Goal: Task Accomplishment & Management: Manage account settings

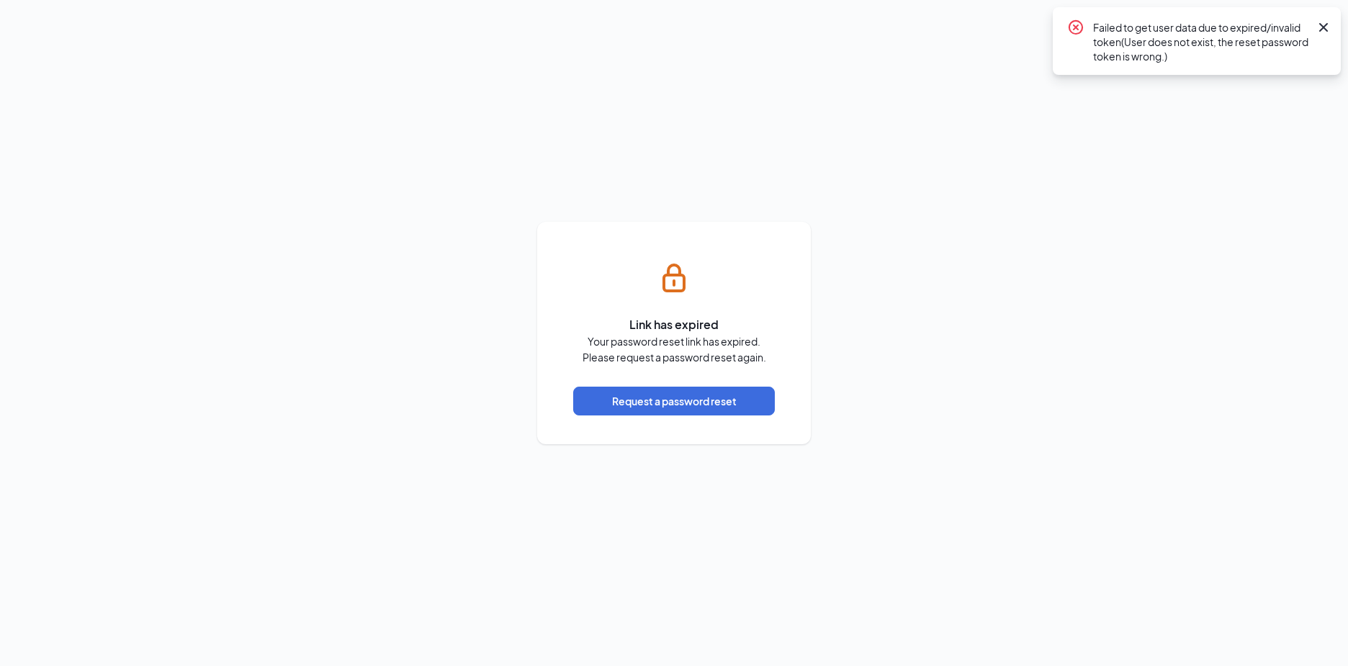
click at [1329, 26] on icon "Cross" at bounding box center [1323, 27] width 17 height 17
click at [690, 399] on button "Request a password reset" at bounding box center [674, 401] width 202 height 29
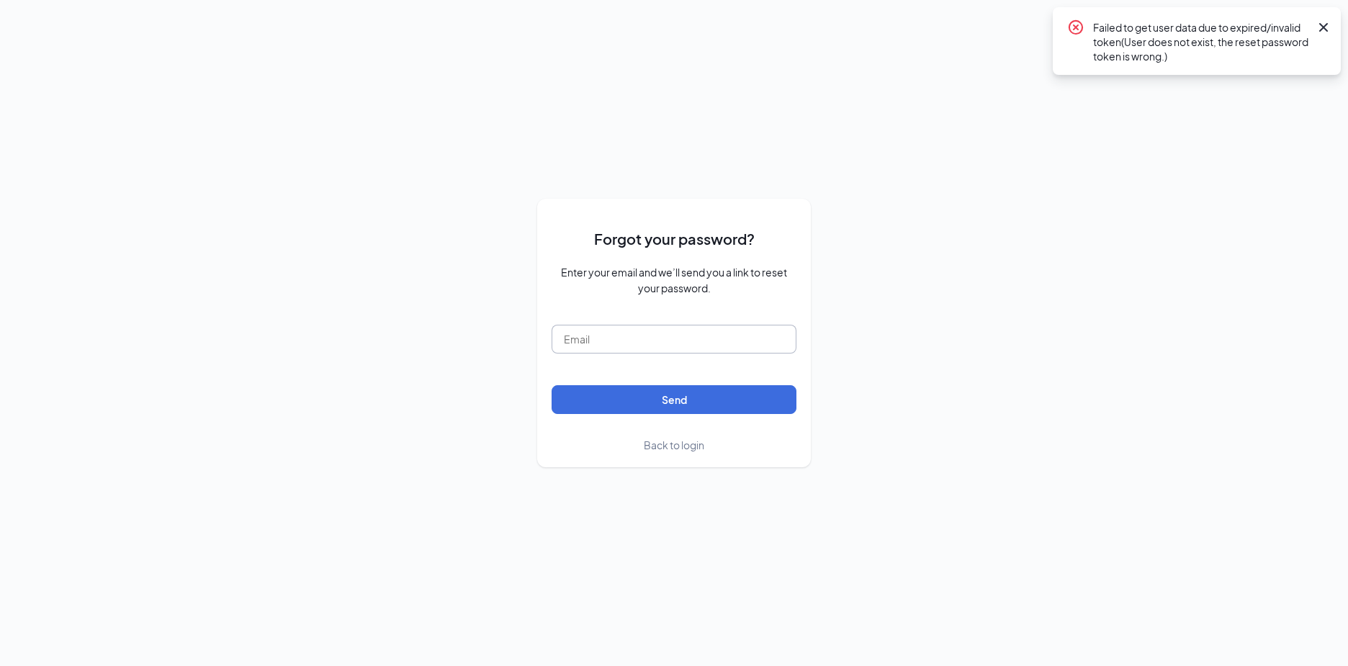
click at [633, 338] on input "text" at bounding box center [674, 339] width 245 height 29
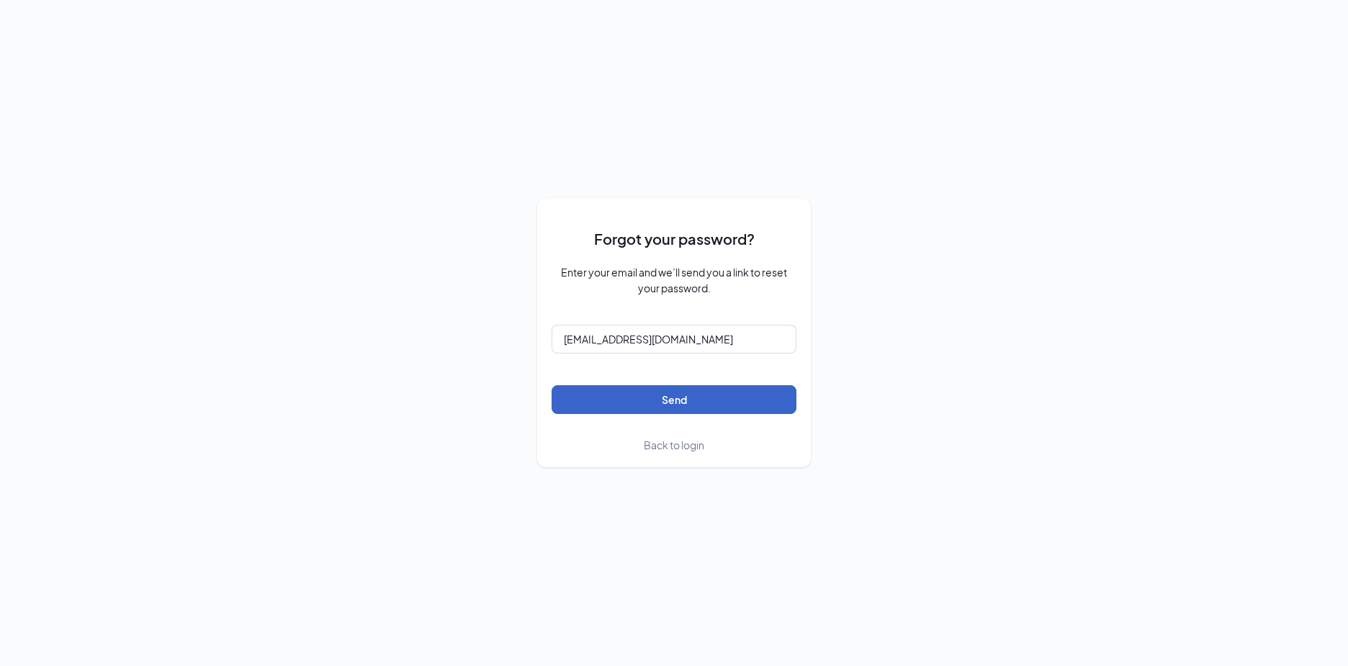
click at [670, 400] on button "Send" at bounding box center [674, 399] width 245 height 29
click at [703, 337] on input "dbailey4944@gmail.com" at bounding box center [674, 339] width 245 height 29
click at [670, 399] on button "Send" at bounding box center [674, 399] width 245 height 29
click at [700, 338] on input "dbailey4944@gmail.com" at bounding box center [674, 339] width 245 height 29
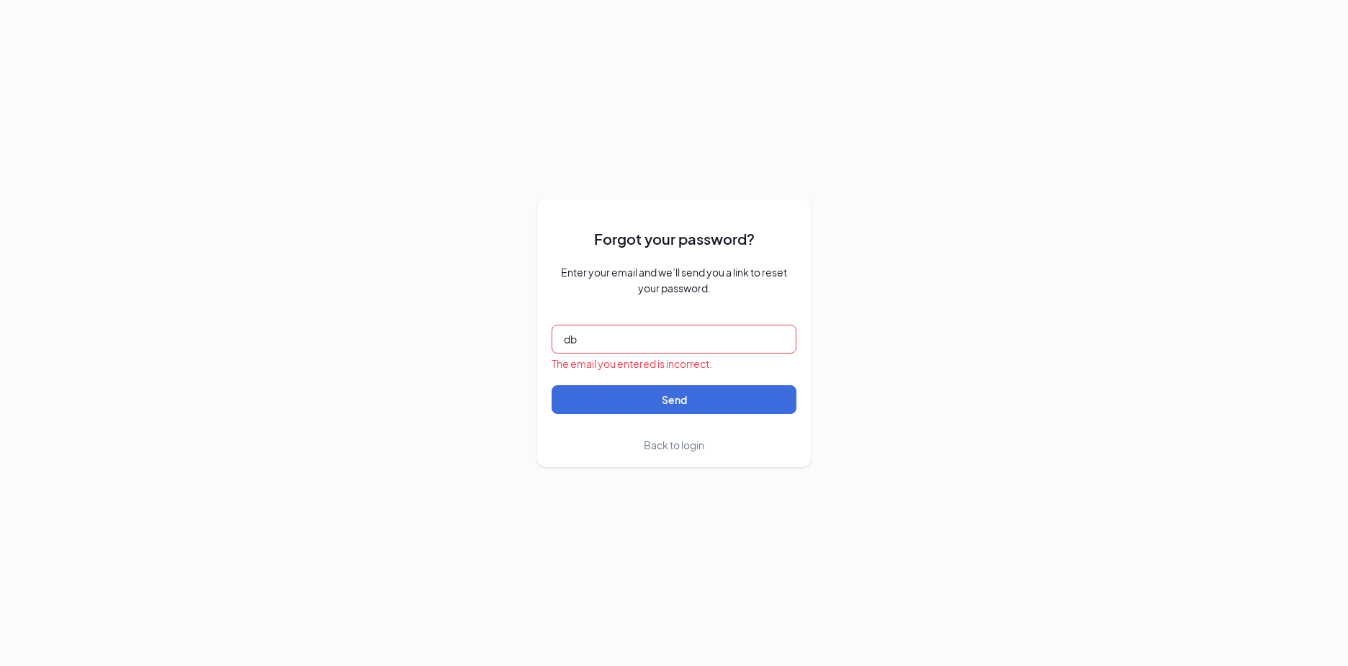
type input "d"
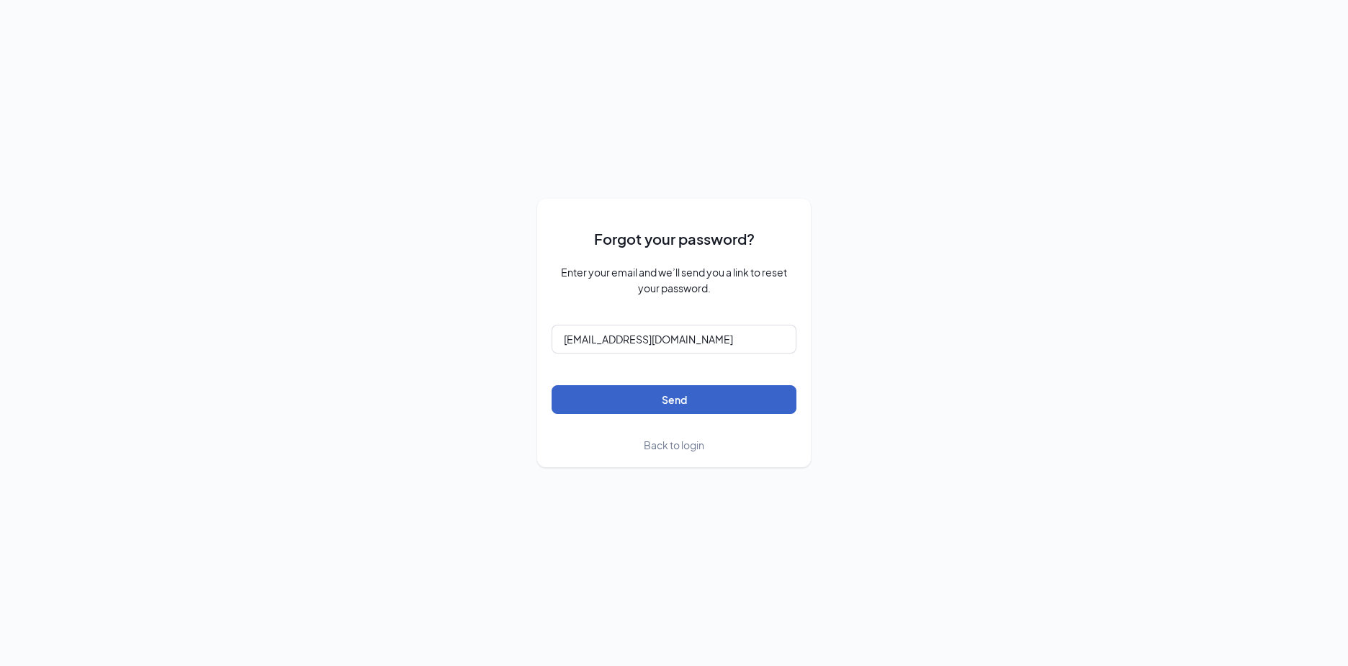
click at [672, 404] on button "Send" at bounding box center [674, 399] width 245 height 29
click at [686, 337] on input "dbailey4944@gmail.com" at bounding box center [674, 339] width 245 height 29
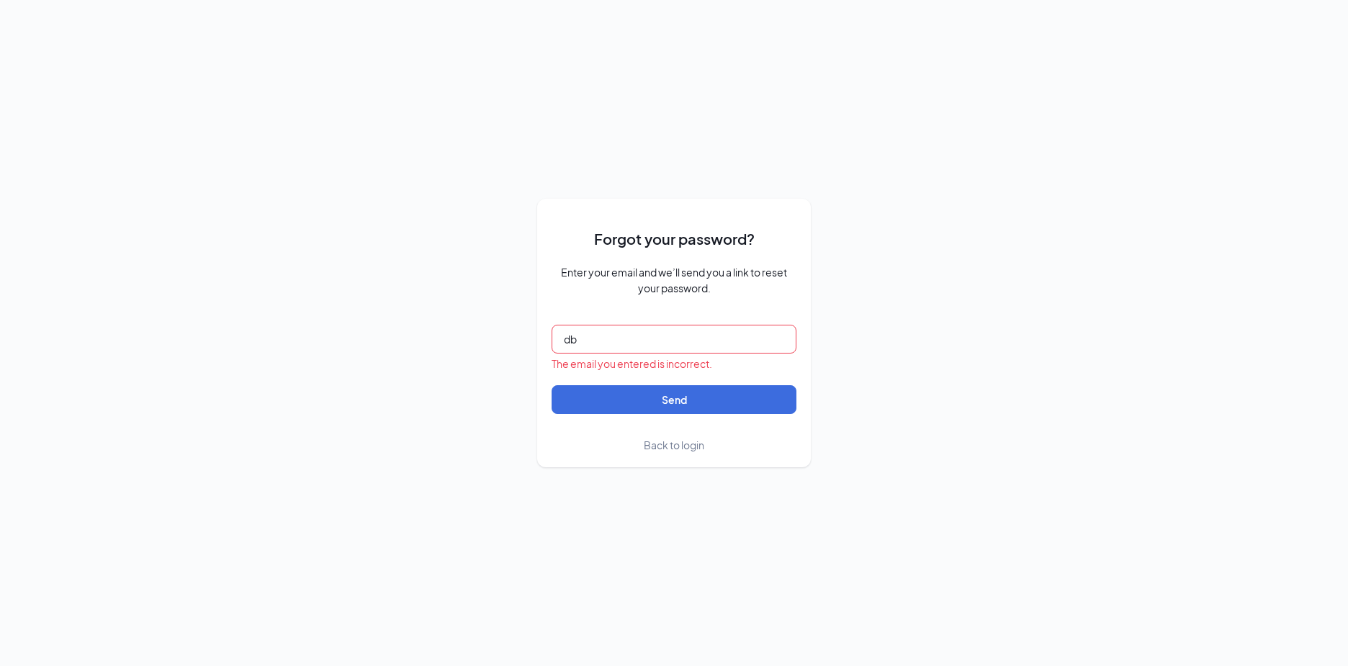
type input "d"
type input "dbailey@rockham,com"
click at [643, 400] on button "Send" at bounding box center [674, 399] width 245 height 29
click at [673, 399] on button "Send" at bounding box center [674, 399] width 245 height 29
click at [685, 449] on span "Back to login" at bounding box center [674, 445] width 60 height 13
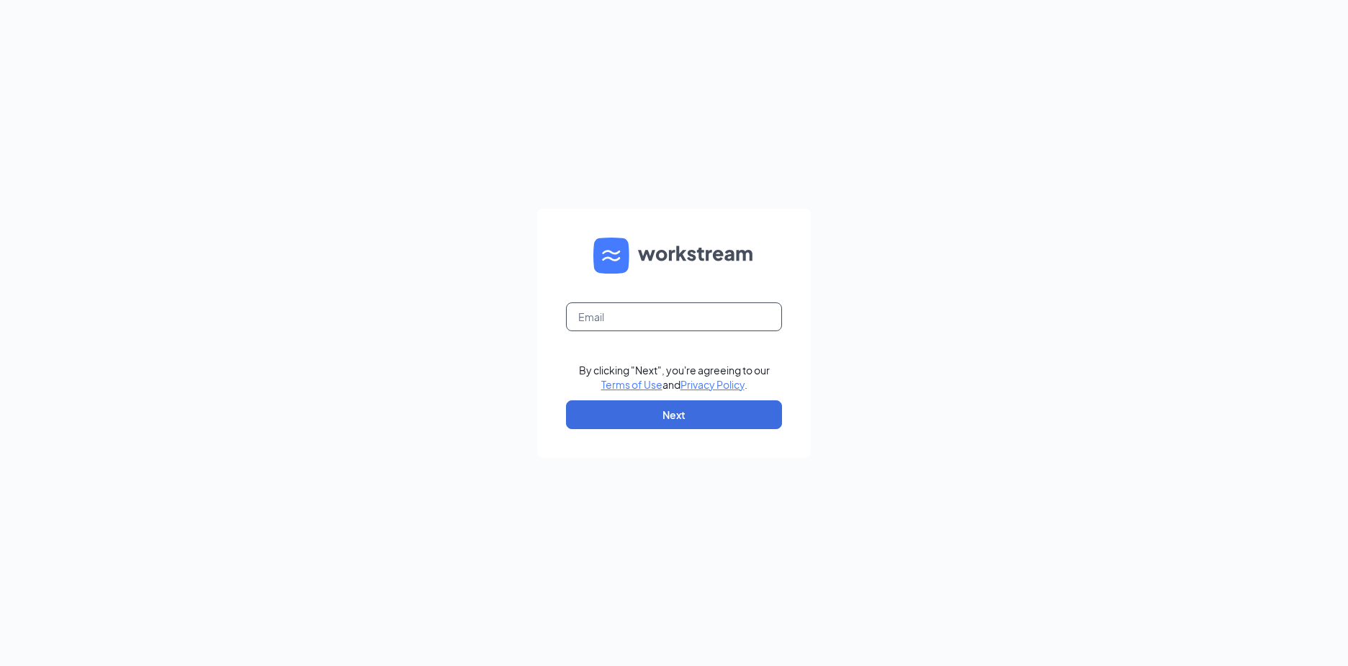
click at [670, 323] on input "text" at bounding box center [674, 316] width 216 height 29
type input "dbailey@rockham.com"
click at [678, 413] on button "Next" at bounding box center [674, 414] width 216 height 29
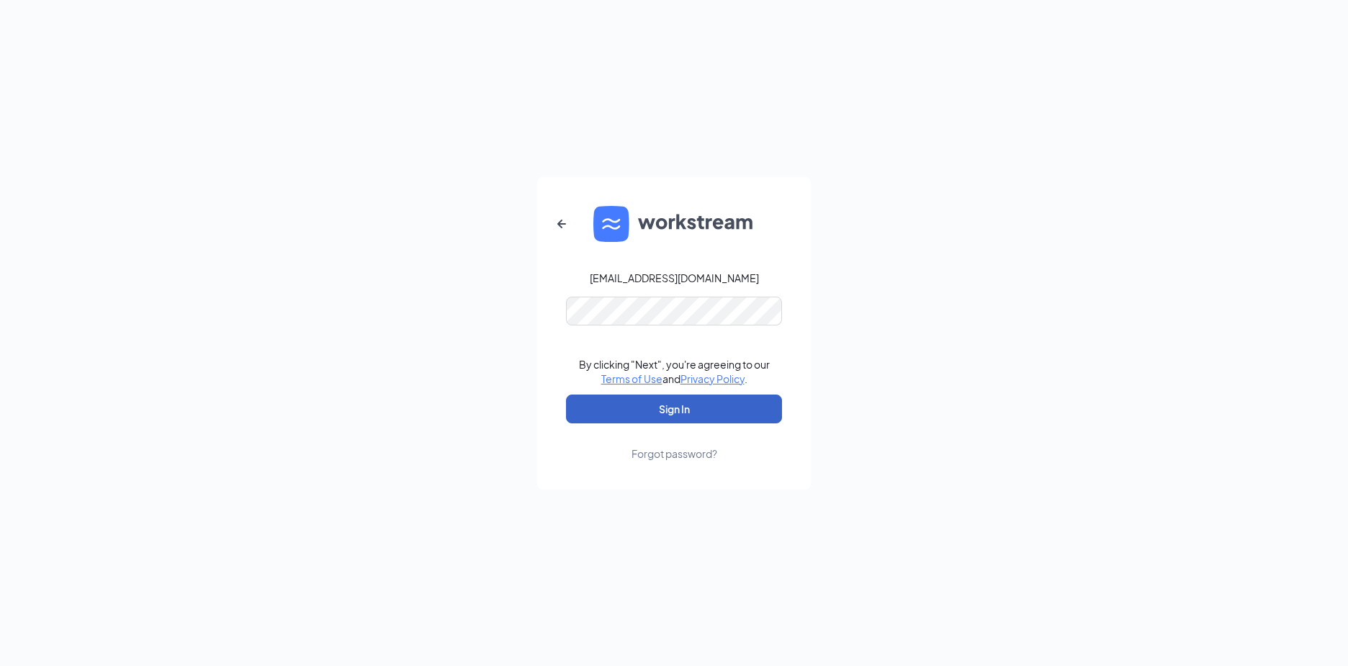
click at [668, 416] on button "Sign In" at bounding box center [674, 409] width 216 height 29
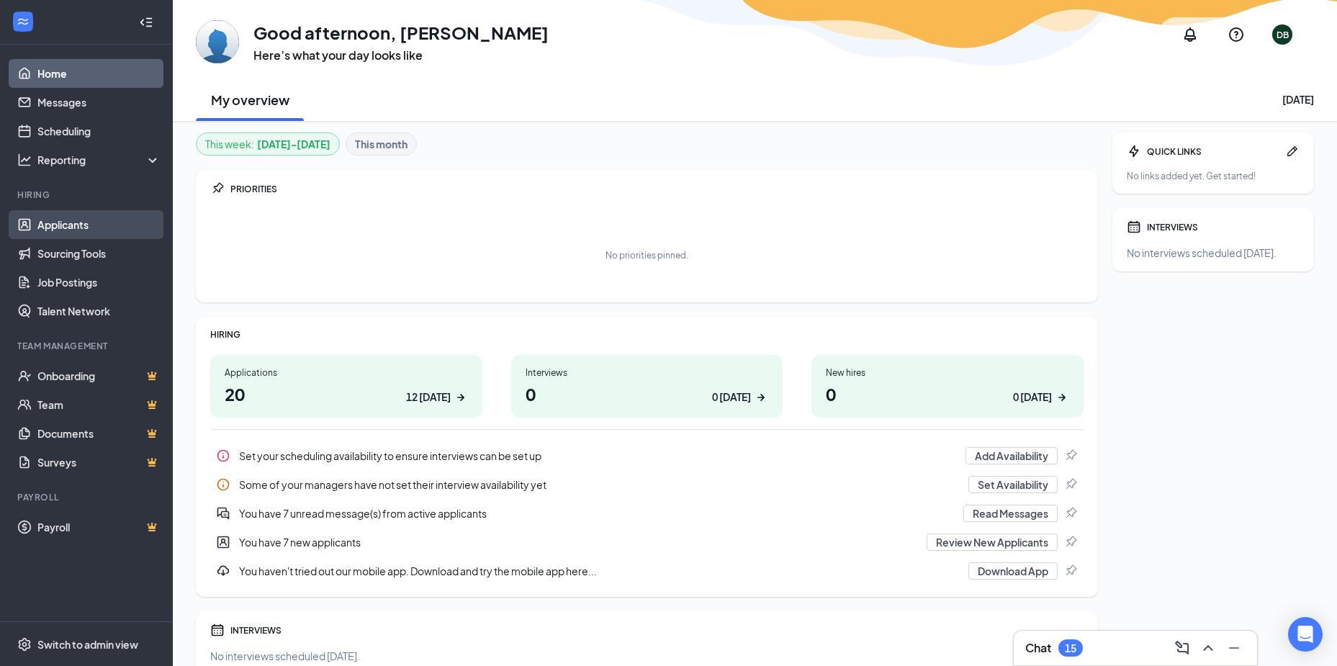
click at [50, 225] on link "Applicants" at bounding box center [98, 224] width 123 height 29
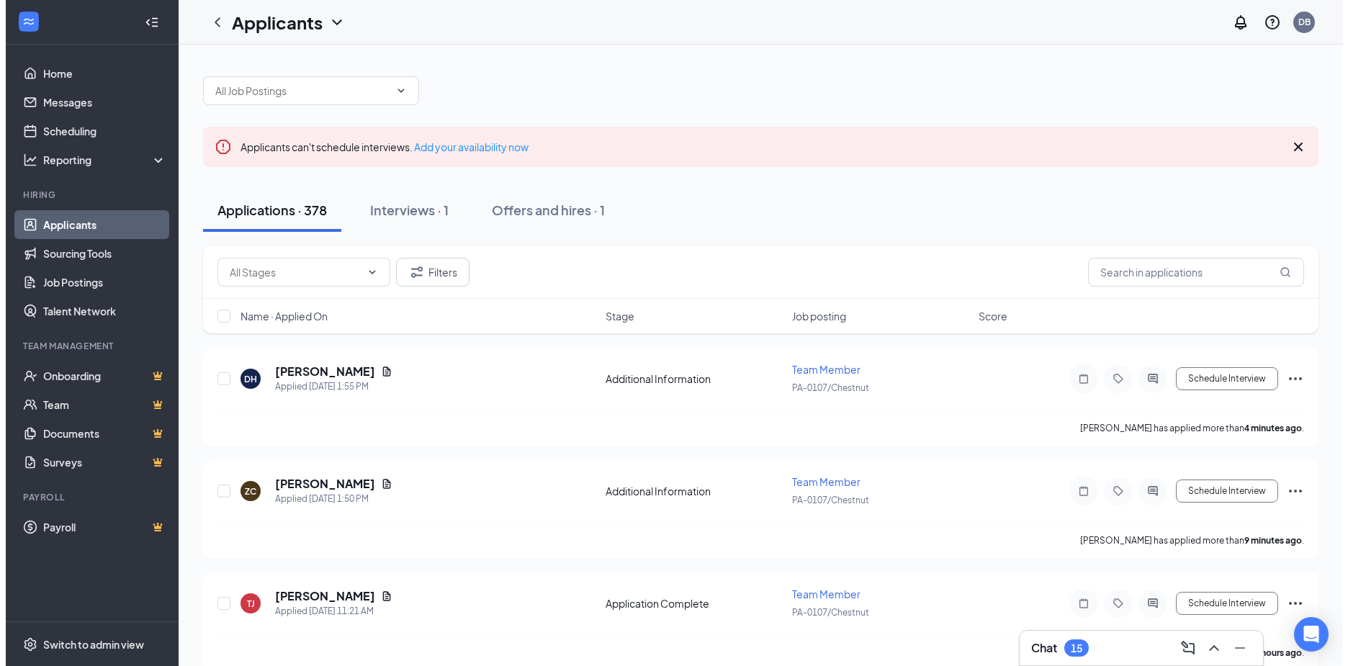
scroll to position [72, 0]
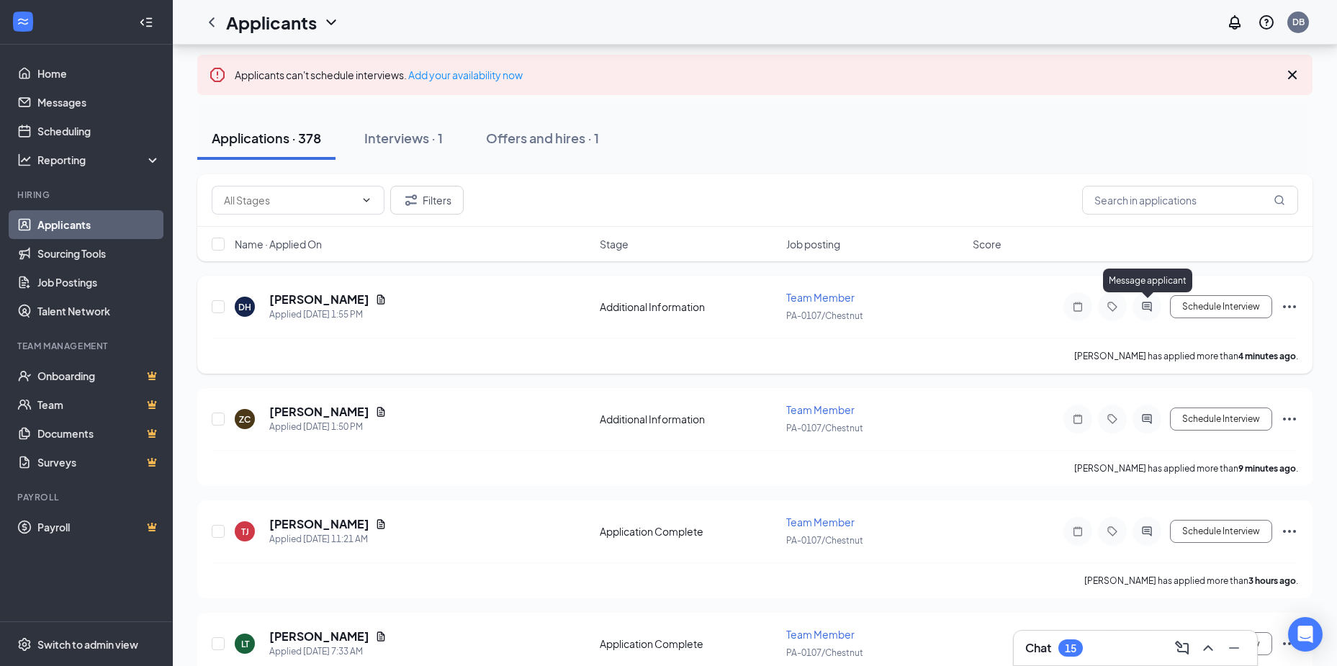
click at [1142, 310] on icon "ActiveChat" at bounding box center [1147, 307] width 17 height 12
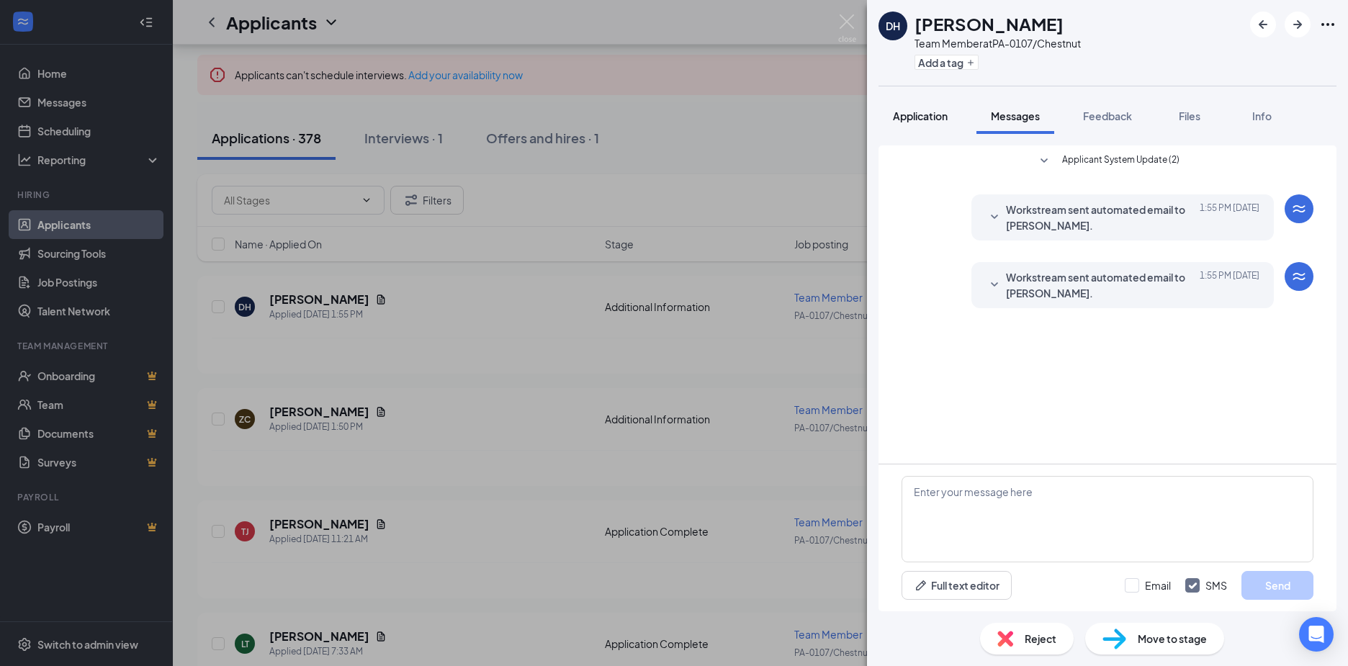
click at [928, 114] on span "Application" at bounding box center [920, 115] width 55 height 13
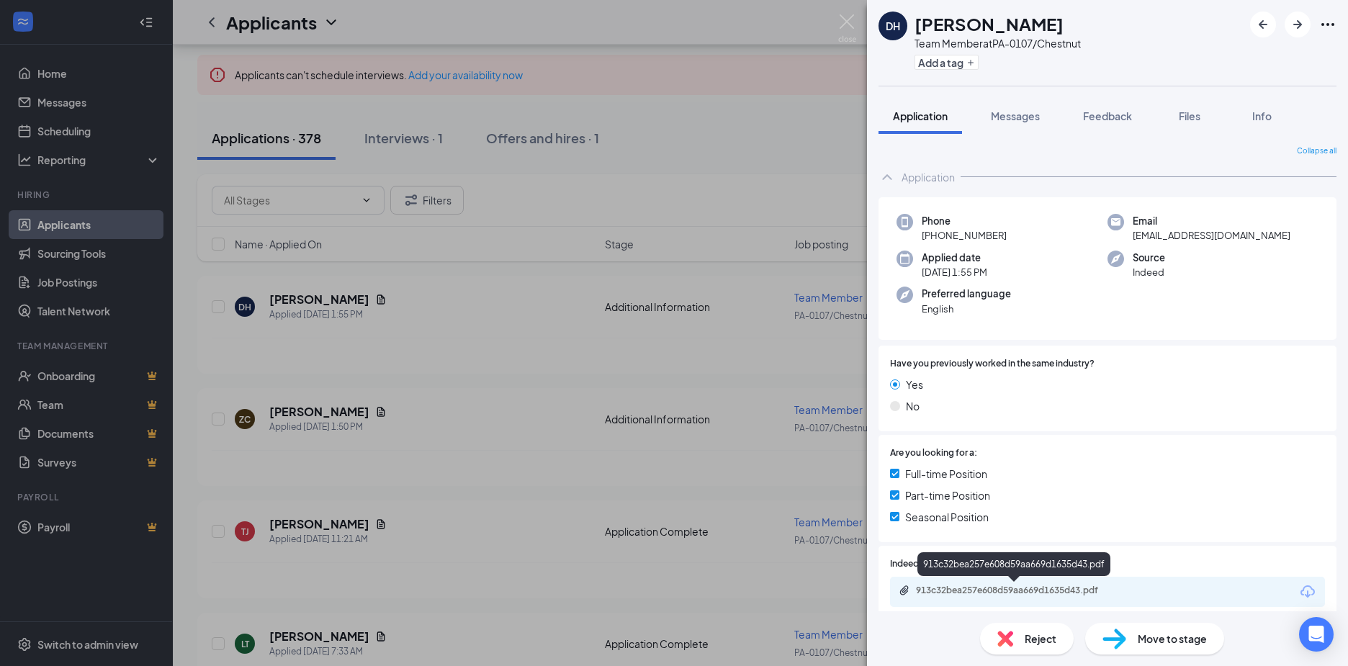
click at [997, 589] on div "913c32bea257e608d59aa669d1635d43.pdf" at bounding box center [1017, 591] width 202 height 12
click at [1297, 23] on icon "ArrowRight" at bounding box center [1297, 24] width 17 height 17
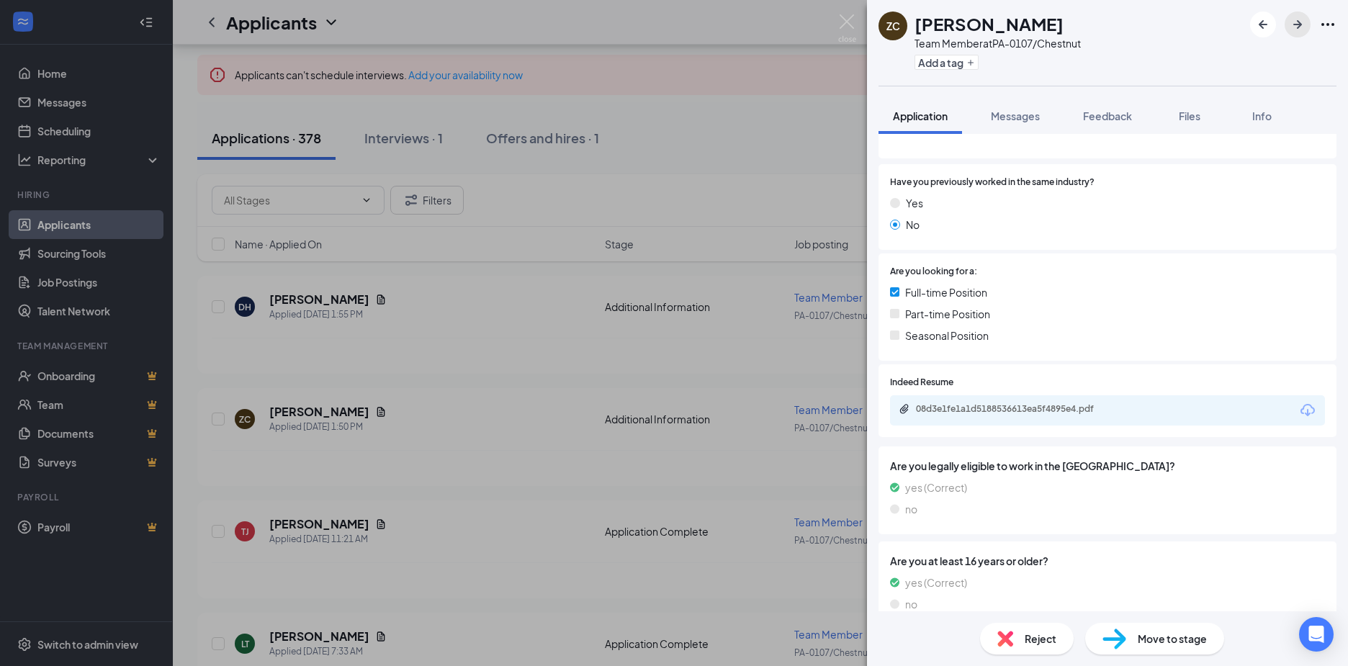
scroll to position [272, 0]
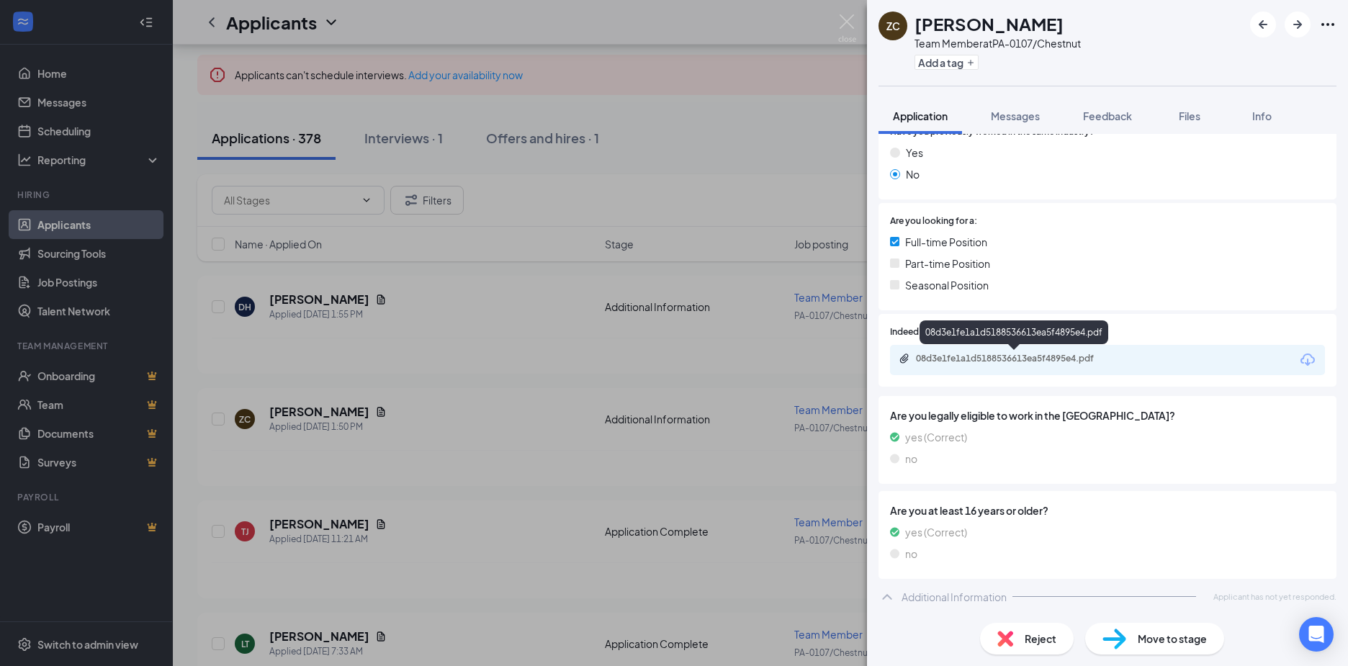
click at [946, 363] on div "08d3e1fe1a1d5188536613ea5f4895e4.pdf" at bounding box center [1017, 359] width 202 height 12
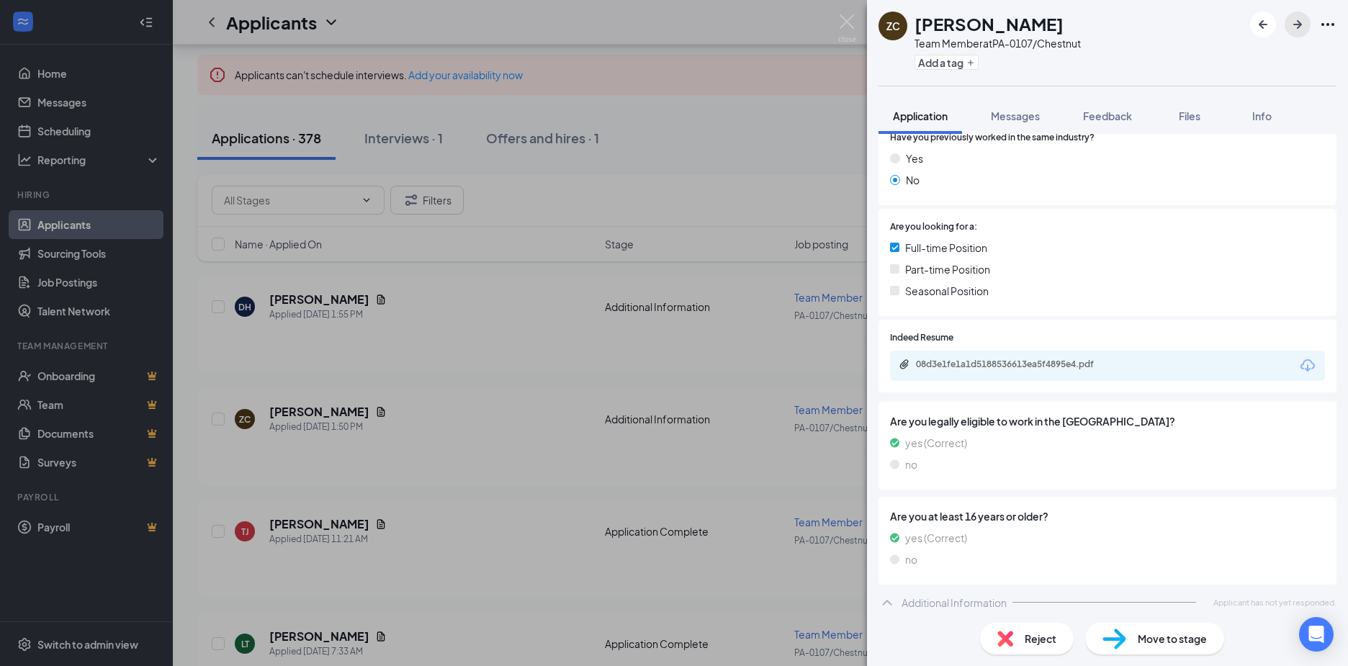
click at [1295, 30] on icon "ArrowRight" at bounding box center [1297, 24] width 17 height 17
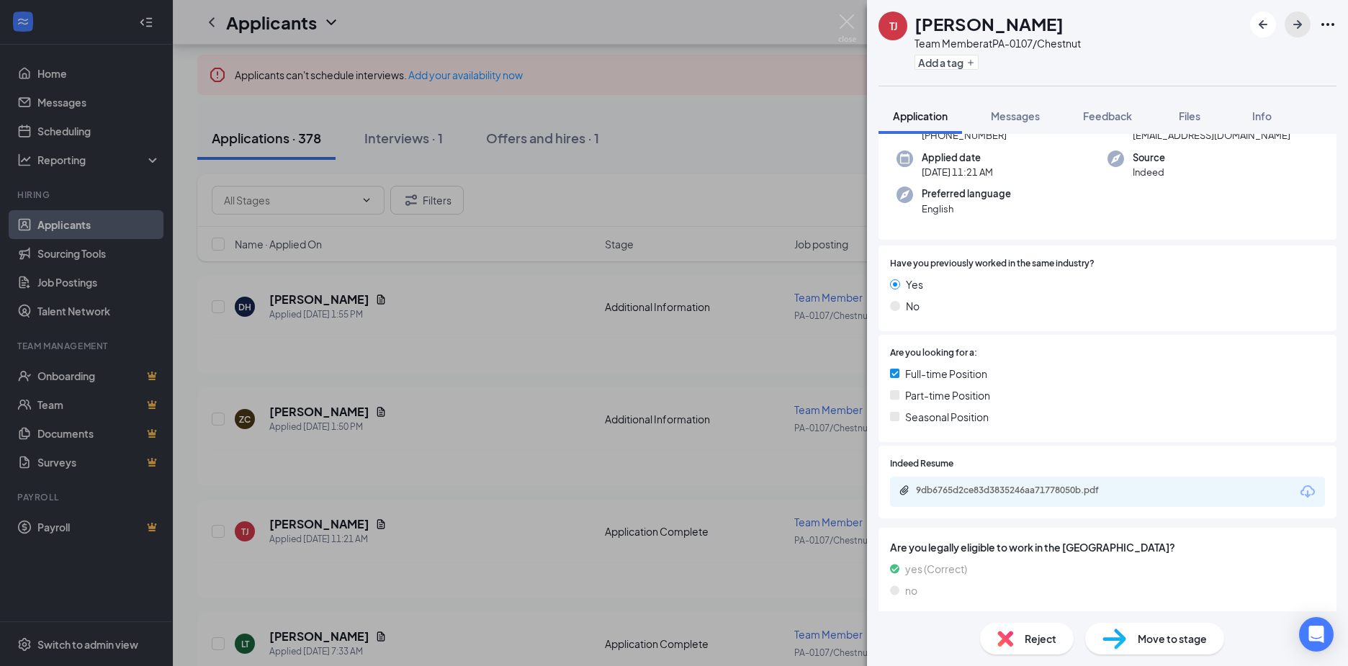
scroll to position [216, 0]
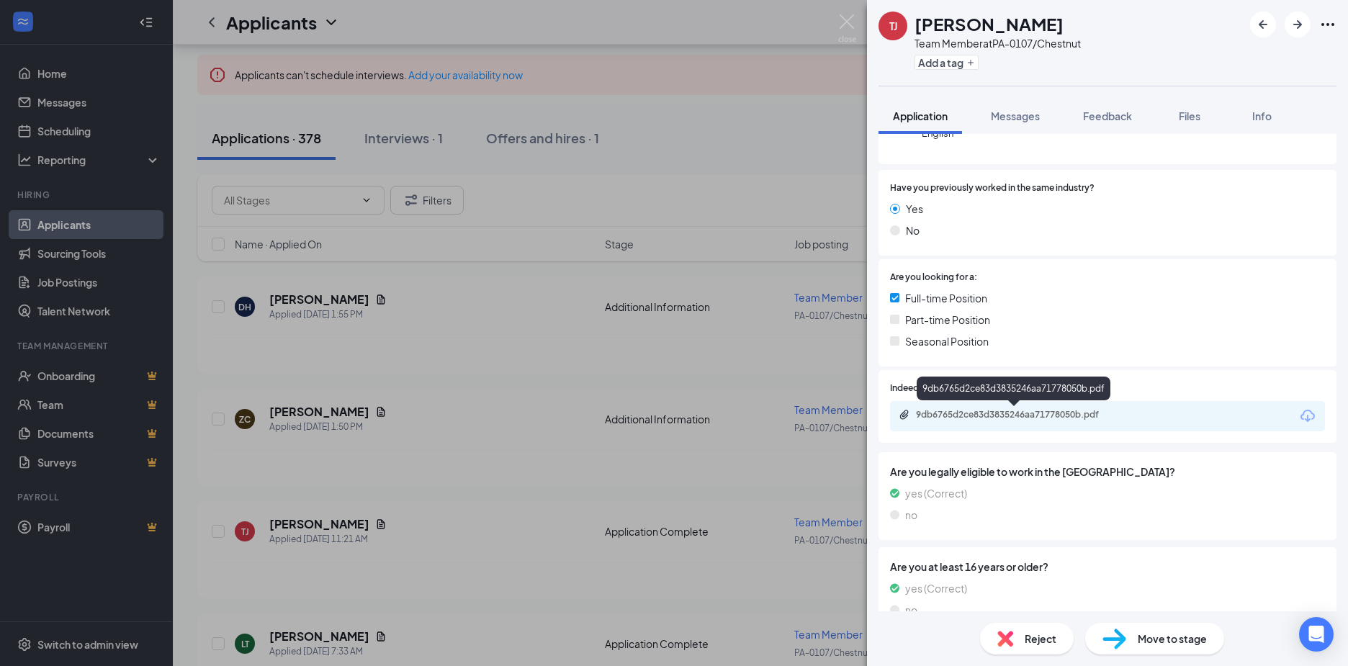
click at [950, 414] on div "9db6765d2ce83d3835246aa71778050b.pdf" at bounding box center [1017, 415] width 202 height 12
click at [1297, 13] on button "button" at bounding box center [1298, 25] width 26 height 26
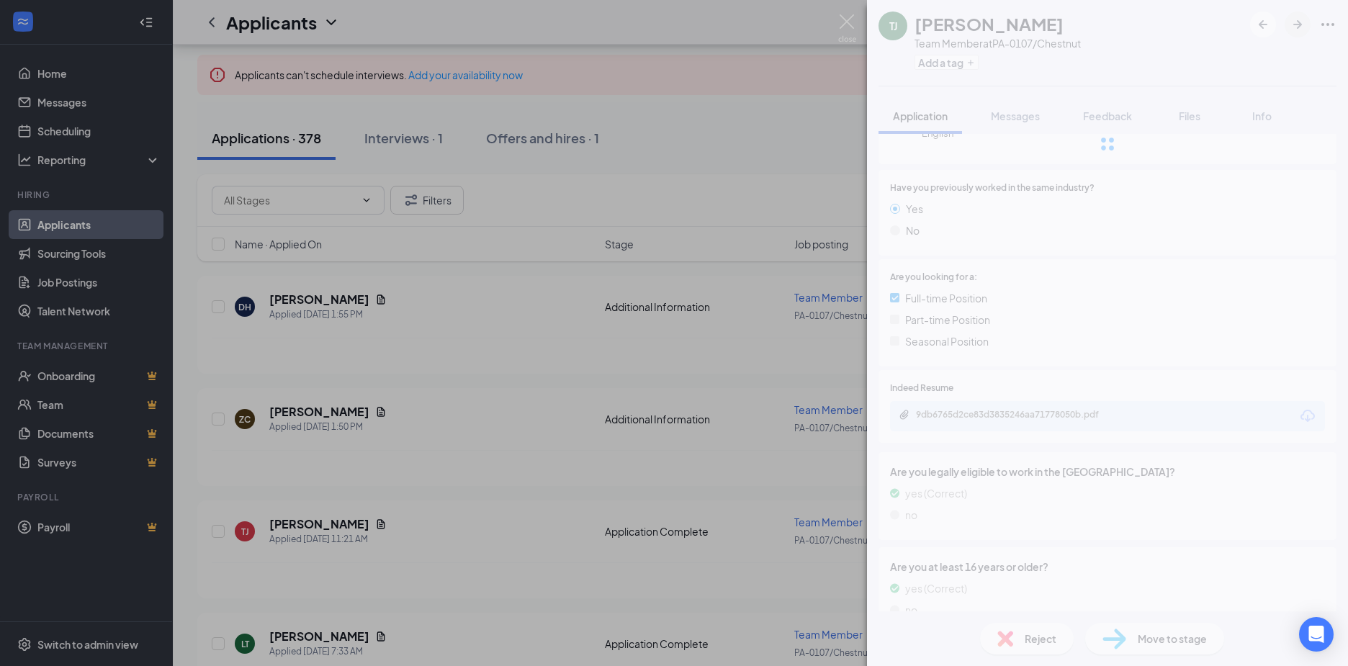
click at [1298, 22] on div at bounding box center [1107, 144] width 481 height 288
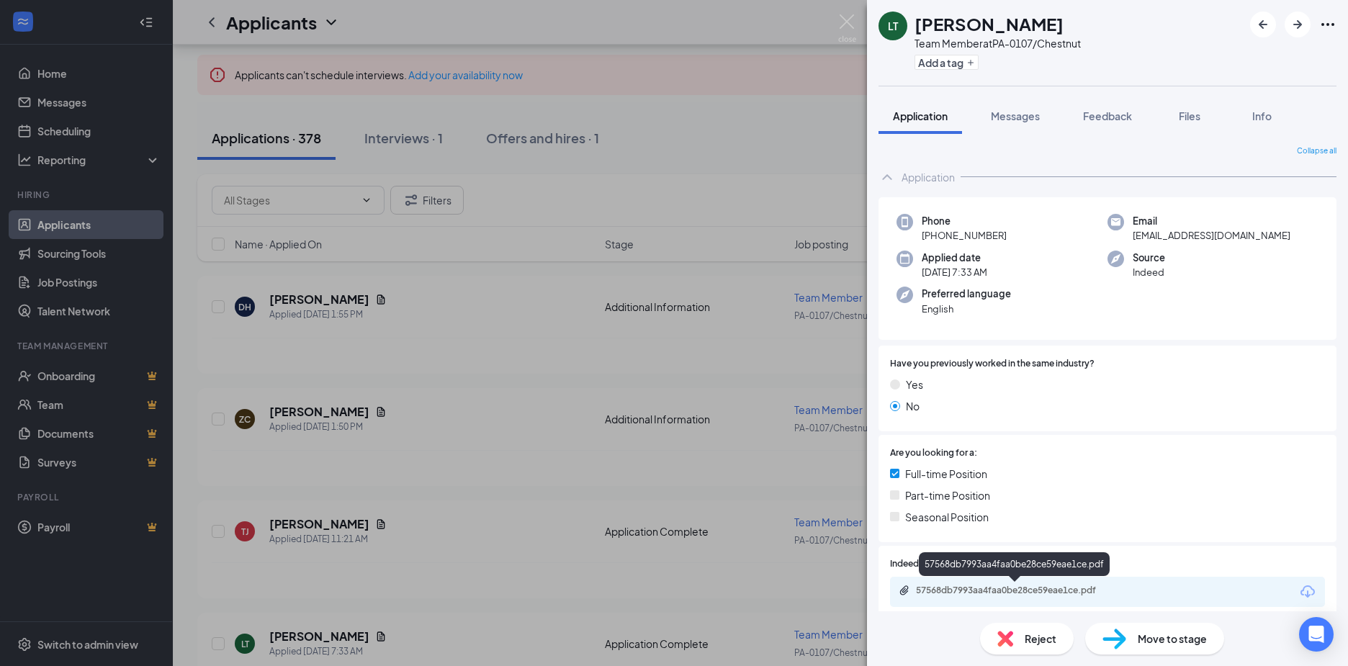
click at [955, 595] on div "57568db7993aa4faa0be28ce59eae1ce.pdf" at bounding box center [1017, 591] width 202 height 12
click at [1294, 30] on icon "ArrowRight" at bounding box center [1297, 24] width 17 height 17
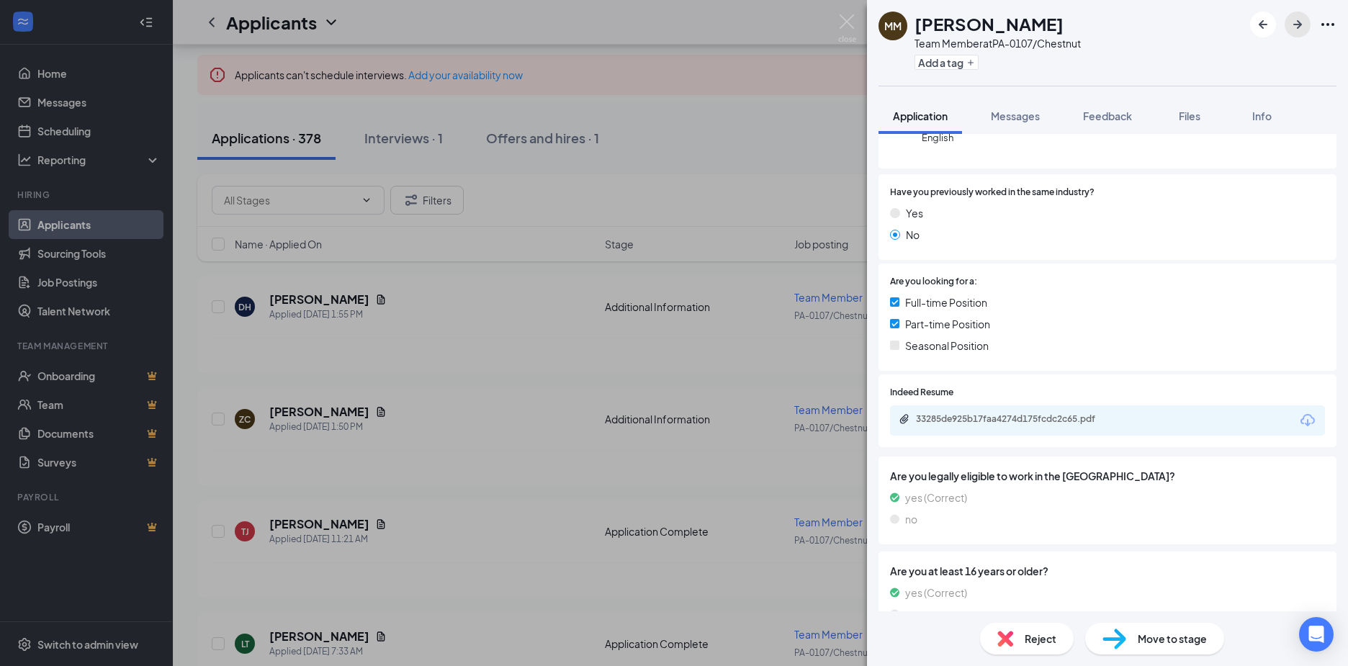
scroll to position [216, 0]
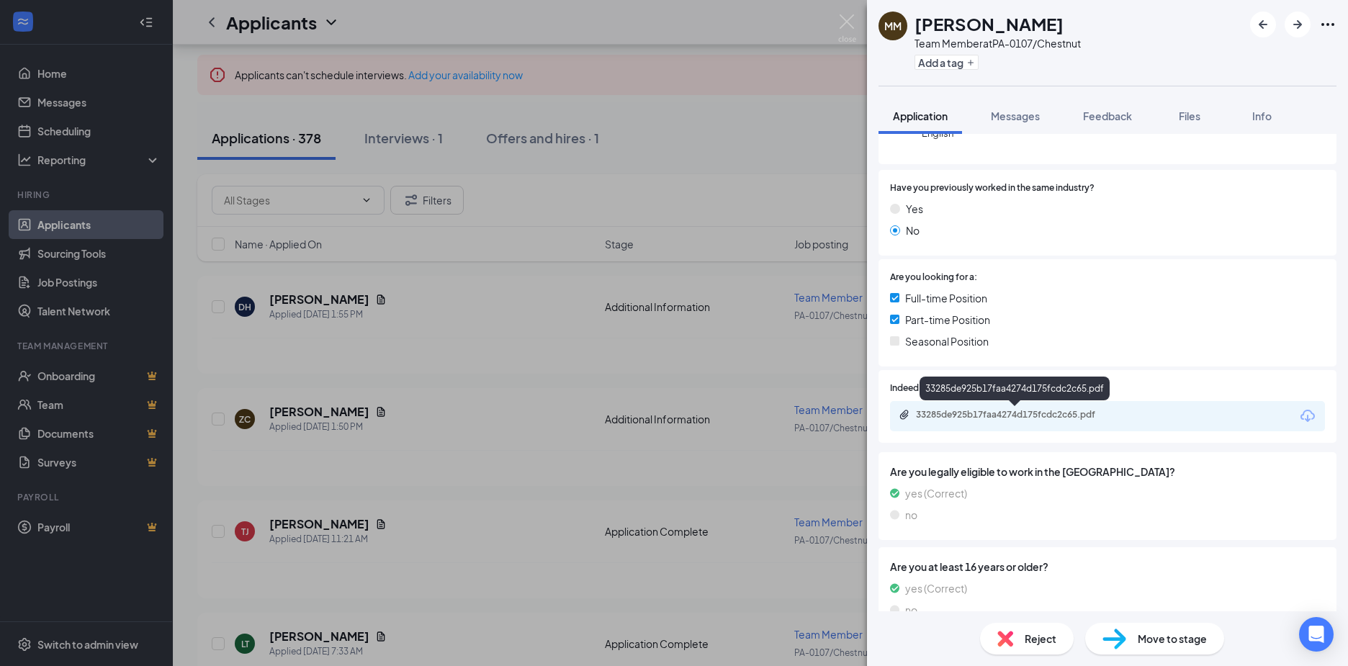
click at [928, 418] on div "33285de925b17faa4274d175fcdc2c65.pdf" at bounding box center [1017, 415] width 202 height 12
click at [1306, 25] on icon "ArrowRight" at bounding box center [1297, 24] width 17 height 17
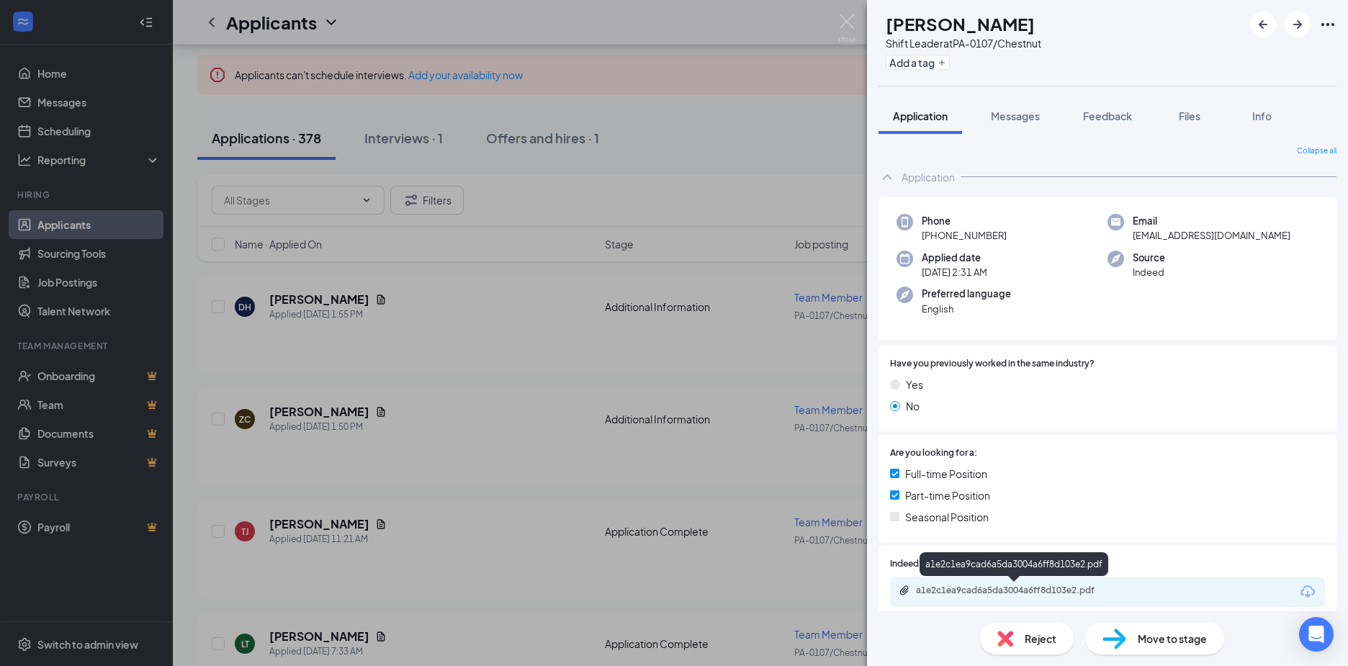
click at [931, 588] on div "a1e2c1ea9cad6a5da3004a6ff8d103e2.pdf" at bounding box center [1017, 591] width 202 height 12
click at [1298, 30] on icon "ArrowRight" at bounding box center [1297, 24] width 17 height 17
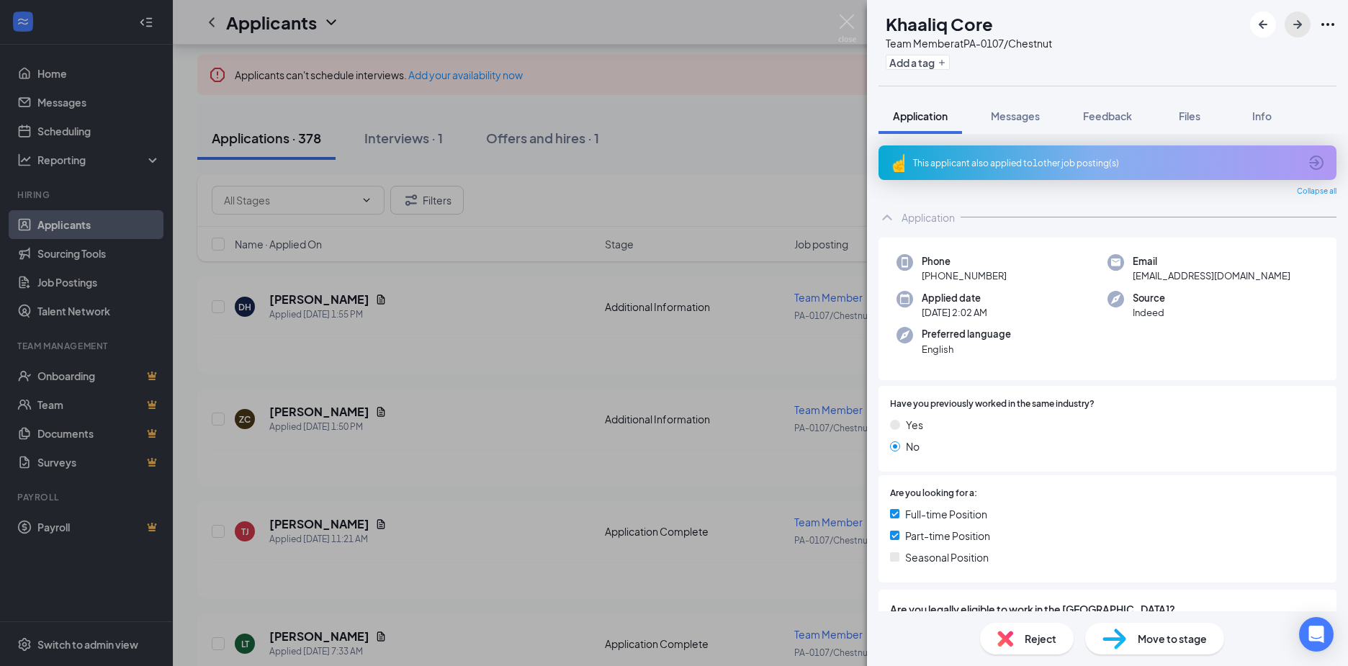
click at [1301, 24] on icon "ArrowRight" at bounding box center [1297, 24] width 9 height 9
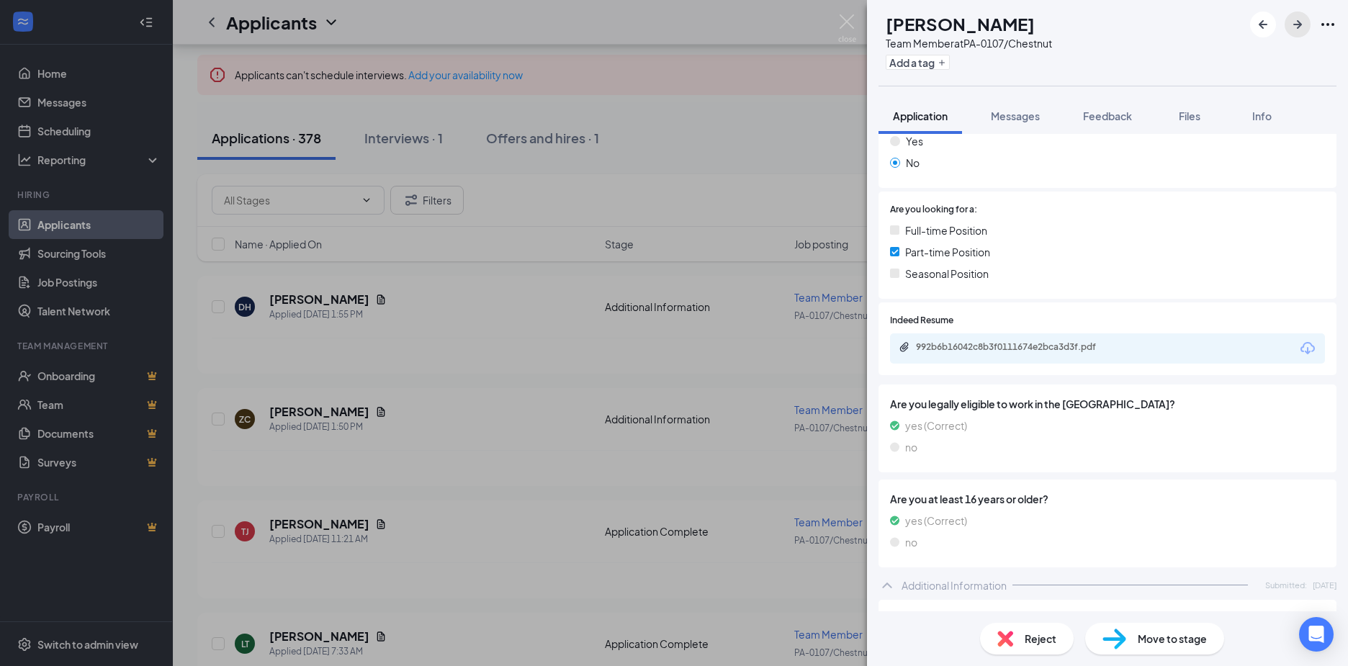
scroll to position [288, 0]
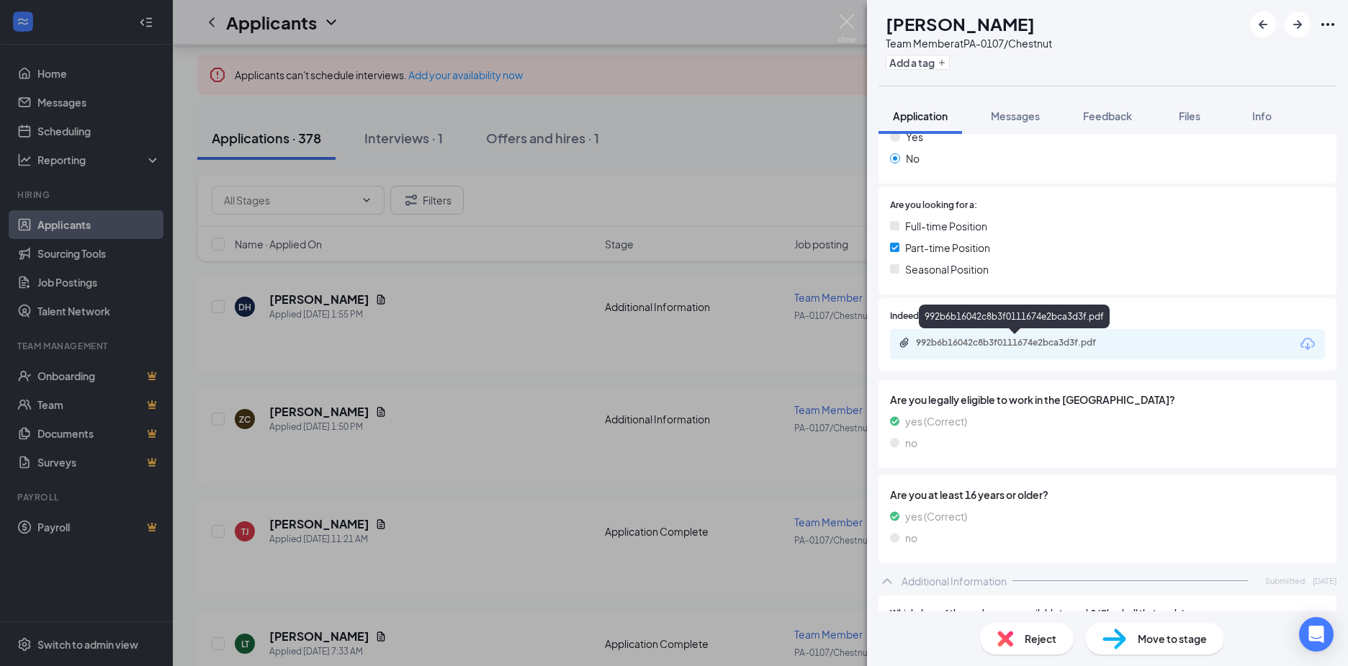
click at [948, 350] on div "992b6b16042c8b3f0111674e2bca3d3f.pdf" at bounding box center [1015, 344] width 233 height 14
click at [1289, 23] on icon "ArrowRight" at bounding box center [1297, 24] width 17 height 17
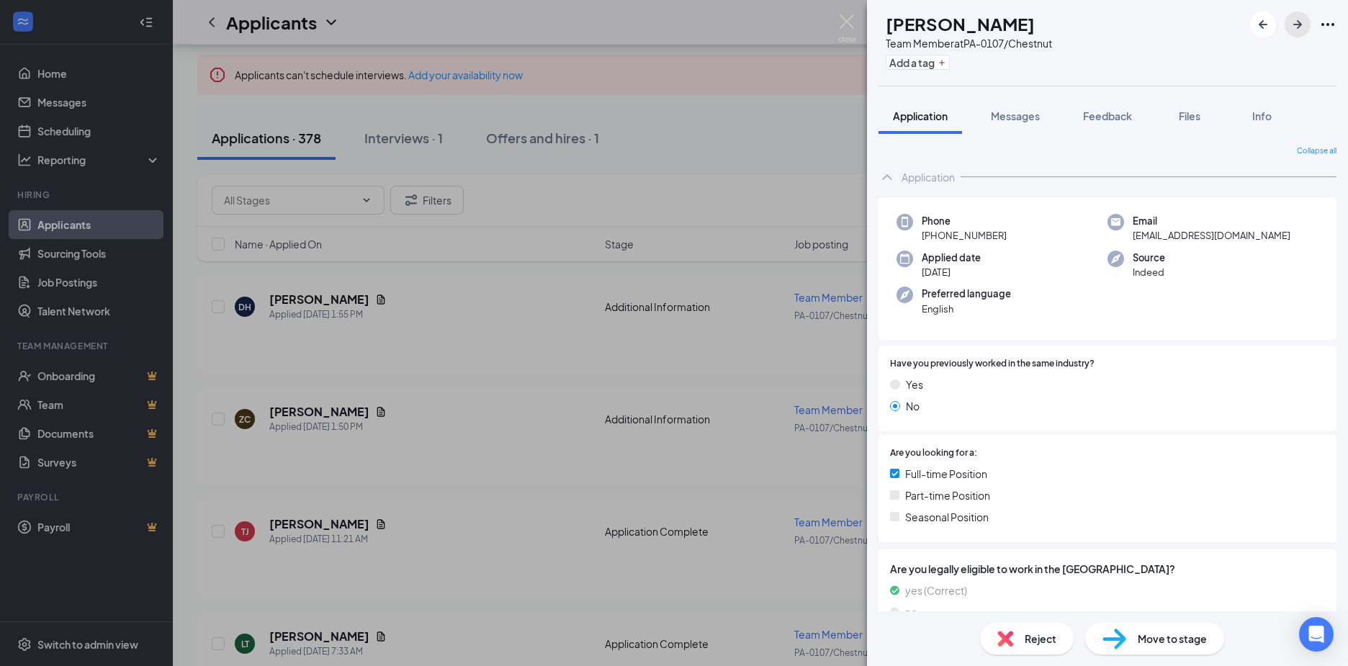
click at [1293, 25] on icon "ArrowRight" at bounding box center [1297, 24] width 17 height 17
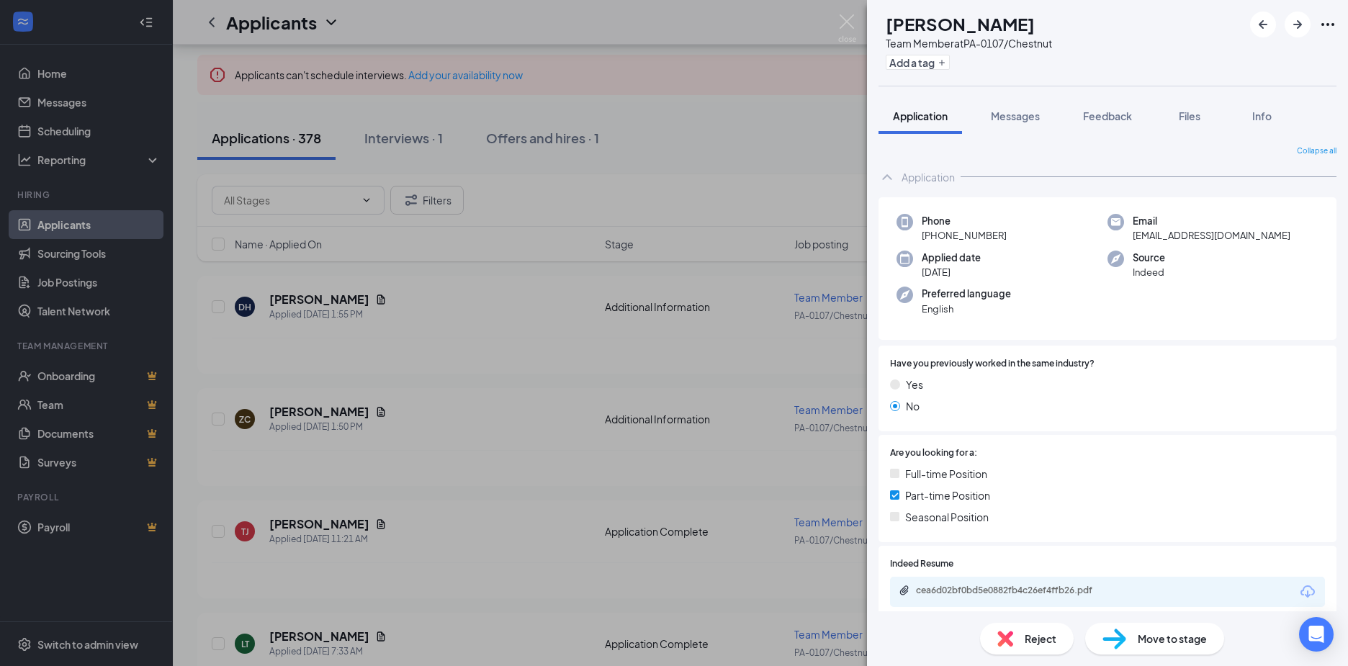
click at [966, 599] on div "cea6d02bf0bd5e0882fb4c26ef4ffb26.pdf" at bounding box center [1107, 592] width 435 height 30
click at [966, 587] on div "cea6d02bf0bd5e0882fb4c26ef4ffb26.pdf" at bounding box center [1017, 591] width 202 height 12
click at [1308, 23] on button "button" at bounding box center [1298, 25] width 26 height 26
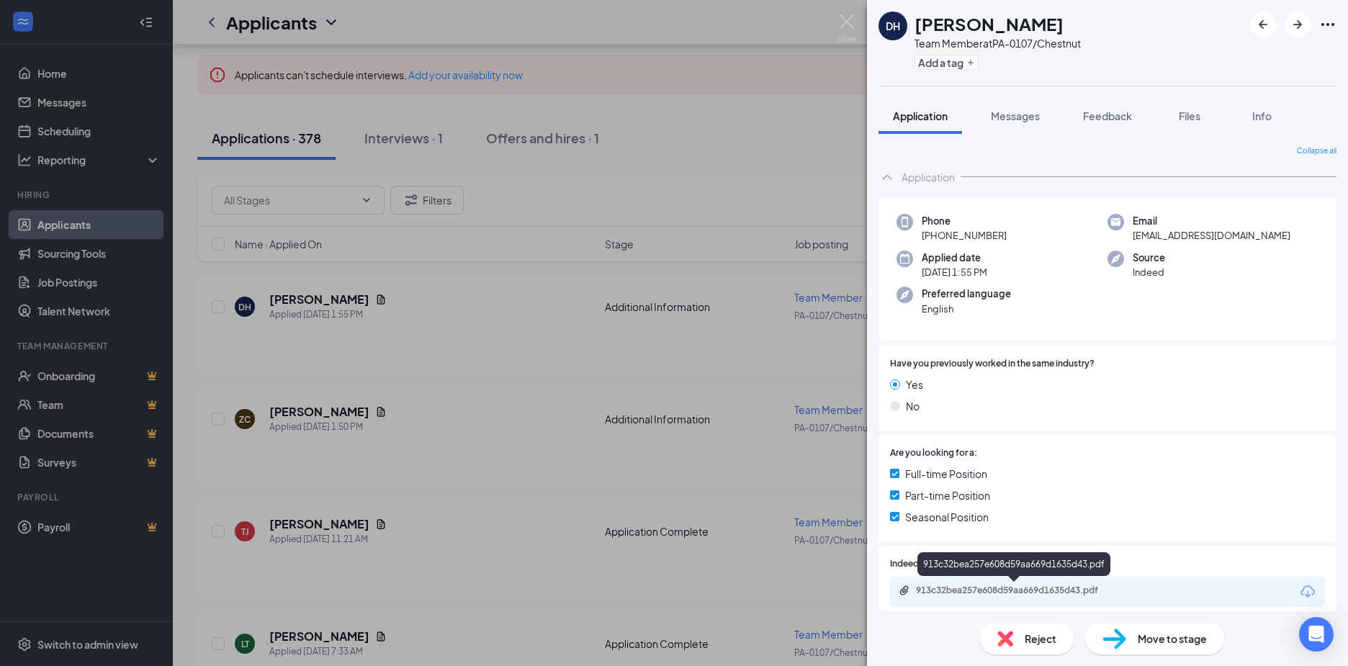
click at [997, 587] on div "913c32bea257e608d59aa669d1635d43.pdf" at bounding box center [1017, 591] width 202 height 12
click at [1301, 27] on icon "ArrowRight" at bounding box center [1297, 24] width 17 height 17
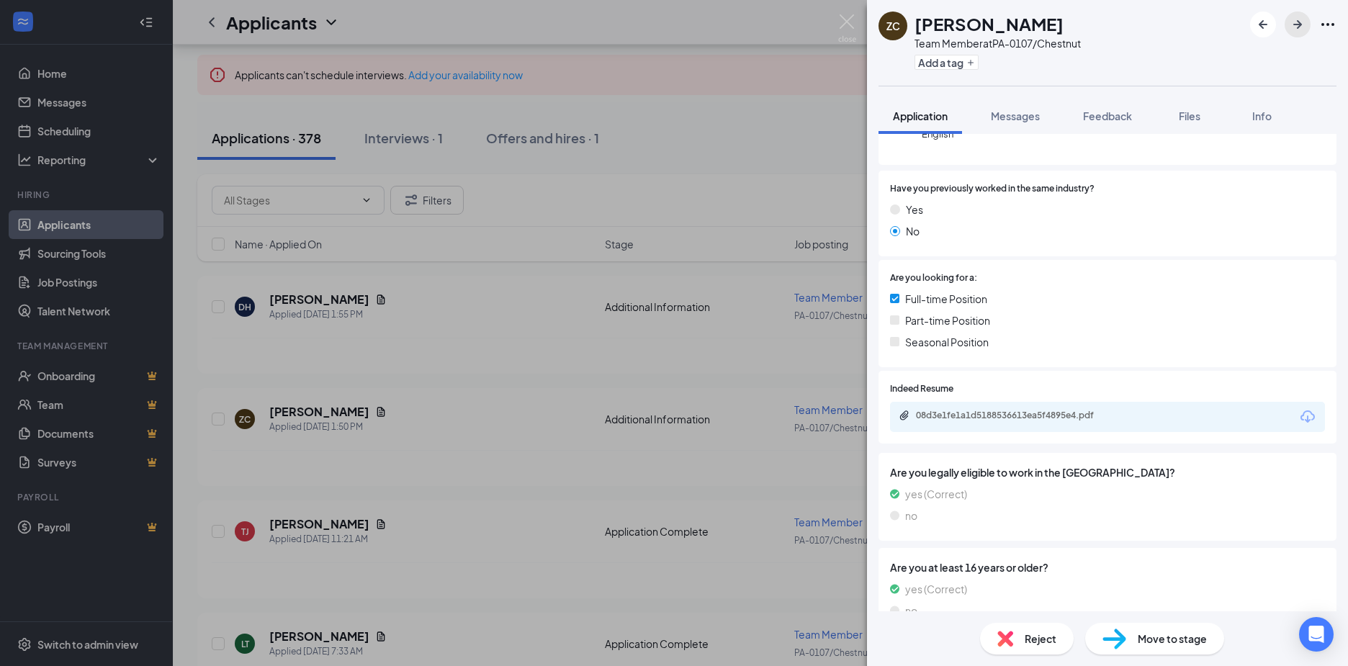
scroll to position [272, 0]
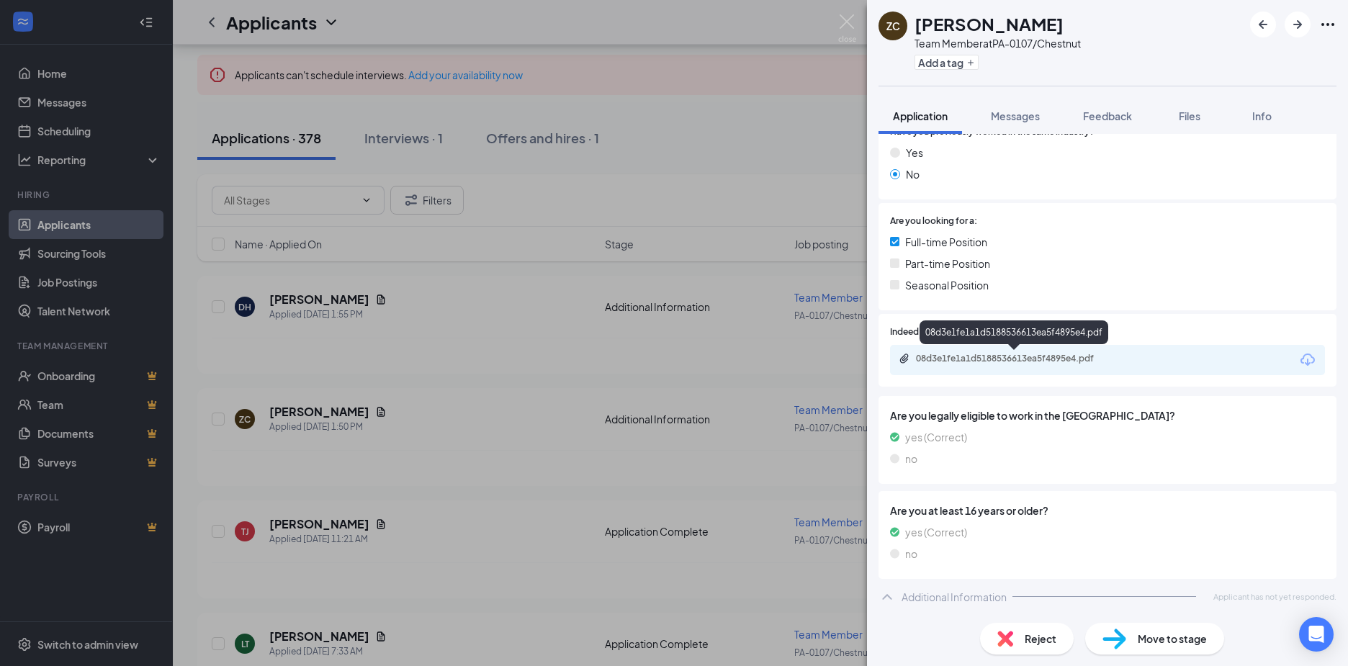
click at [952, 357] on div "08d3e1fe1a1d5188536613ea5f4895e4.pdf" at bounding box center [1017, 359] width 202 height 12
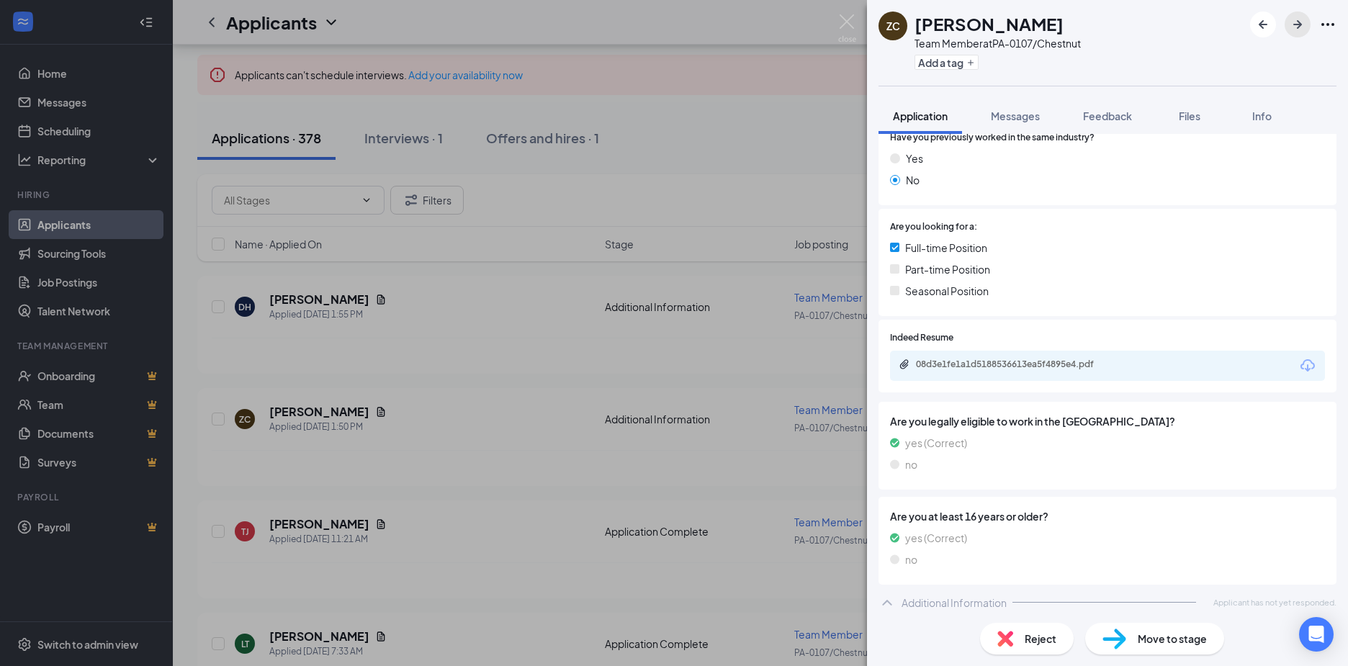
click at [1300, 28] on icon "ArrowRight" at bounding box center [1297, 24] width 17 height 17
click at [1015, 362] on div "9db6765d2ce83d3835246aa71778050b.pdf" at bounding box center [1017, 365] width 202 height 12
click at [1298, 27] on icon "ArrowRight" at bounding box center [1297, 24] width 9 height 9
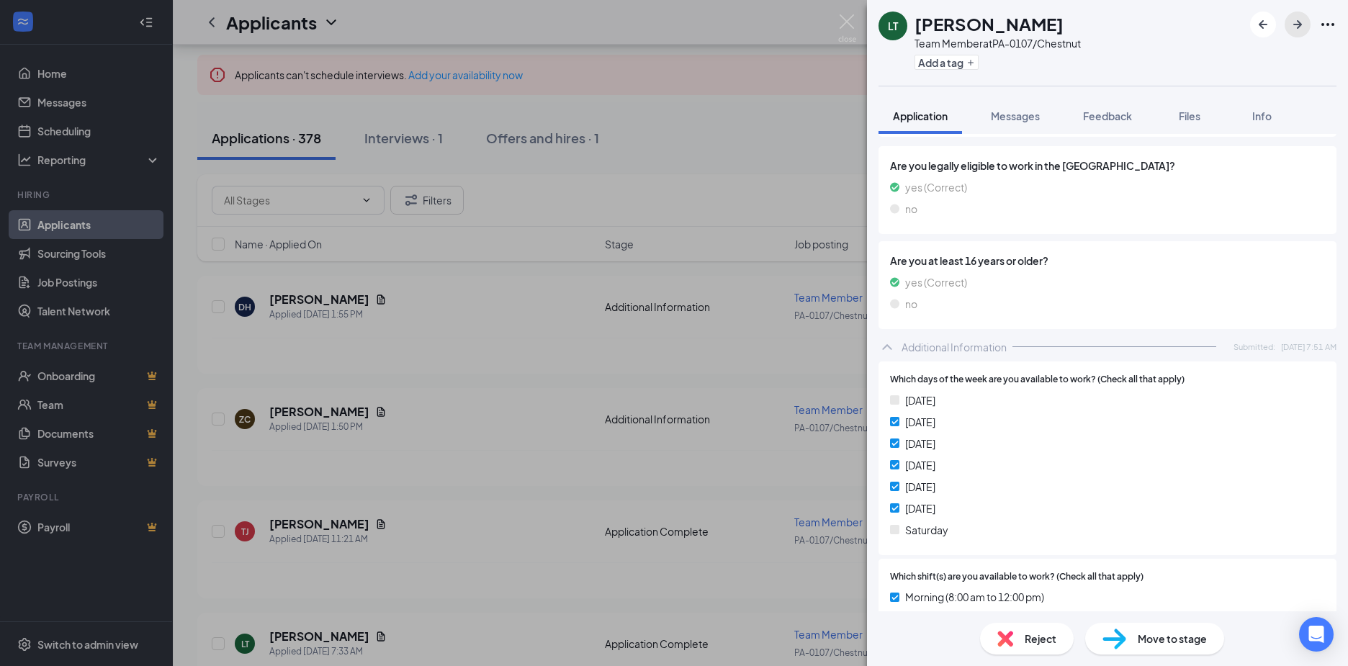
scroll to position [194, 0]
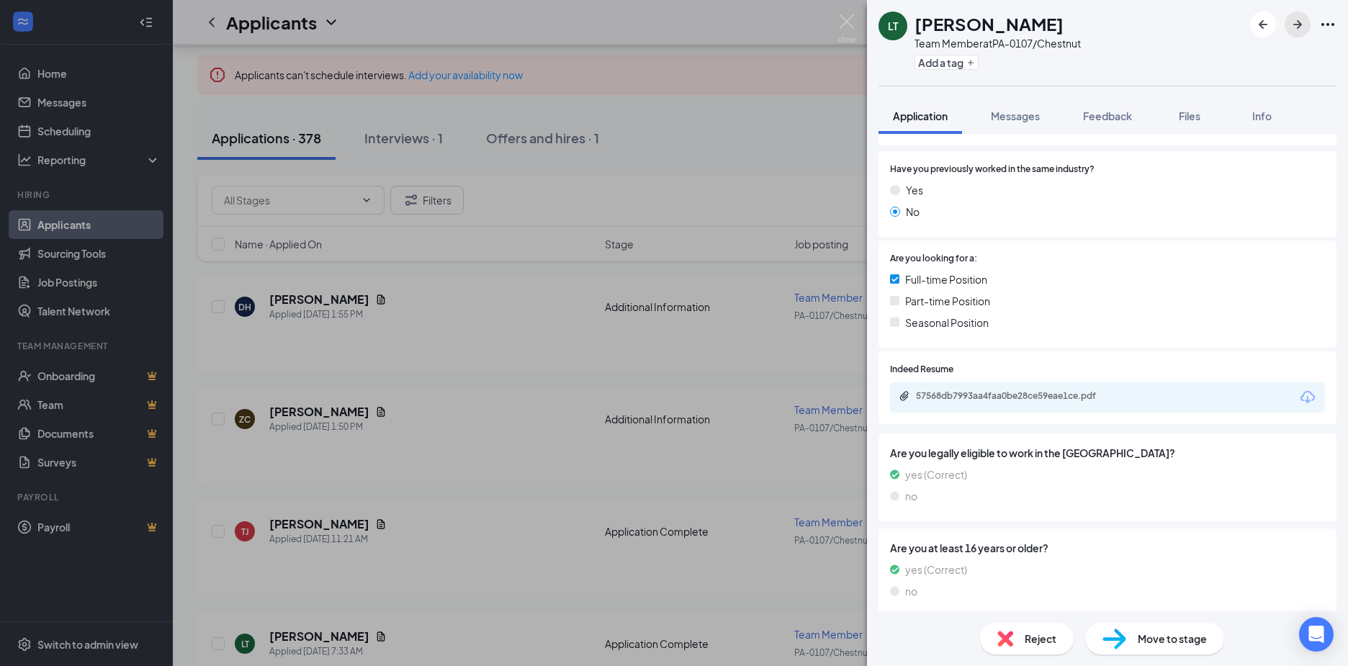
click at [1303, 24] on icon "ArrowRight" at bounding box center [1297, 24] width 17 height 17
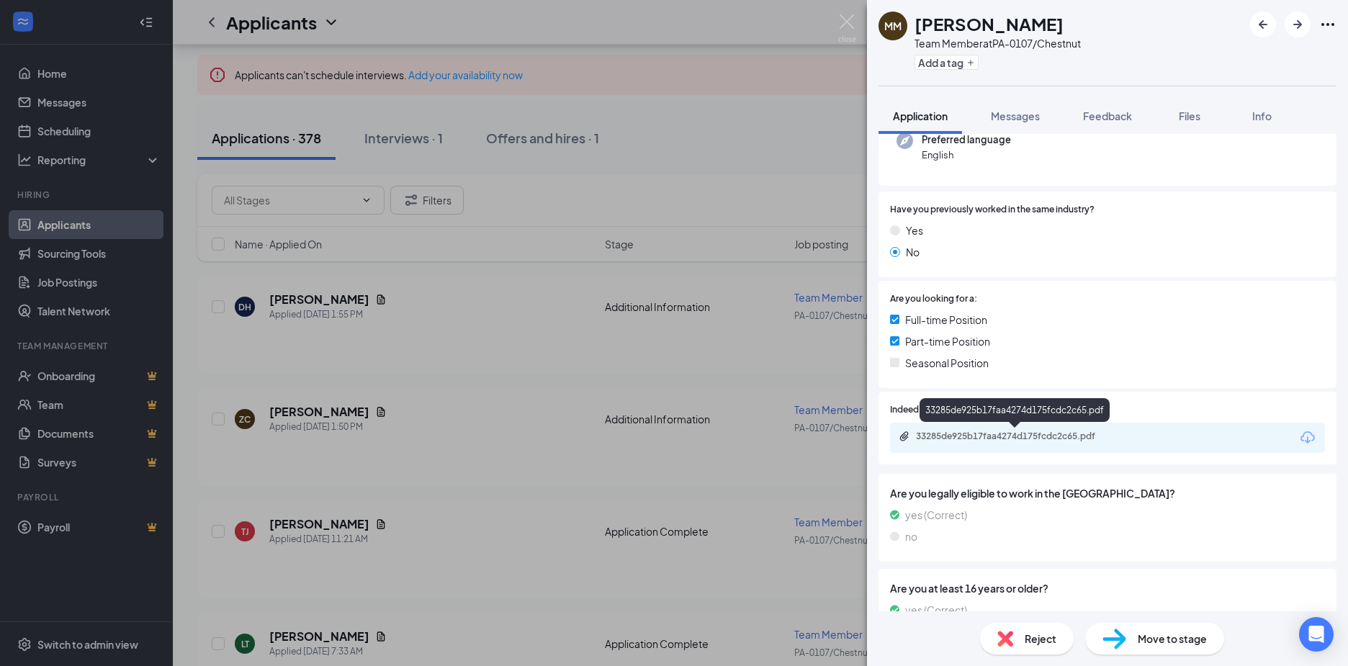
click at [946, 441] on div "33285de925b17faa4274d175fcdc2c65.pdf" at bounding box center [1017, 437] width 202 height 12
click at [1301, 24] on icon "ArrowRight" at bounding box center [1297, 24] width 9 height 9
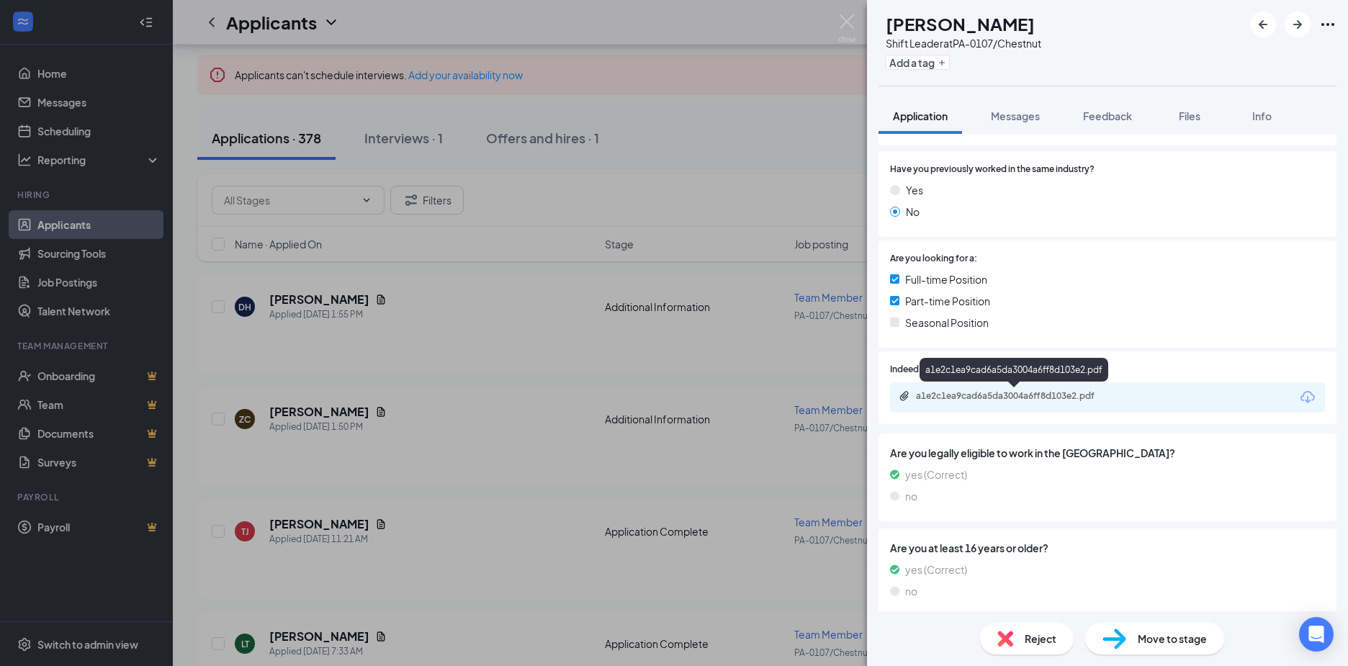
click at [951, 398] on div "a1e2c1ea9cad6a5da3004a6ff8d103e2.pdf" at bounding box center [1017, 396] width 202 height 12
click at [1299, 26] on icon "ArrowRight" at bounding box center [1297, 24] width 9 height 9
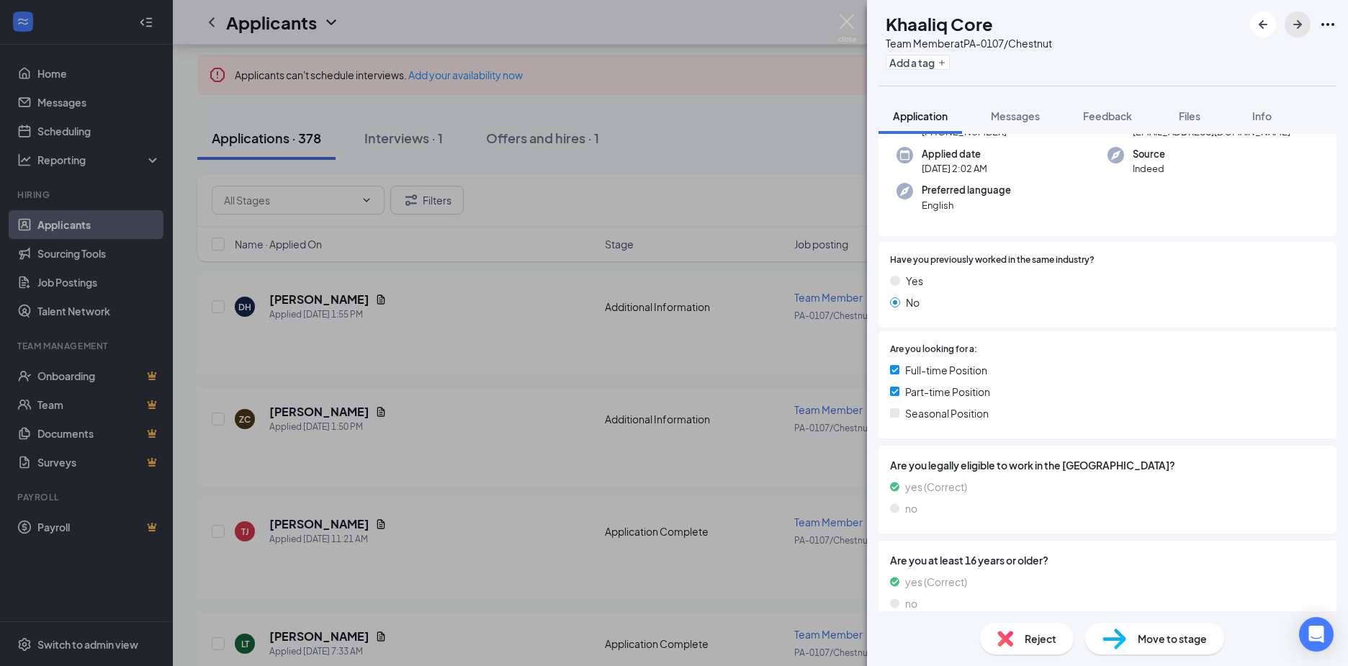
scroll to position [50, 0]
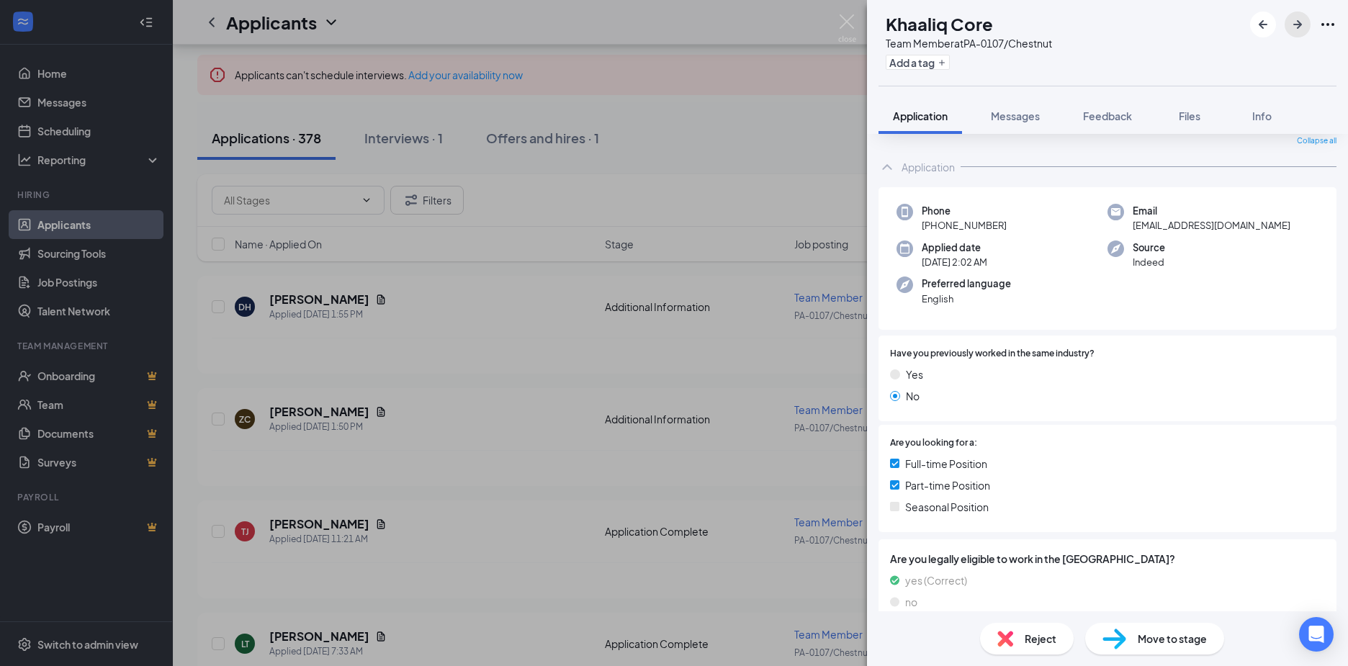
click at [1304, 28] on icon "ArrowRight" at bounding box center [1297, 24] width 17 height 17
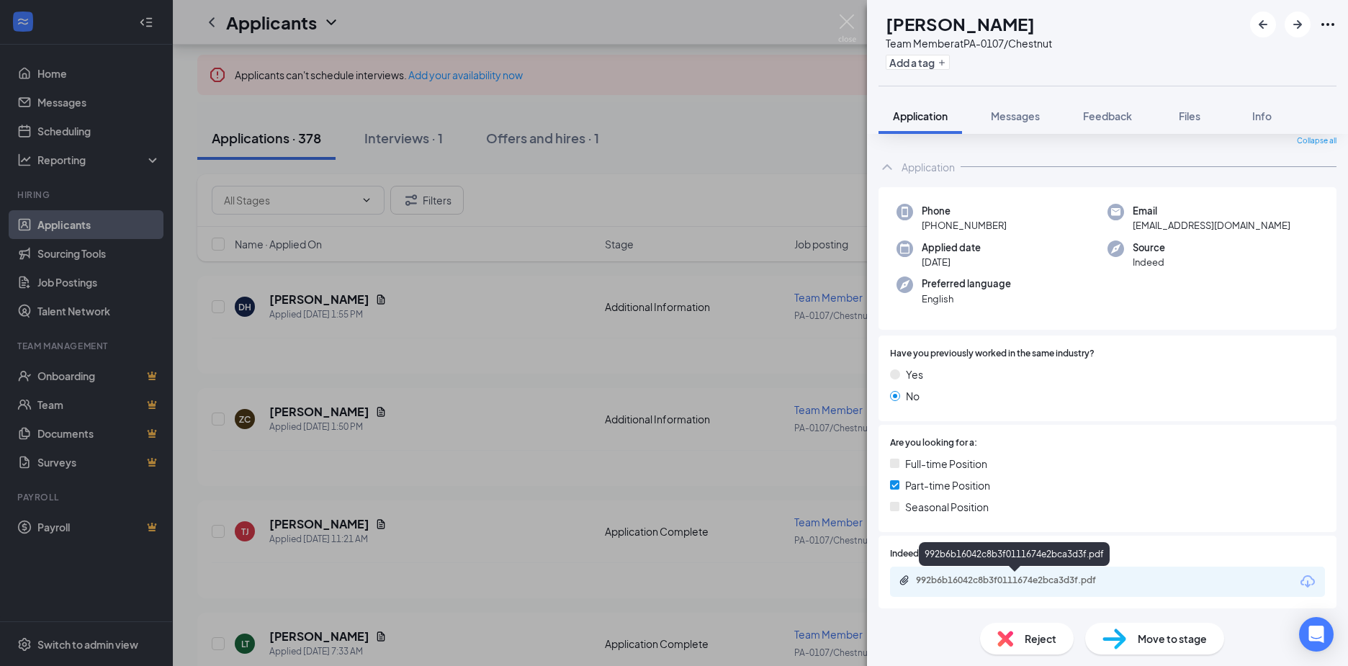
click at [945, 578] on div "992b6b16042c8b3f0111674e2bca3d3f.pdf" at bounding box center [1017, 581] width 202 height 12
click at [1294, 22] on icon "ArrowRight" at bounding box center [1297, 24] width 17 height 17
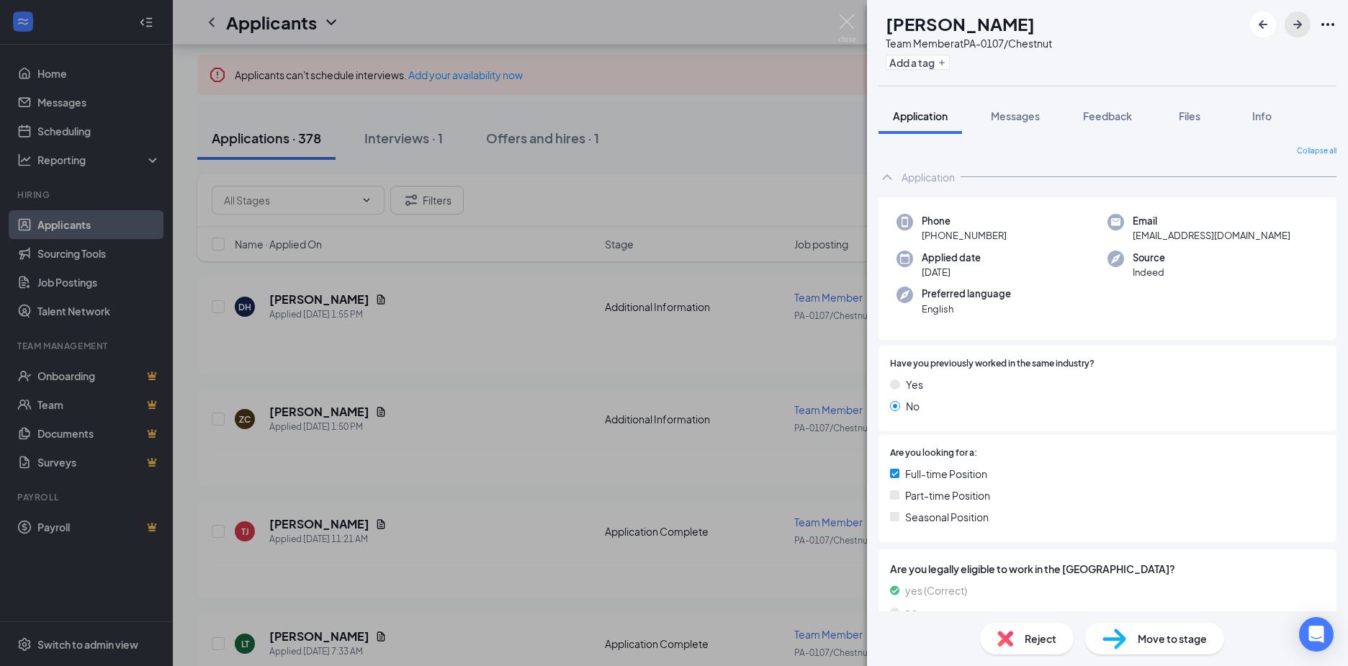
click at [1301, 24] on icon "ArrowRight" at bounding box center [1297, 24] width 9 height 9
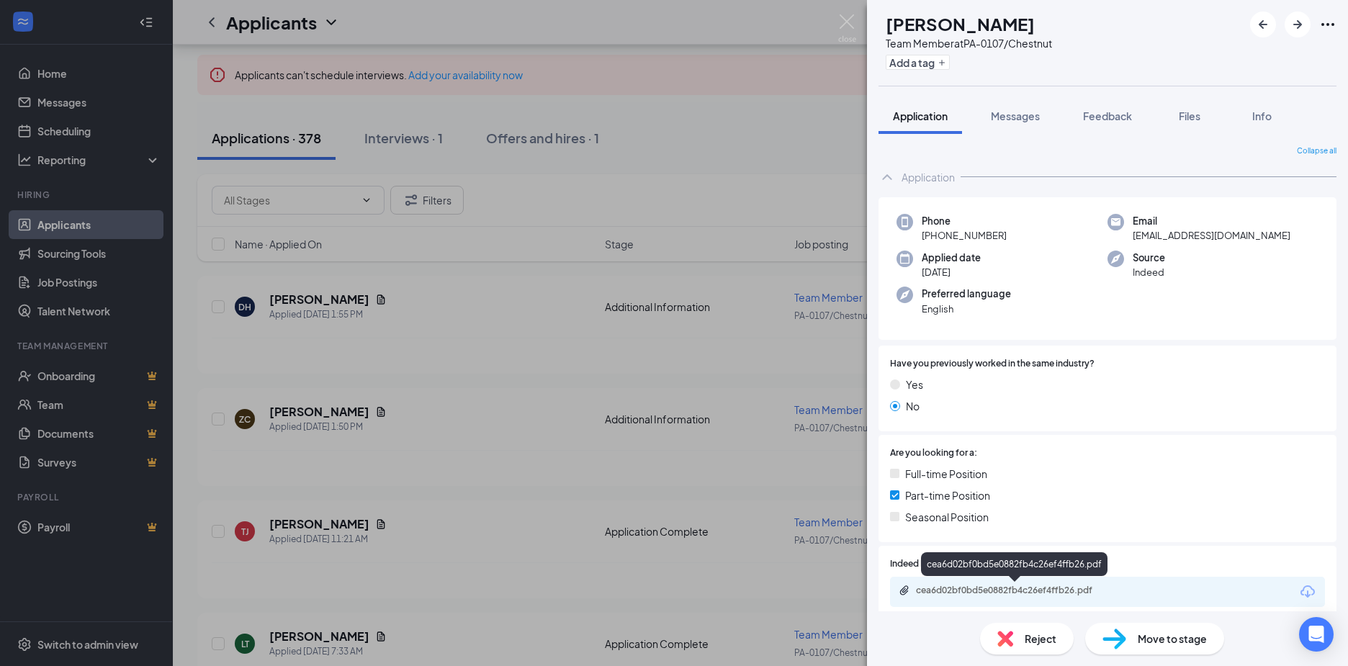
click at [1037, 590] on div "cea6d02bf0bd5e0882fb4c26ef4ffb26.pdf" at bounding box center [1017, 591] width 202 height 12
click at [1299, 22] on icon "ArrowRight" at bounding box center [1297, 24] width 9 height 9
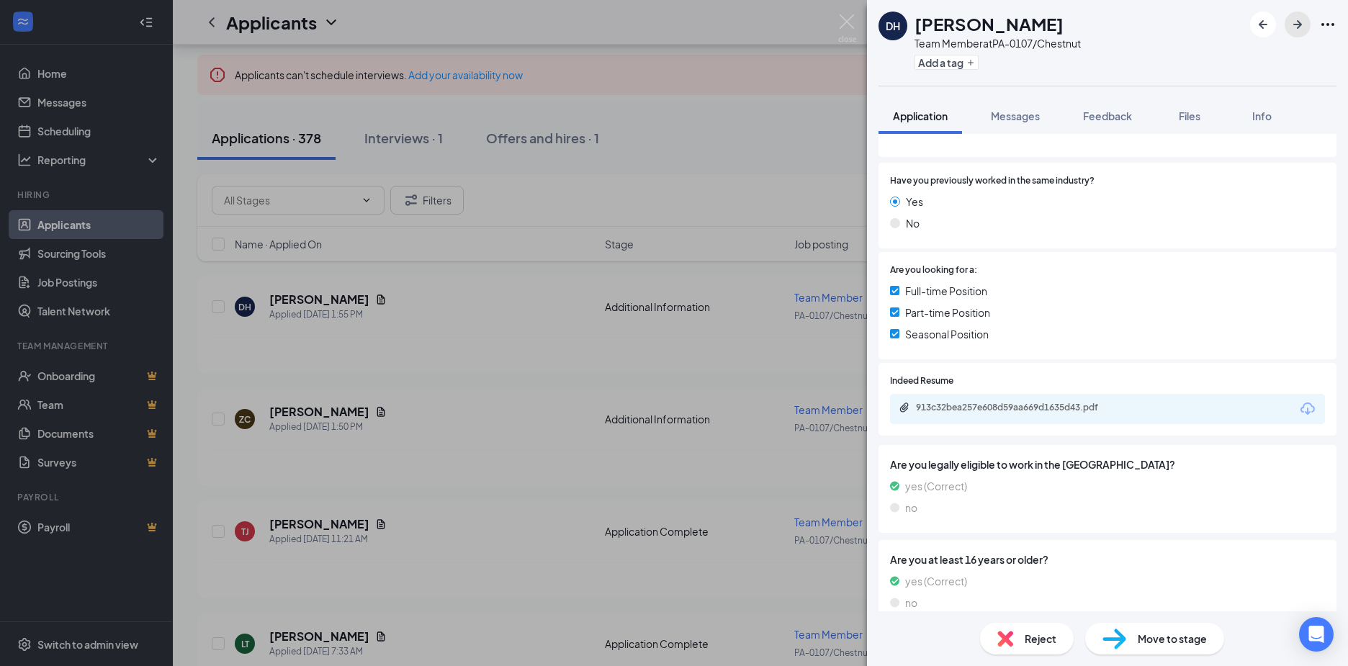
scroll to position [216, 0]
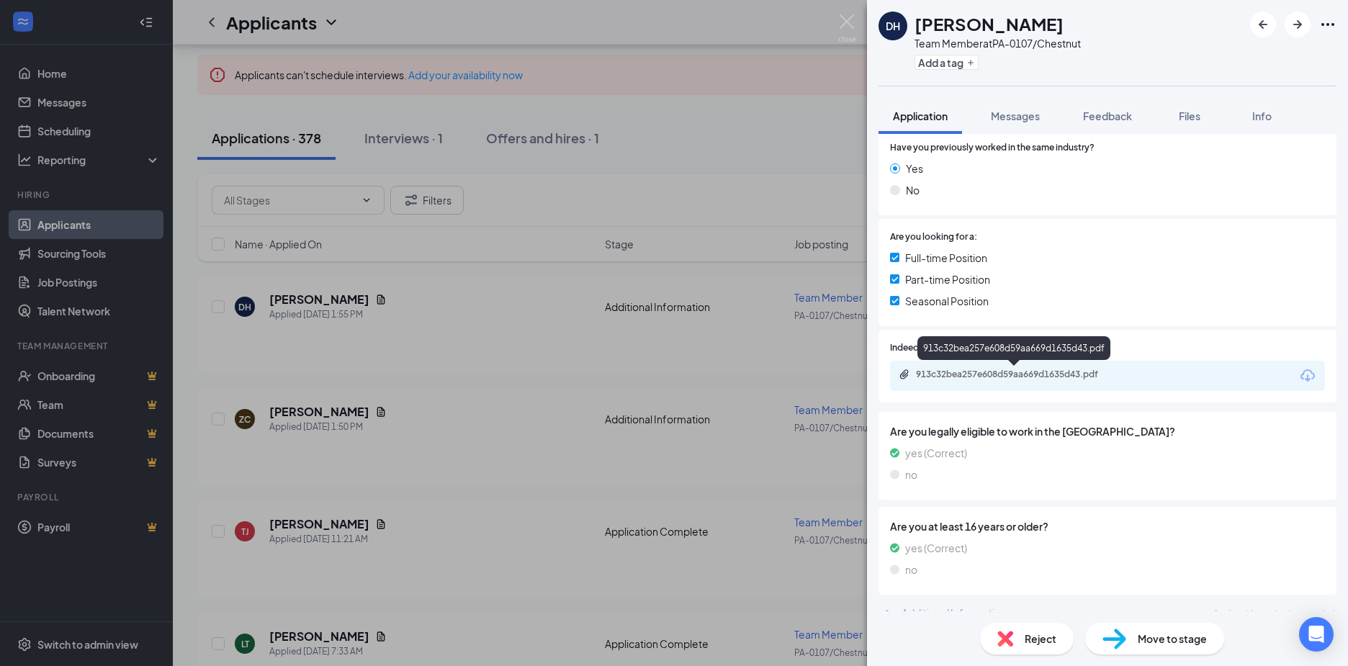
click at [1002, 372] on div "913c32bea257e608d59aa669d1635d43.pdf" at bounding box center [1017, 375] width 202 height 12
click at [1293, 24] on icon "ArrowRight" at bounding box center [1297, 24] width 17 height 17
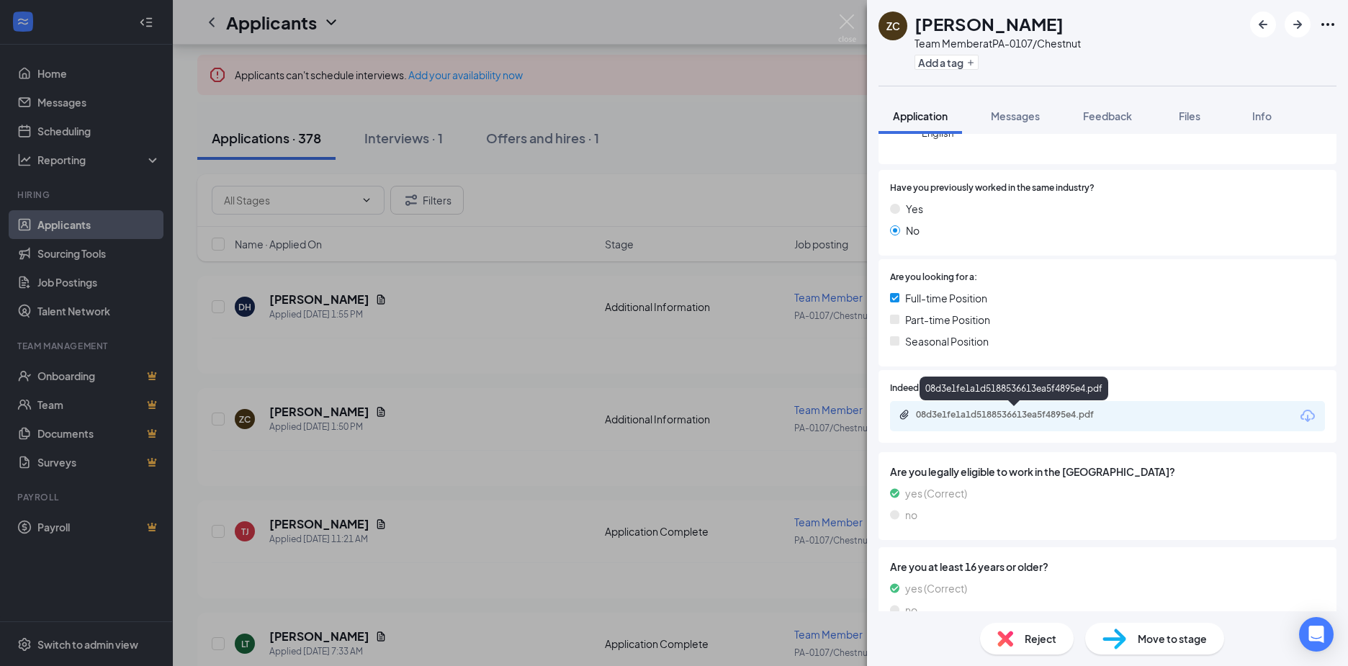
click at [958, 417] on div "08d3e1fe1a1d5188536613ea5f4895e4.pdf" at bounding box center [1017, 415] width 202 height 12
click at [1302, 29] on icon "ArrowRight" at bounding box center [1297, 24] width 17 height 17
click at [992, 414] on div "9db6765d2ce83d3835246aa71778050b.pdf" at bounding box center [1017, 415] width 202 height 12
click at [1293, 26] on icon "ArrowRight" at bounding box center [1297, 24] width 17 height 17
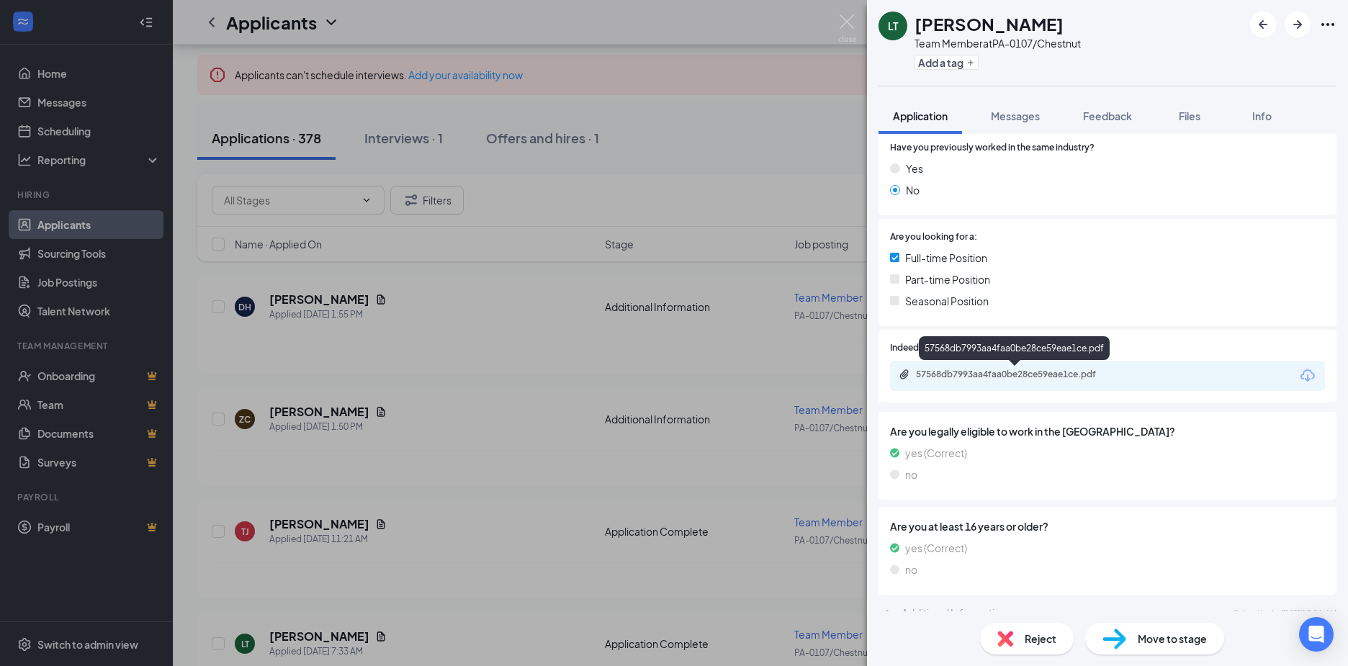
click at [998, 376] on div "57568db7993aa4faa0be28ce59eae1ce.pdf" at bounding box center [1017, 375] width 202 height 12
click at [1303, 25] on icon "ArrowRight" at bounding box center [1297, 24] width 17 height 17
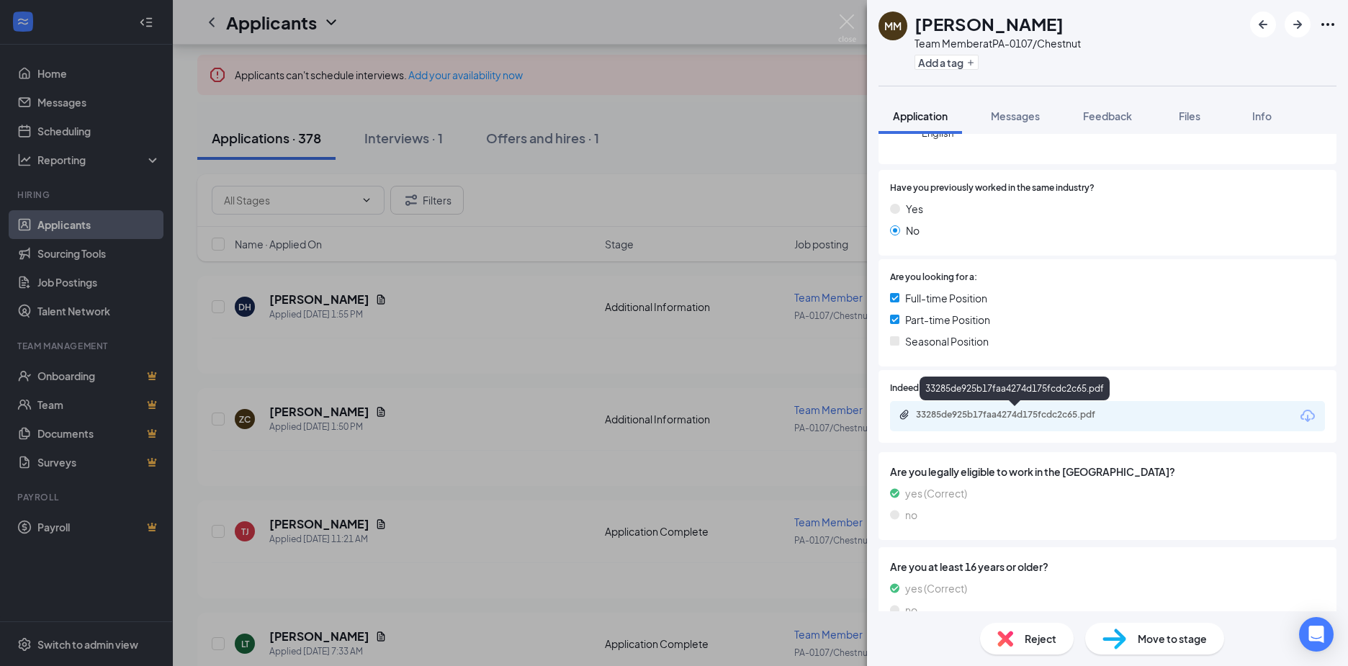
click at [988, 413] on div "33285de925b17faa4274d175fcdc2c65.pdf" at bounding box center [1017, 415] width 202 height 12
click at [1304, 24] on icon "ArrowRight" at bounding box center [1297, 24] width 17 height 17
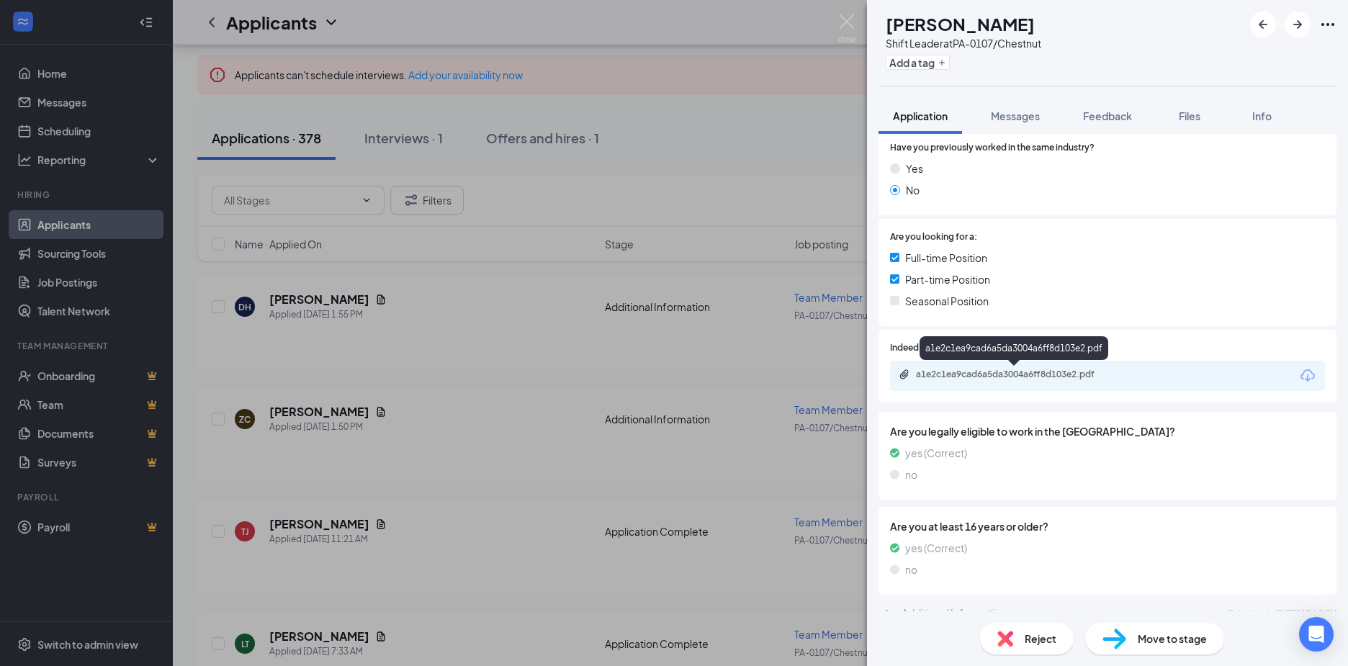
click at [1009, 382] on div "a1e2c1ea9cad6a5da3004a6ff8d103e2.pdf" at bounding box center [1015, 376] width 233 height 14
click at [1306, 27] on icon "ArrowRight" at bounding box center [1297, 24] width 17 height 17
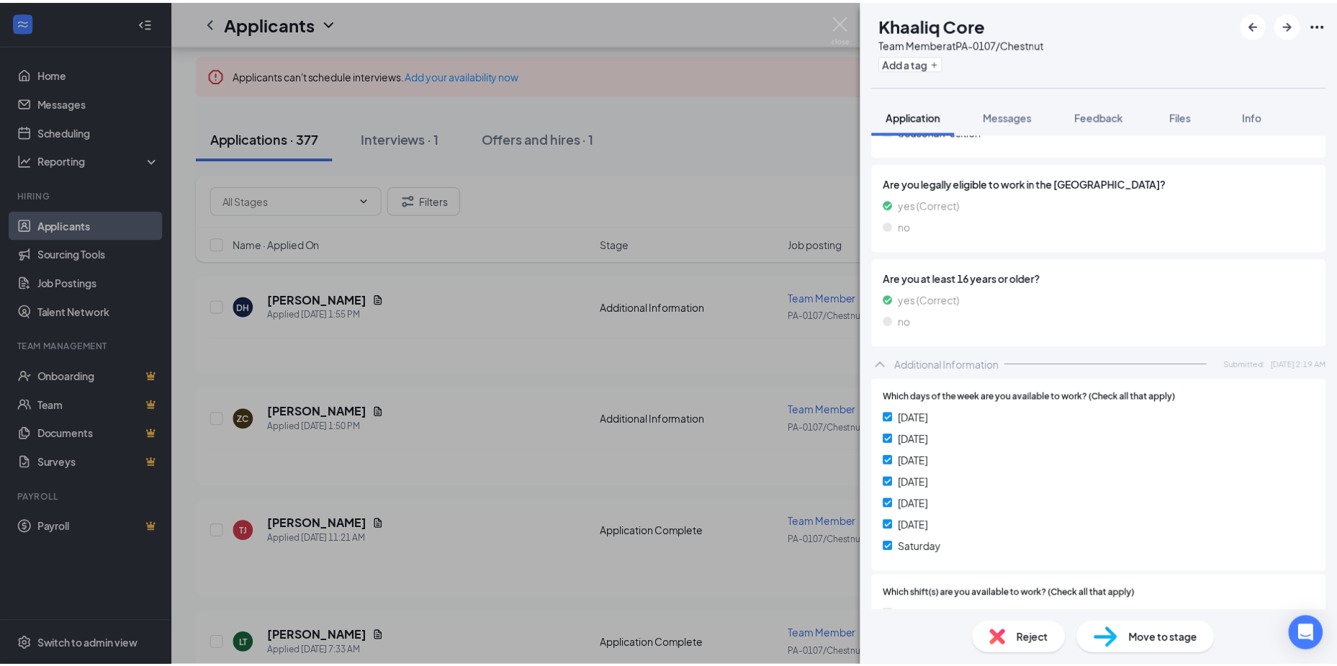
scroll to position [144, 0]
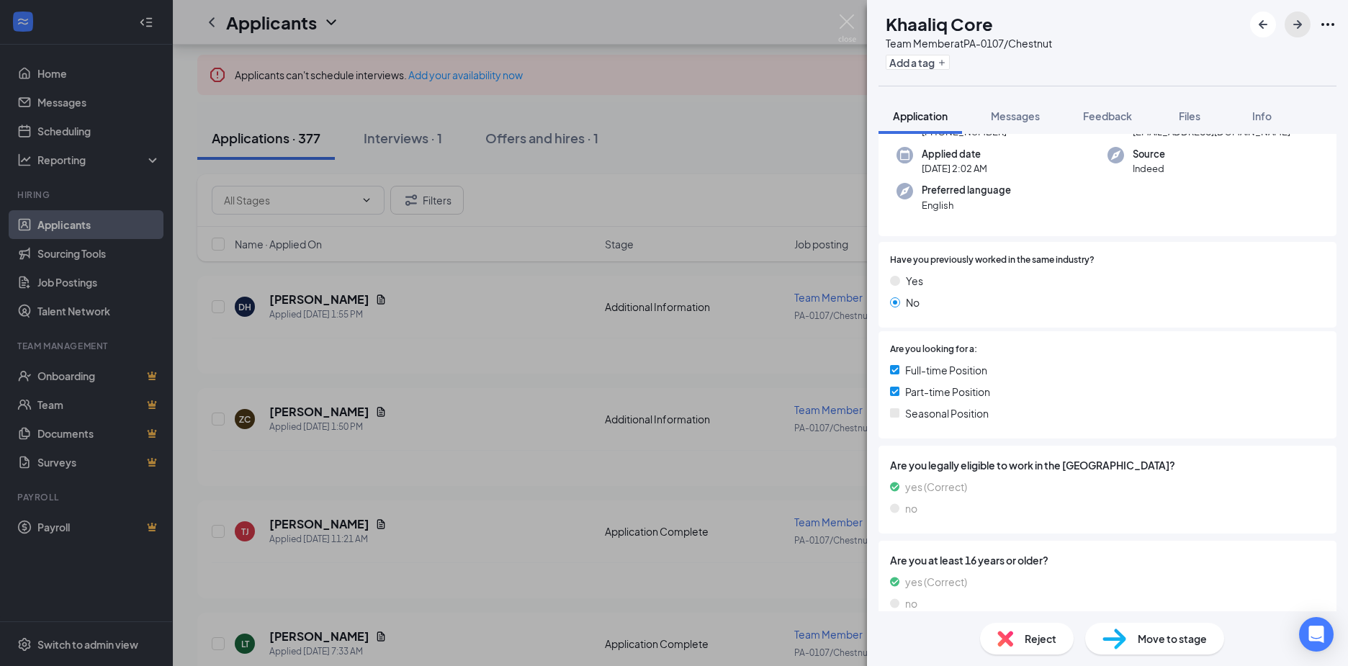
click at [1301, 17] on icon "ArrowRight" at bounding box center [1297, 24] width 17 height 17
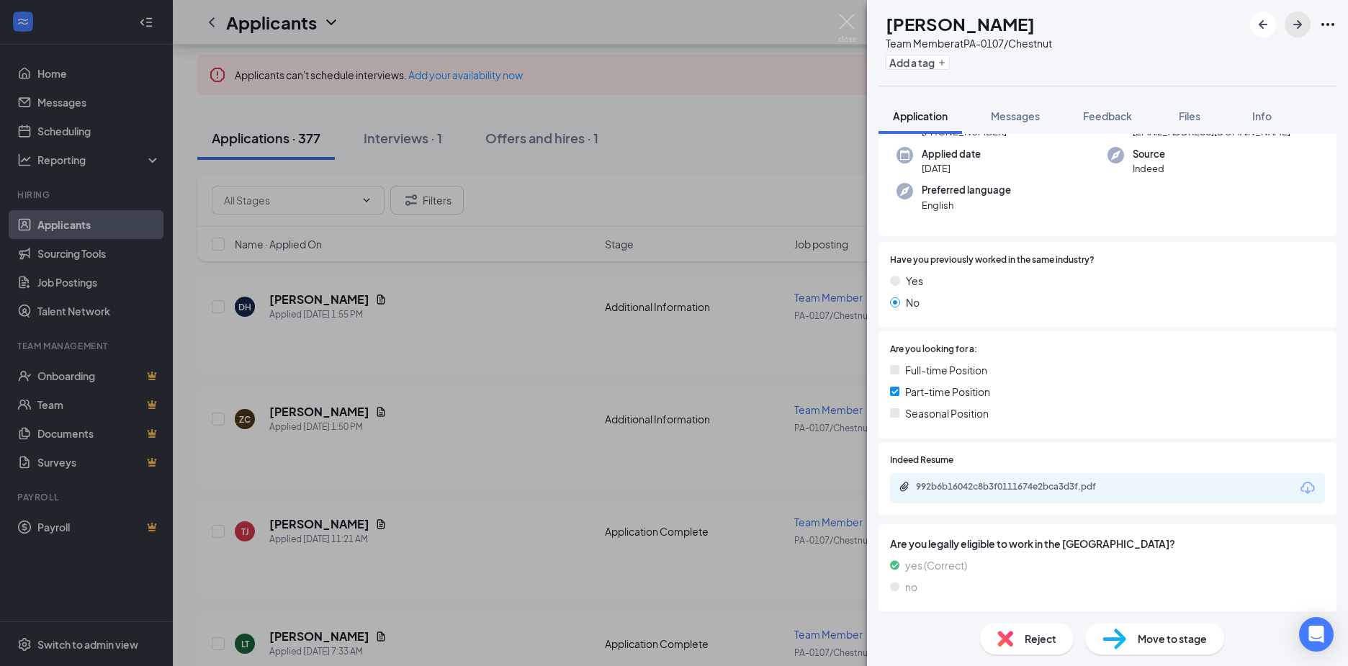
click at [1301, 17] on icon "ArrowRight" at bounding box center [1297, 24] width 17 height 17
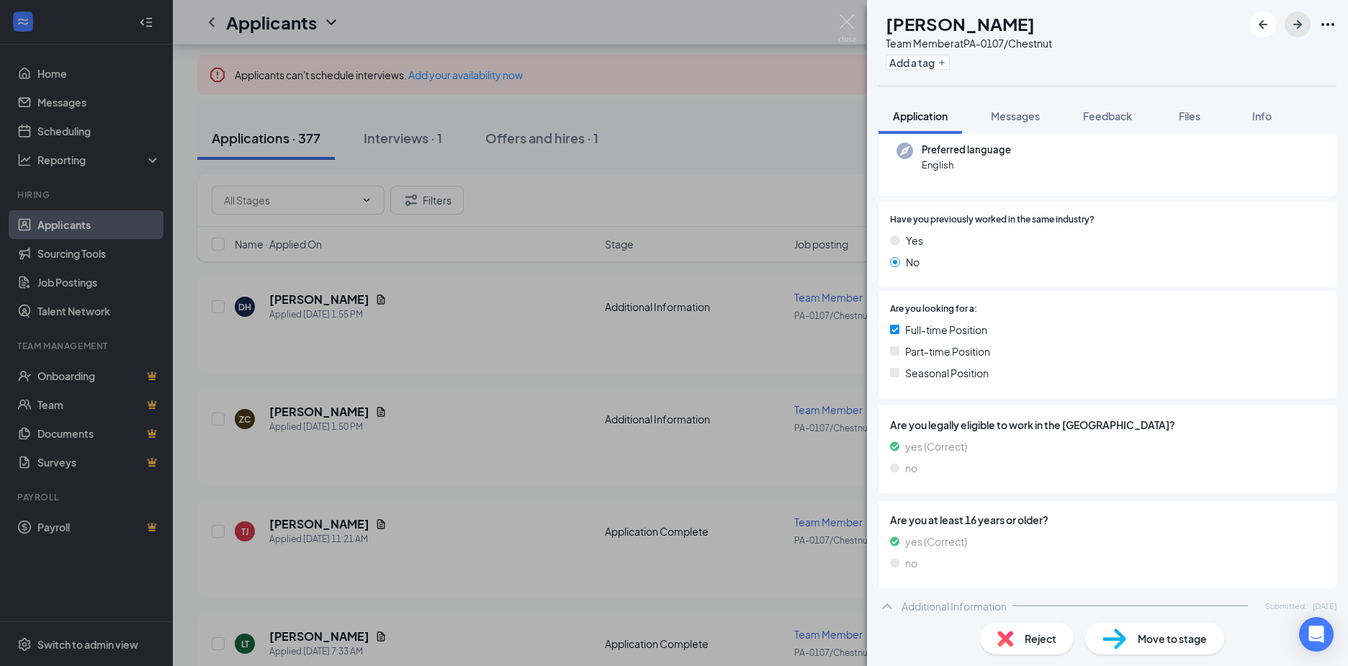
click at [1301, 17] on icon "ArrowRight" at bounding box center [1297, 24] width 17 height 17
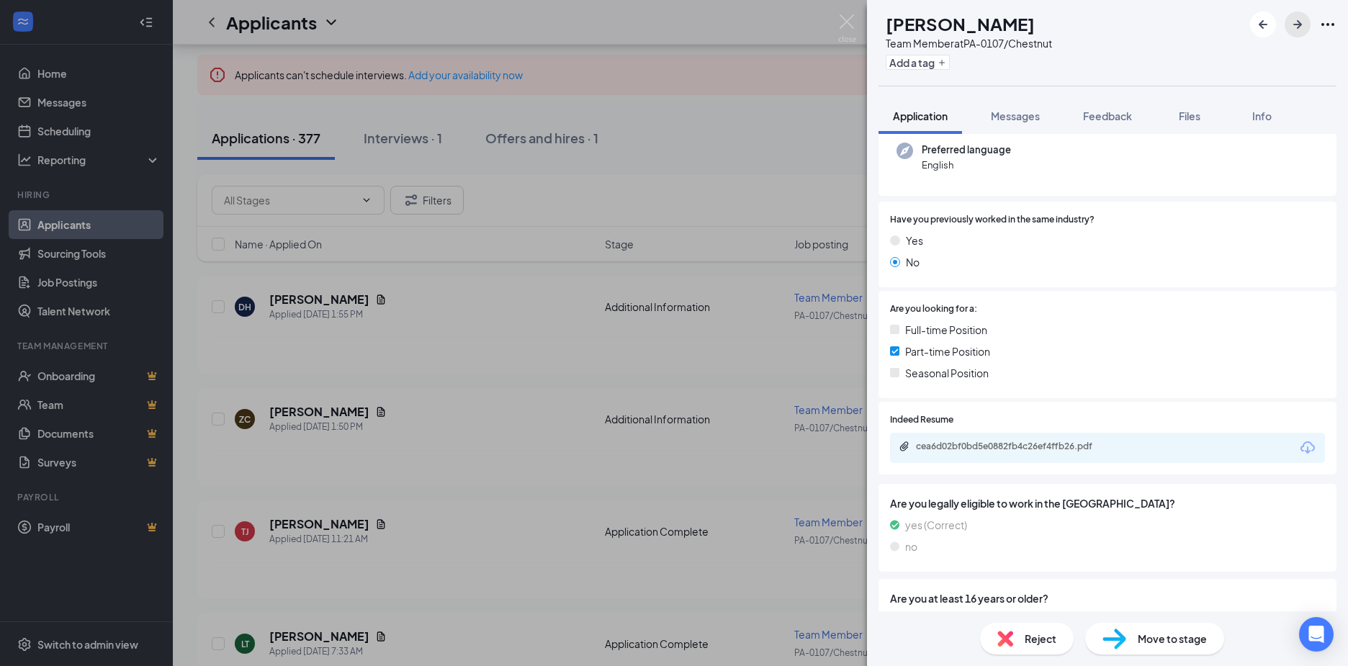
click at [1301, 17] on icon "ArrowRight" at bounding box center [1297, 24] width 17 height 17
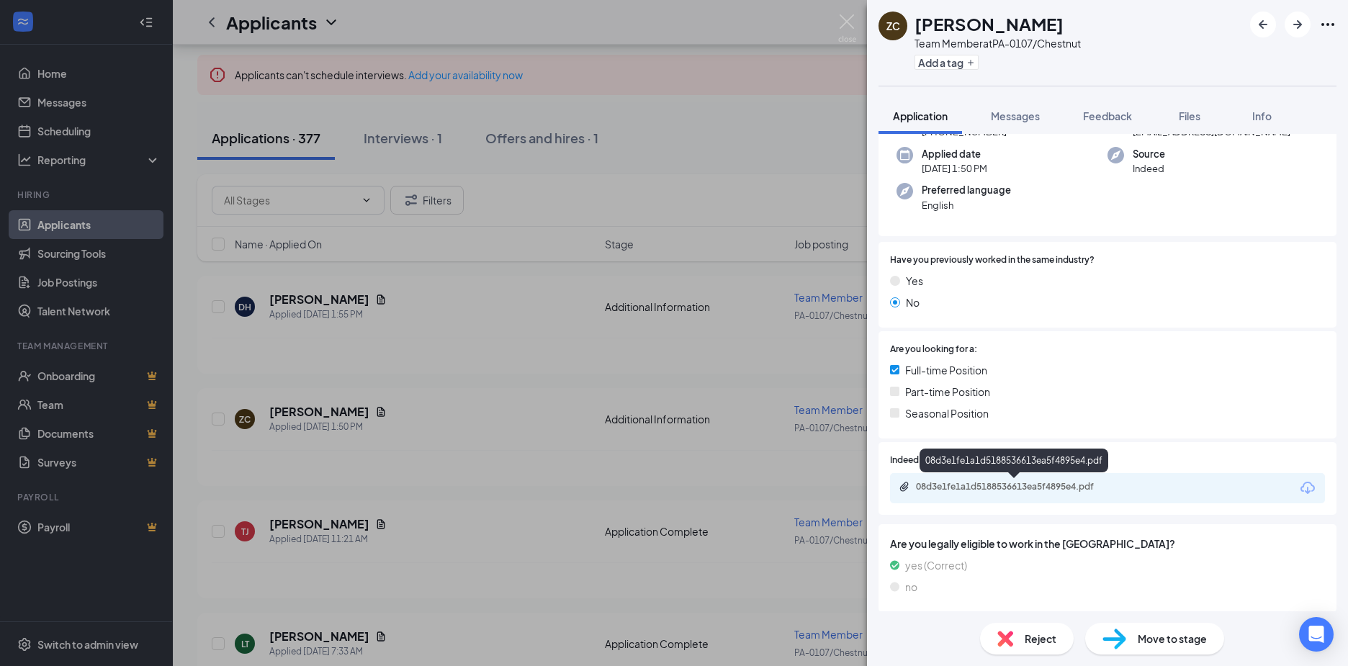
click at [1007, 482] on div "08d3e1fe1a1d5188536613ea5f4895e4.pdf" at bounding box center [1017, 487] width 202 height 12
click at [1293, 25] on icon "ArrowRight" at bounding box center [1297, 24] width 17 height 17
click at [68, 227] on div "[PERSON_NAME] [PERSON_NAME] Team Member at PA-0107/Chestnut Add a tag Applicati…" at bounding box center [674, 333] width 1348 height 666
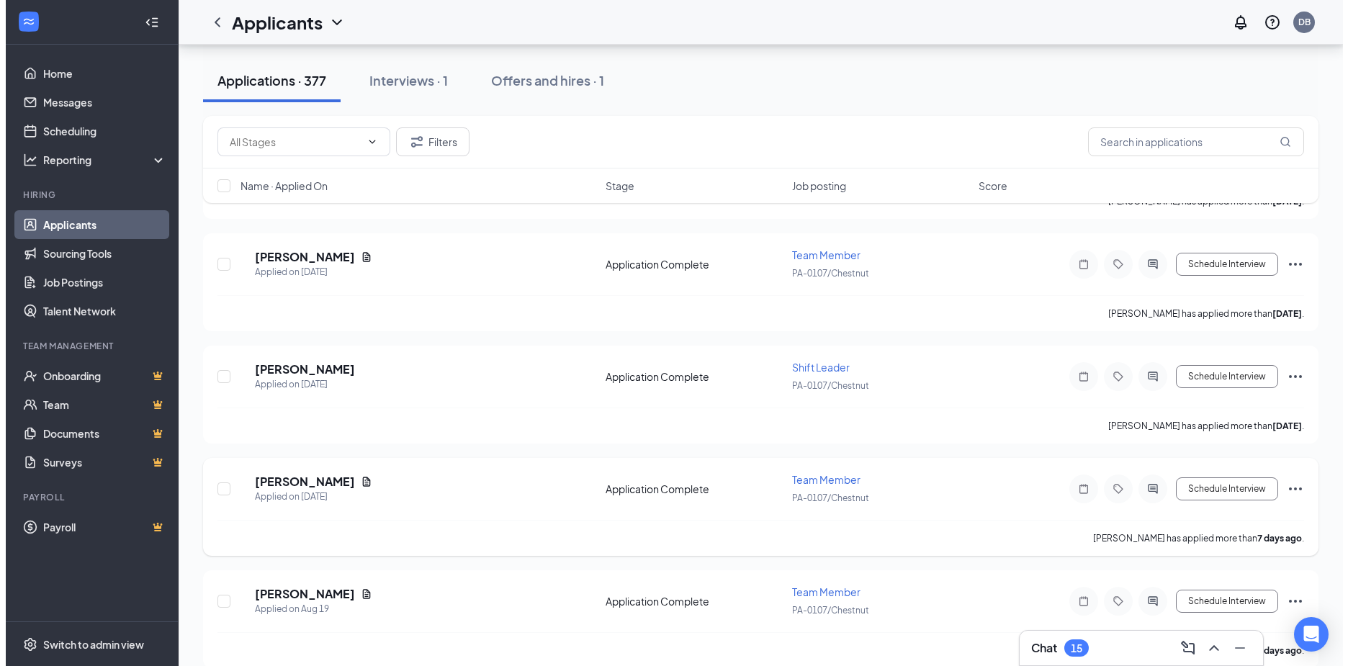
scroll to position [7417, 0]
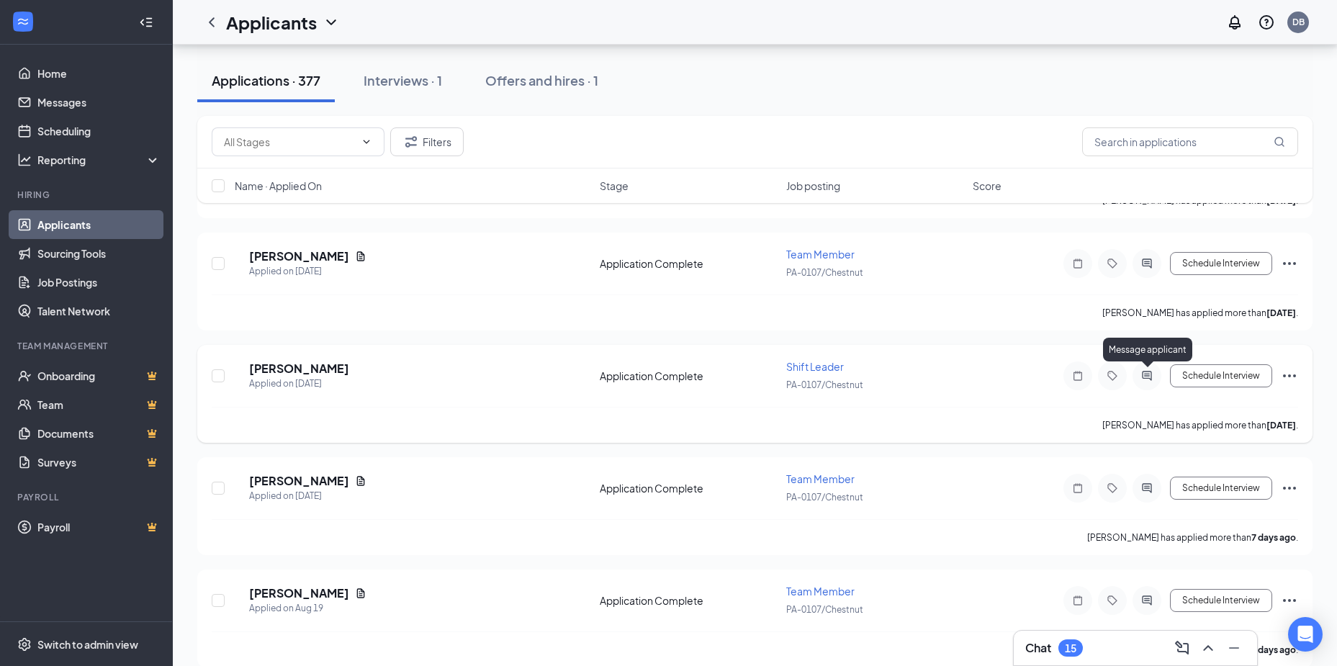
click at [1146, 377] on icon "ActiveChat" at bounding box center [1147, 376] width 17 height 12
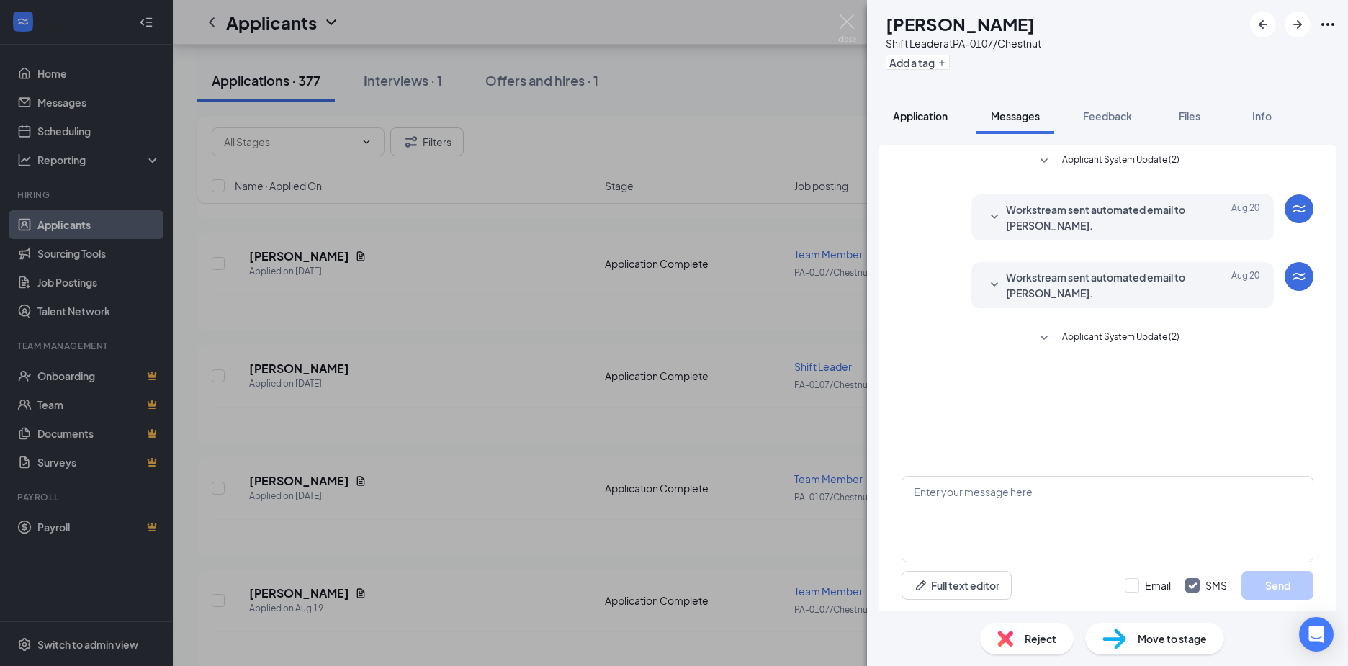
click at [926, 116] on span "Application" at bounding box center [920, 115] width 55 height 13
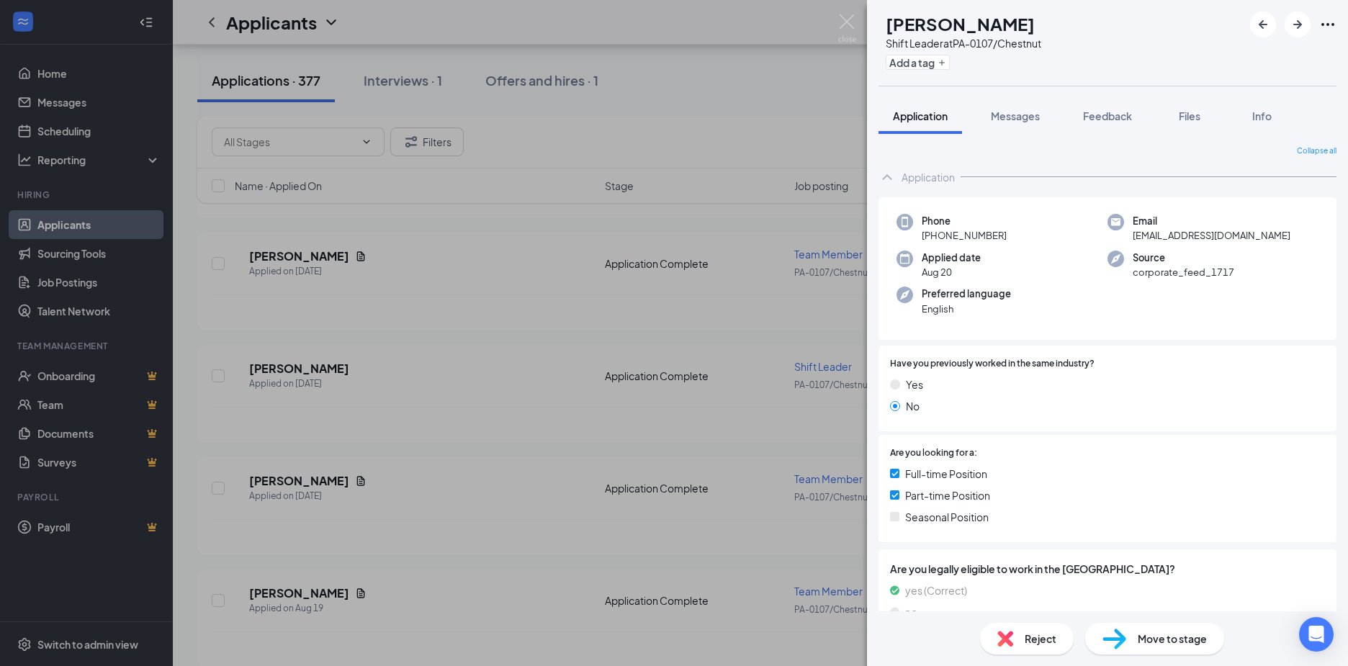
click at [79, 225] on div "TR [PERSON_NAME] Shift Leader at PA-0107/Chestnut Add a tag Application Message…" at bounding box center [674, 333] width 1348 height 666
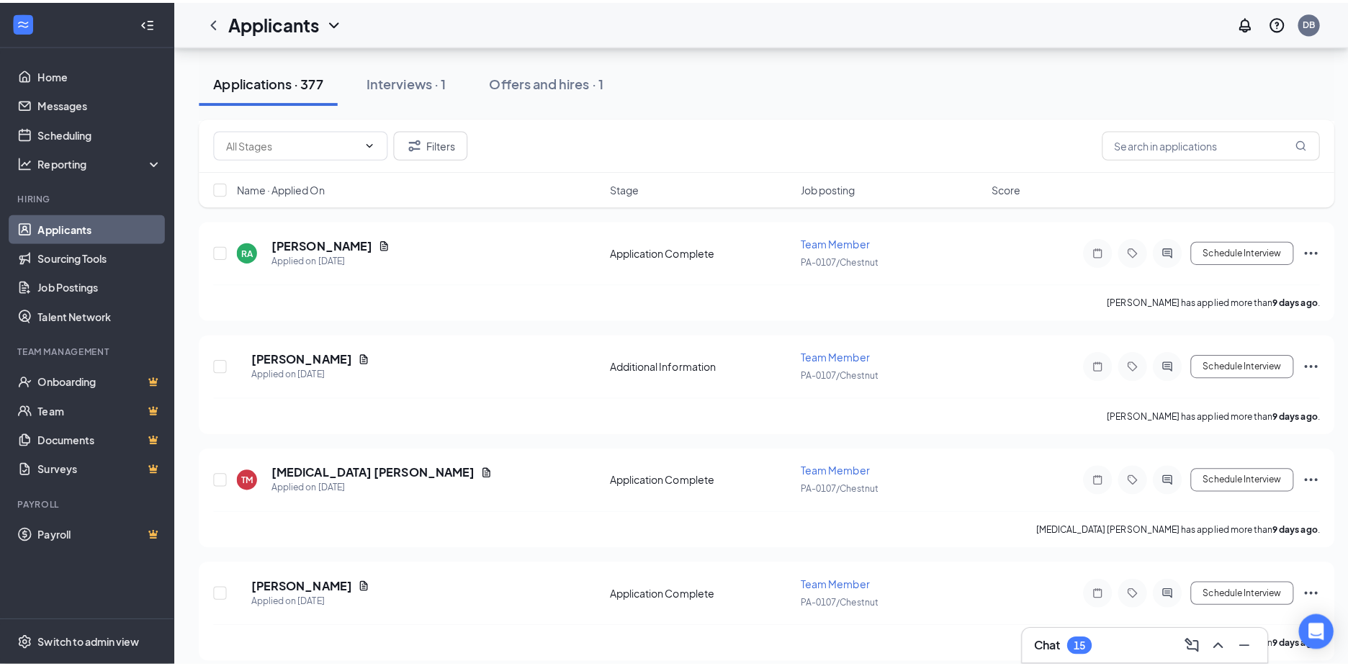
scroll to position [9506, 0]
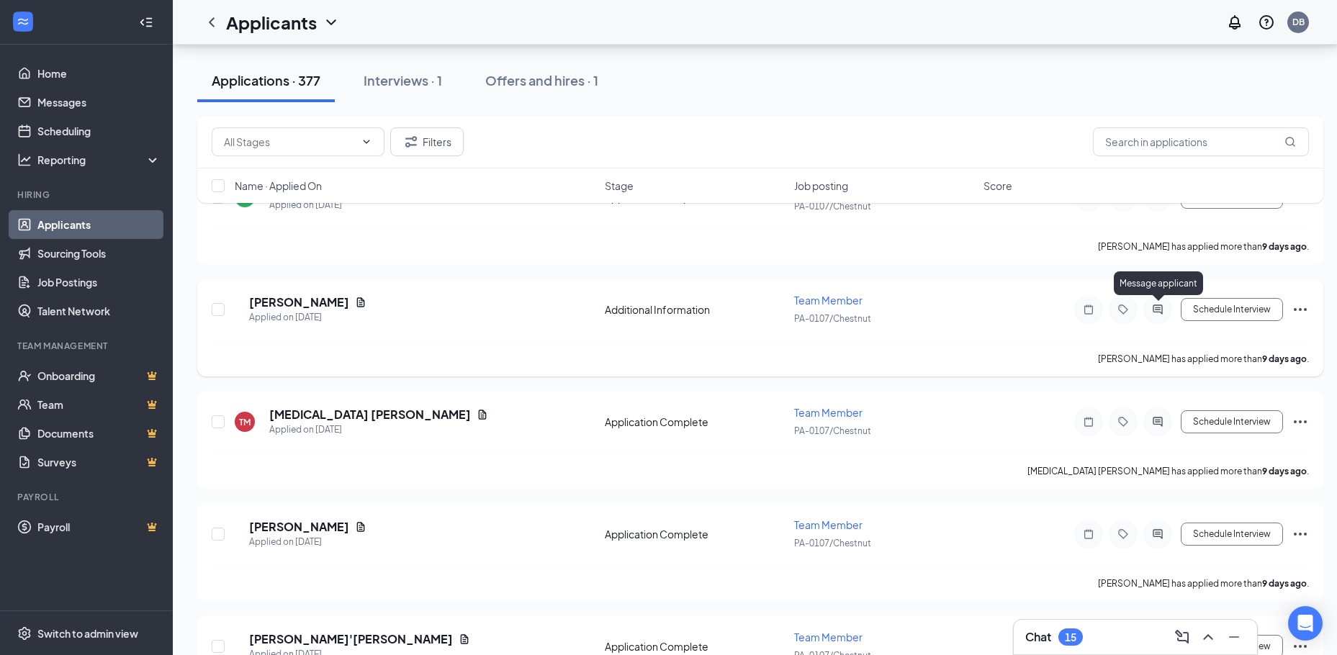
click at [1157, 313] on icon "ActiveChat" at bounding box center [1157, 310] width 17 height 12
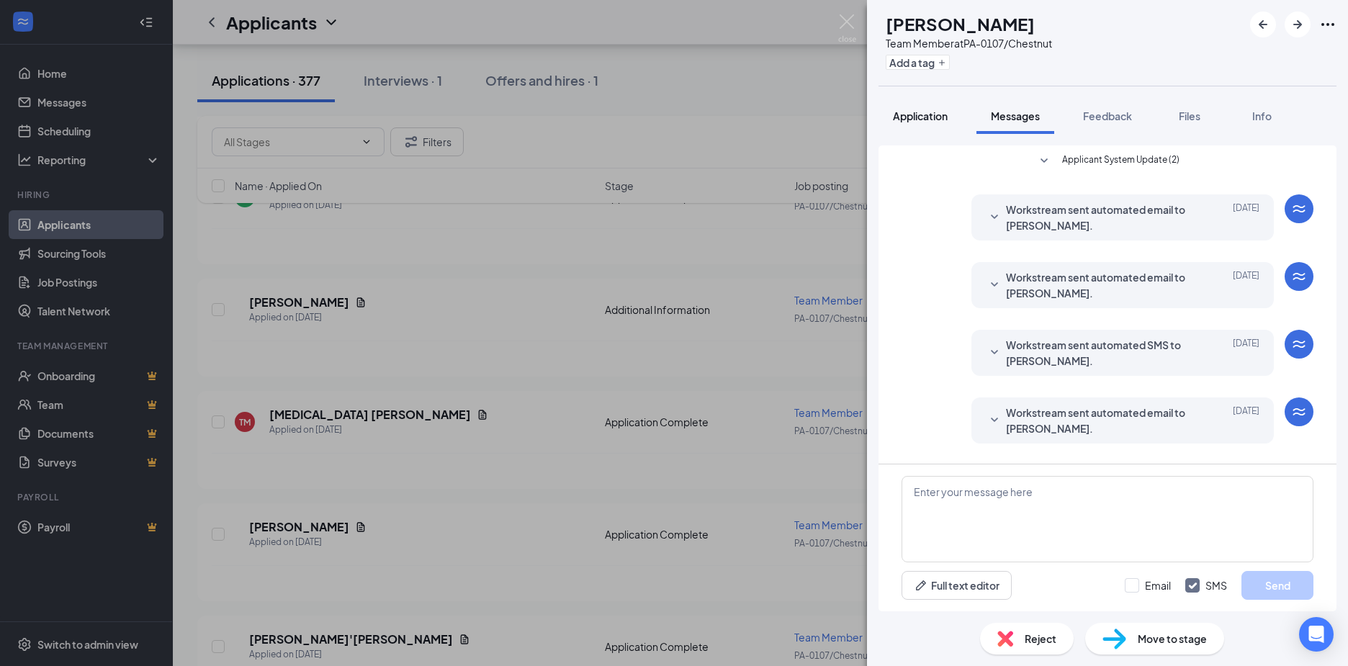
scroll to position [197, 0]
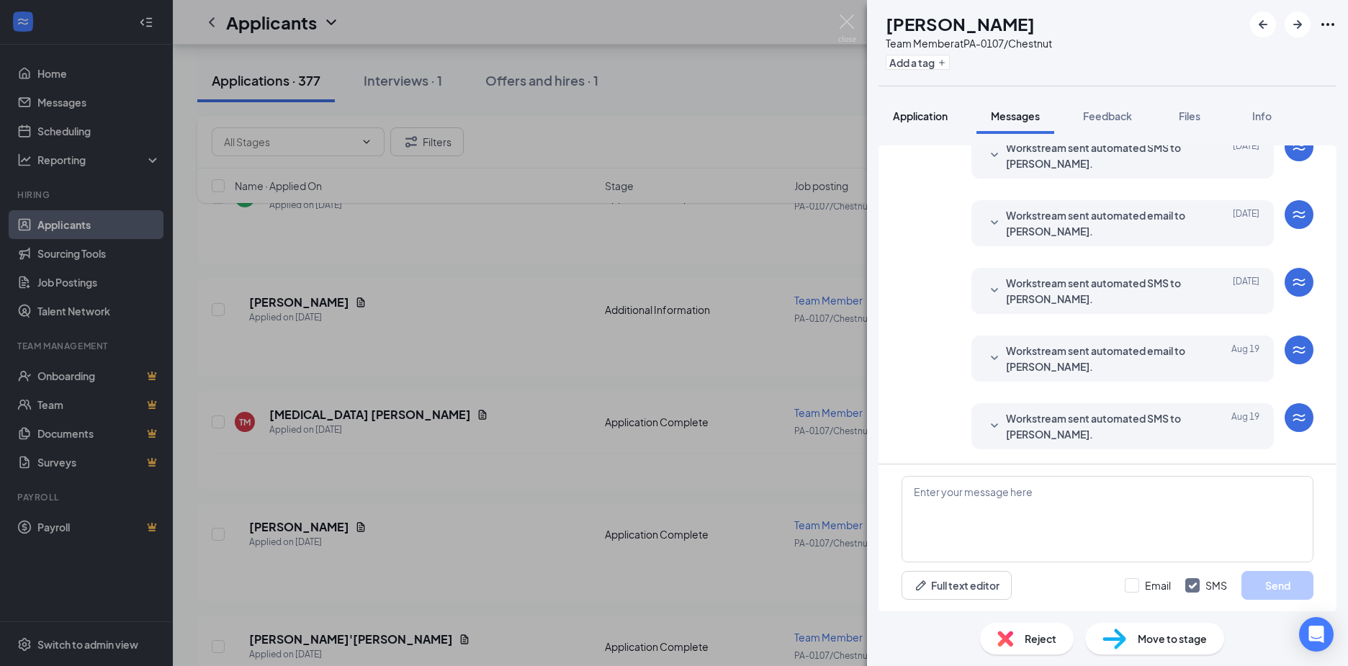
click at [928, 118] on span "Application" at bounding box center [920, 115] width 55 height 13
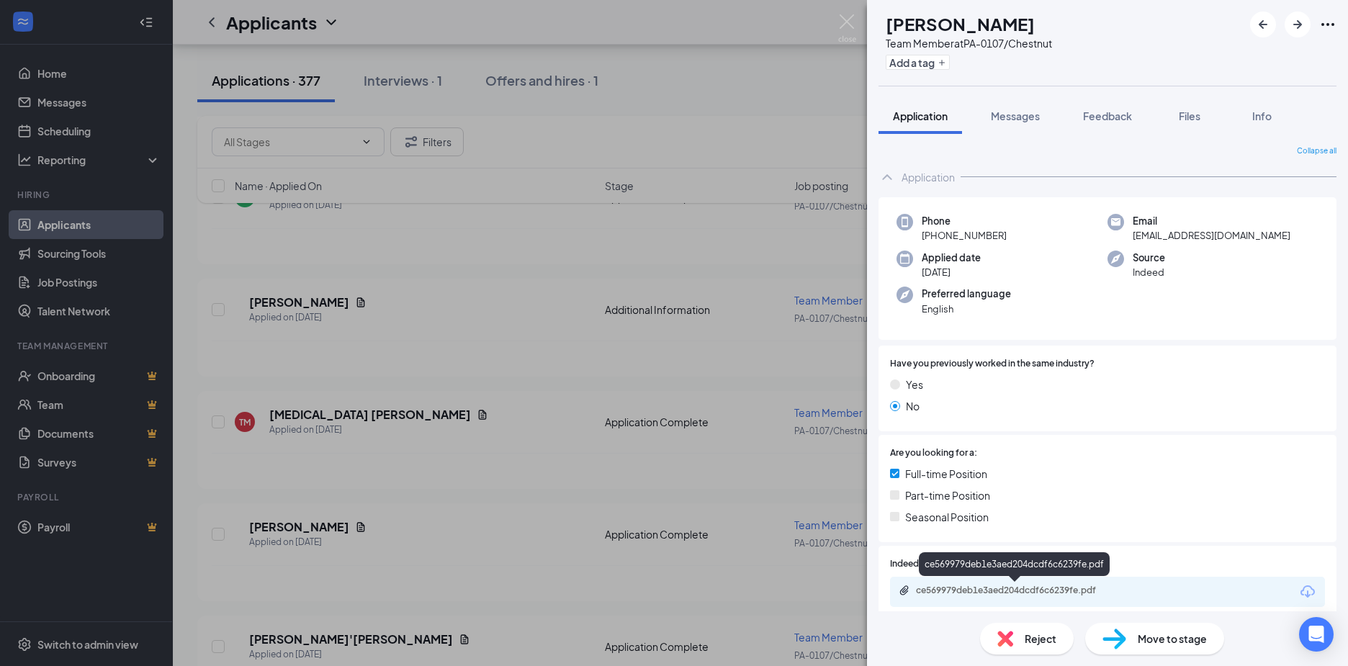
click at [996, 586] on div "ce569979deb1e3aed204dcdf6c6239fe.pdf" at bounding box center [1017, 591] width 202 height 12
click at [1296, 22] on icon "ArrowRight" at bounding box center [1297, 24] width 17 height 17
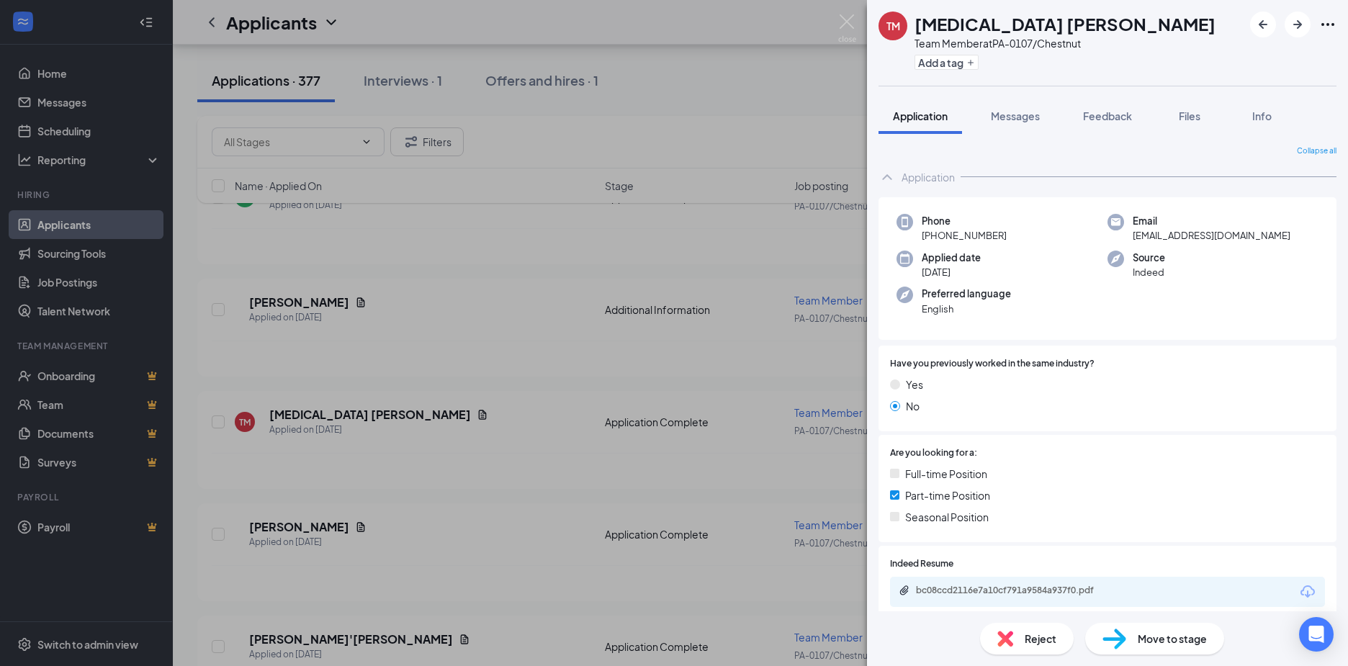
click at [958, 585] on div "bc08ccd2116e7a10cf791a9584a937f0.pdf" at bounding box center [1107, 592] width 435 height 30
click at [963, 593] on div "bc08ccd2116e7a10cf791a9584a937f0.pdf" at bounding box center [1017, 591] width 202 height 12
click at [1293, 27] on icon "ArrowRight" at bounding box center [1297, 24] width 17 height 17
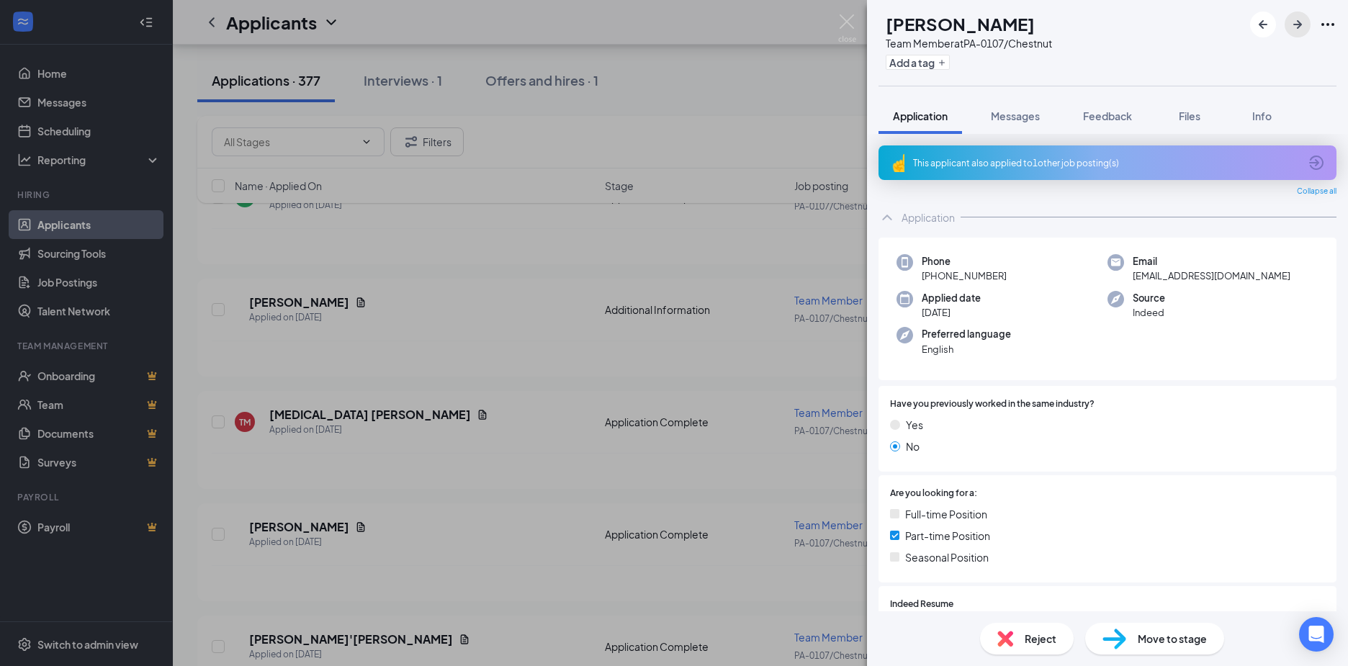
click at [1303, 30] on icon "ArrowRight" at bounding box center [1297, 24] width 17 height 17
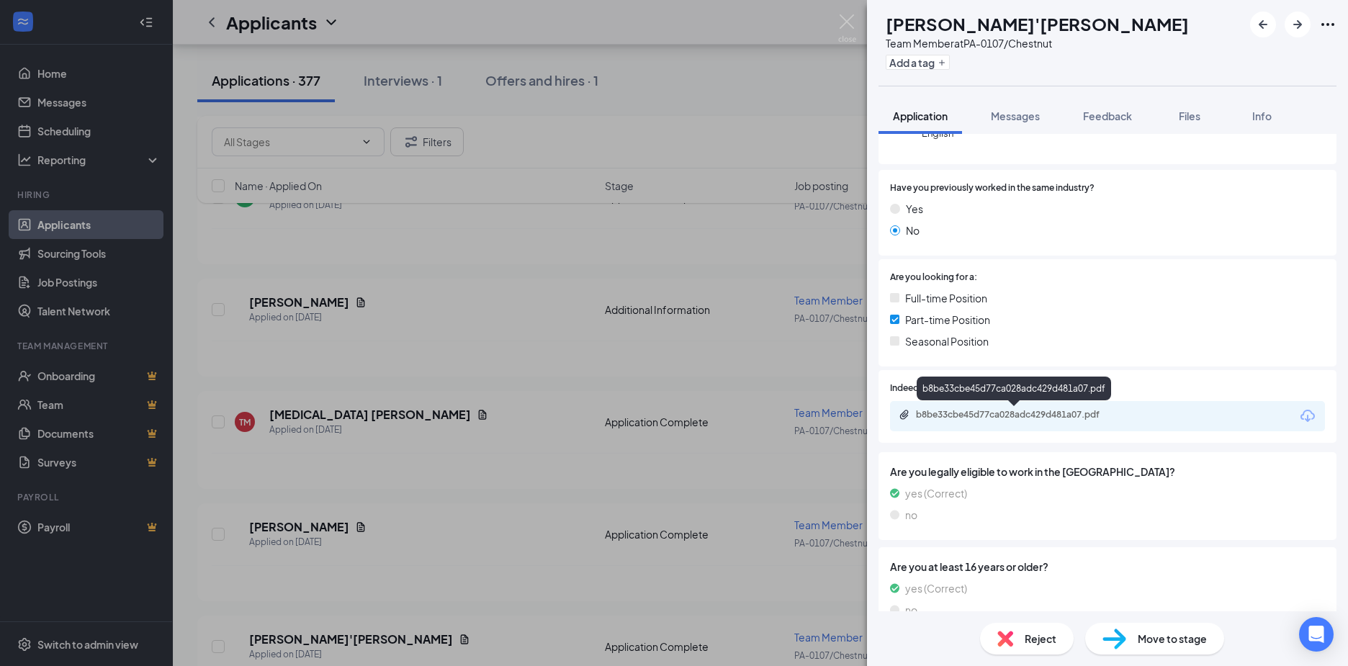
click at [1060, 417] on div "b8be33cbe45d77ca028adc429d481a07.pdf" at bounding box center [1017, 415] width 202 height 12
click at [1298, 31] on icon "ArrowRight" at bounding box center [1297, 24] width 17 height 17
click at [1298, 24] on icon "ArrowRight" at bounding box center [1297, 24] width 9 height 9
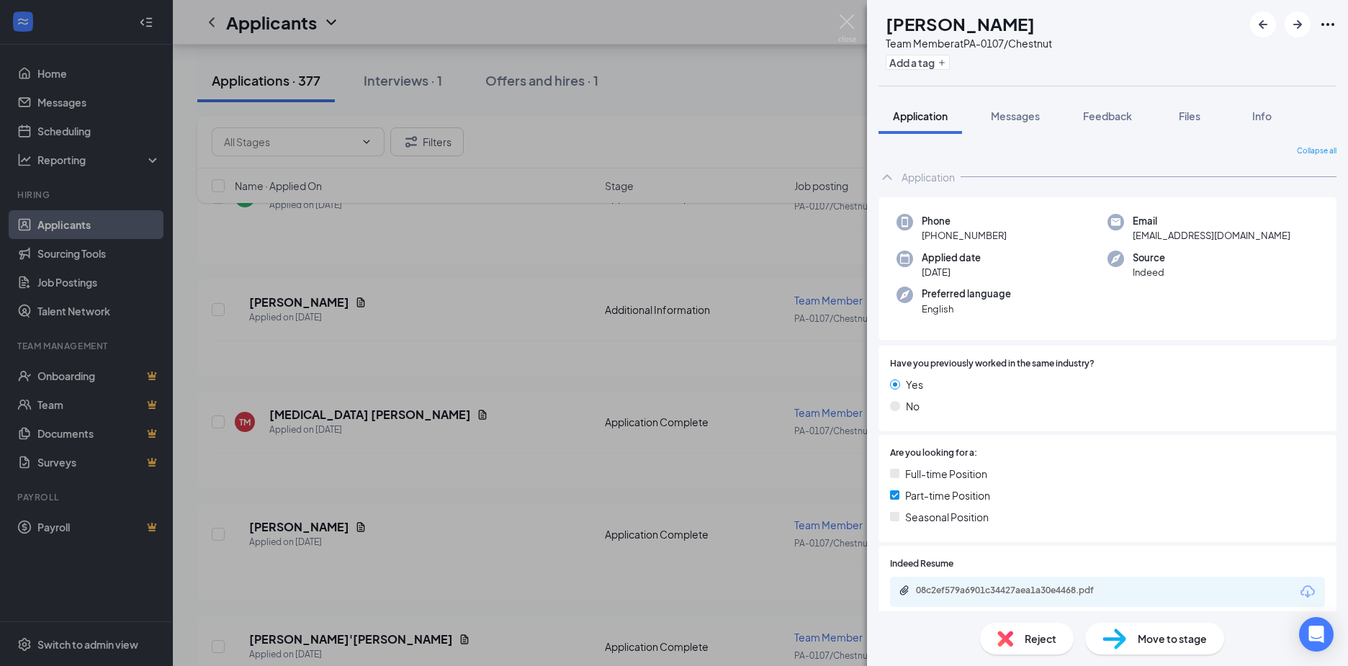
click at [963, 584] on div "08c2ef579a6901c34427aea1a30e4468.pdf" at bounding box center [1107, 592] width 435 height 30
click at [966, 598] on div "08c2ef579a6901c34427aea1a30e4468.pdf" at bounding box center [1015, 592] width 233 height 14
click at [1292, 25] on icon "ArrowRight" at bounding box center [1297, 24] width 17 height 17
click at [1303, 23] on icon "ArrowRight" at bounding box center [1297, 24] width 17 height 17
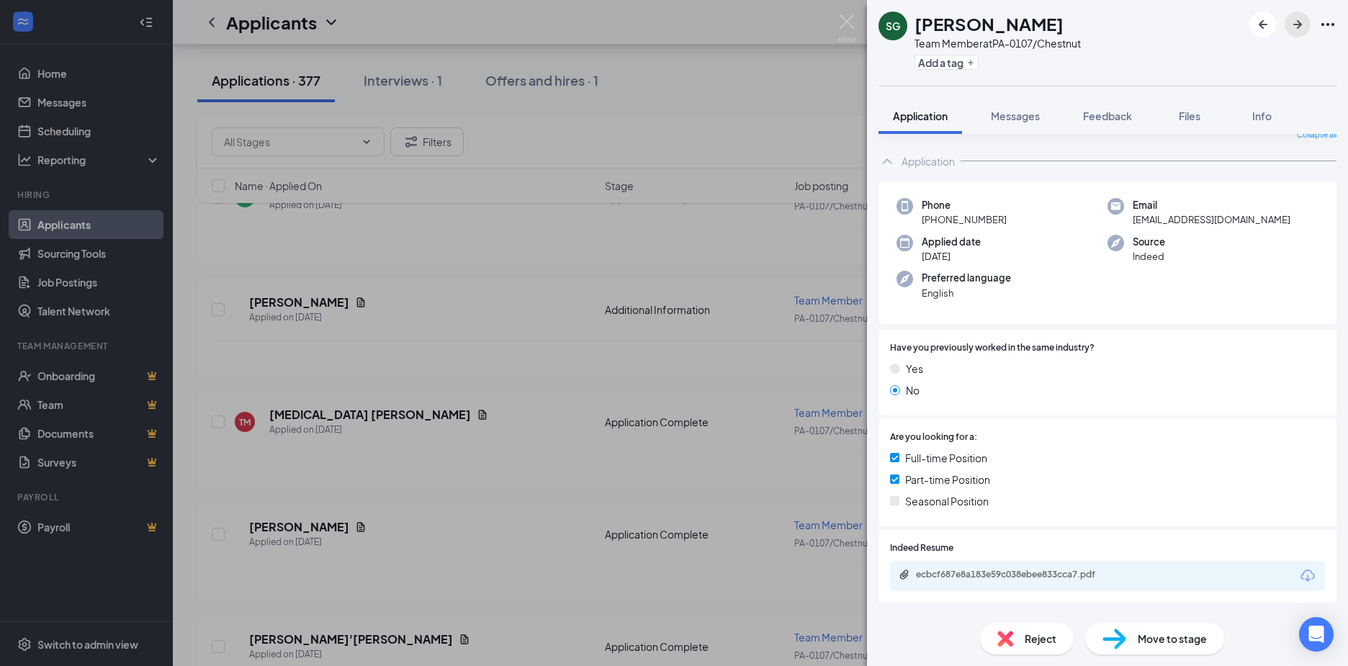
scroll to position [272, 0]
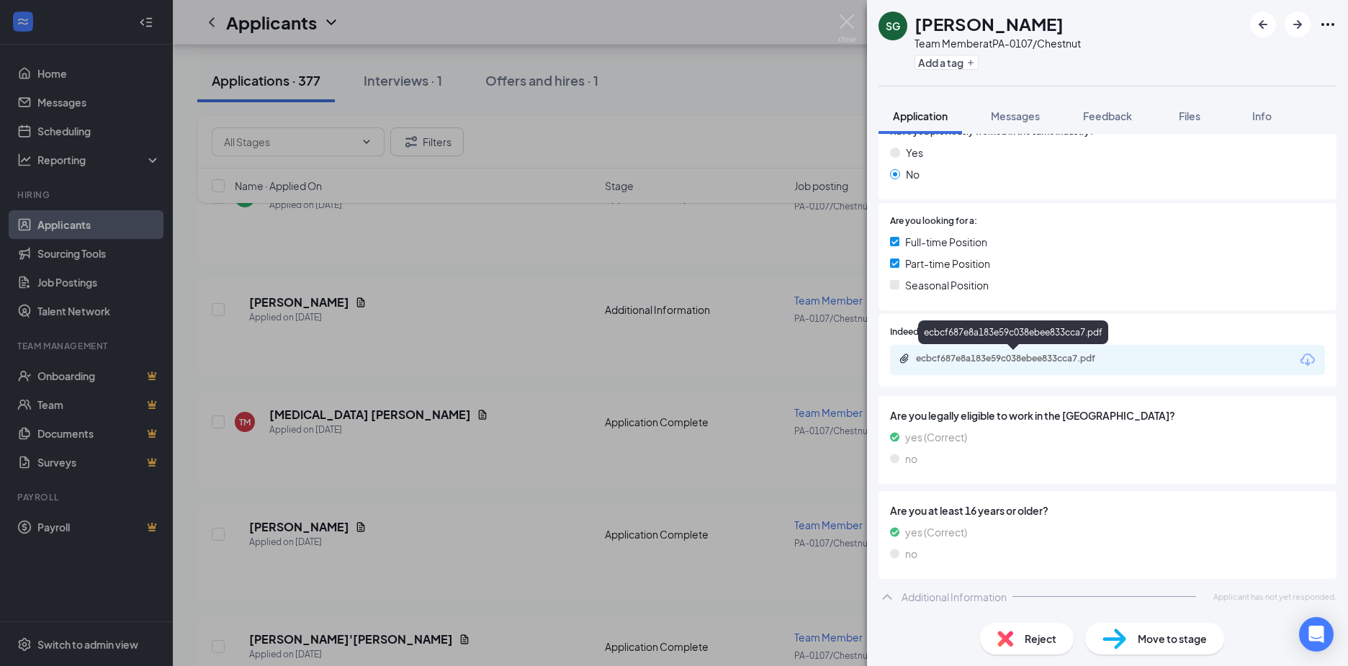
click at [979, 357] on div "ecbcf687e8a183e59c038ebee833cca7.pdf" at bounding box center [1017, 359] width 202 height 12
click at [1302, 27] on icon "ArrowRight" at bounding box center [1297, 24] width 17 height 17
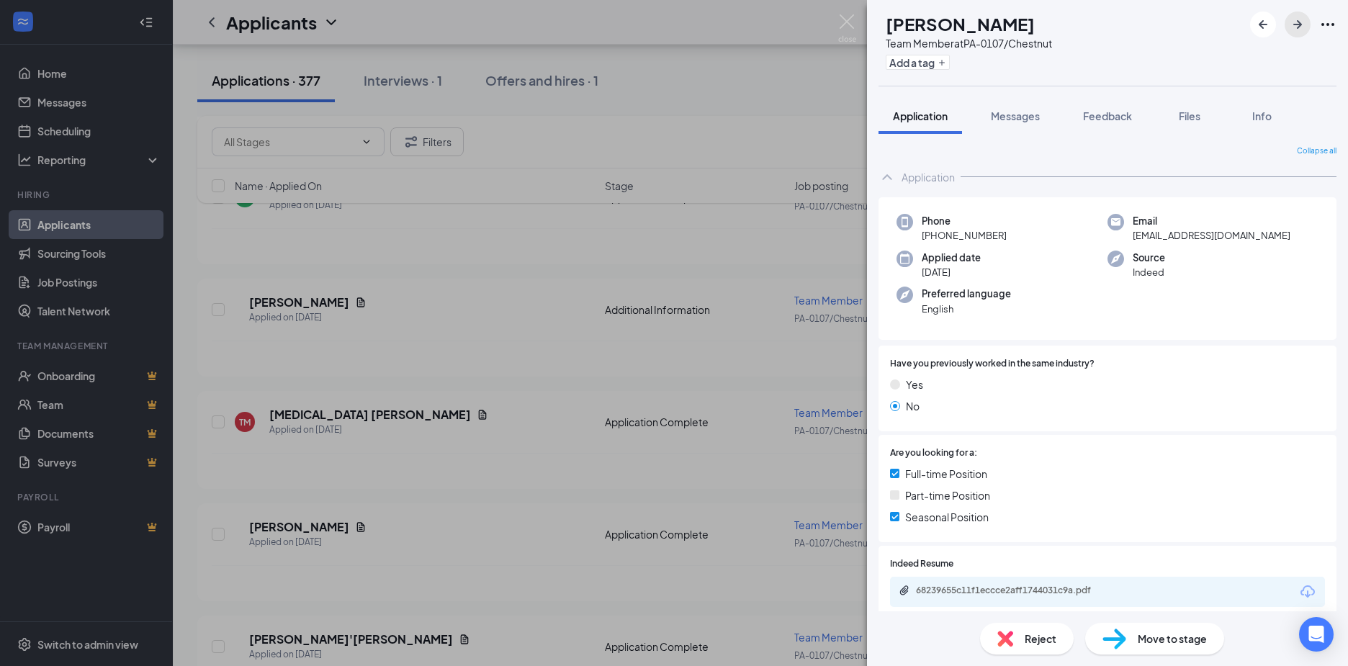
click at [1296, 24] on icon "ArrowRight" at bounding box center [1297, 24] width 9 height 9
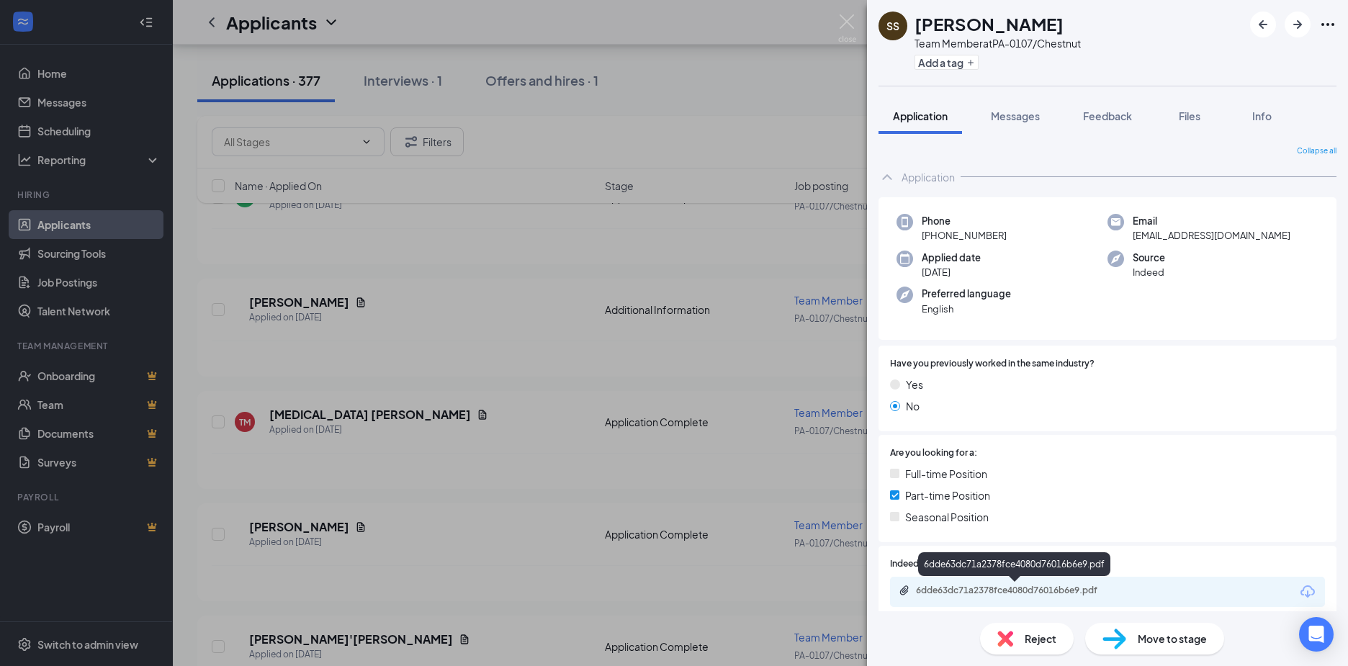
click at [969, 596] on div "6dde63dc71a2378fce4080d76016b6e9.pdf" at bounding box center [1017, 591] width 202 height 12
click at [1302, 24] on icon "ArrowRight" at bounding box center [1297, 24] width 17 height 17
click at [1297, 22] on icon "ArrowRight" at bounding box center [1297, 24] width 17 height 17
click at [1002, 593] on div "0921a4faa8e1c8163e7db8f3fd0957c3.pdf" at bounding box center [1017, 591] width 202 height 12
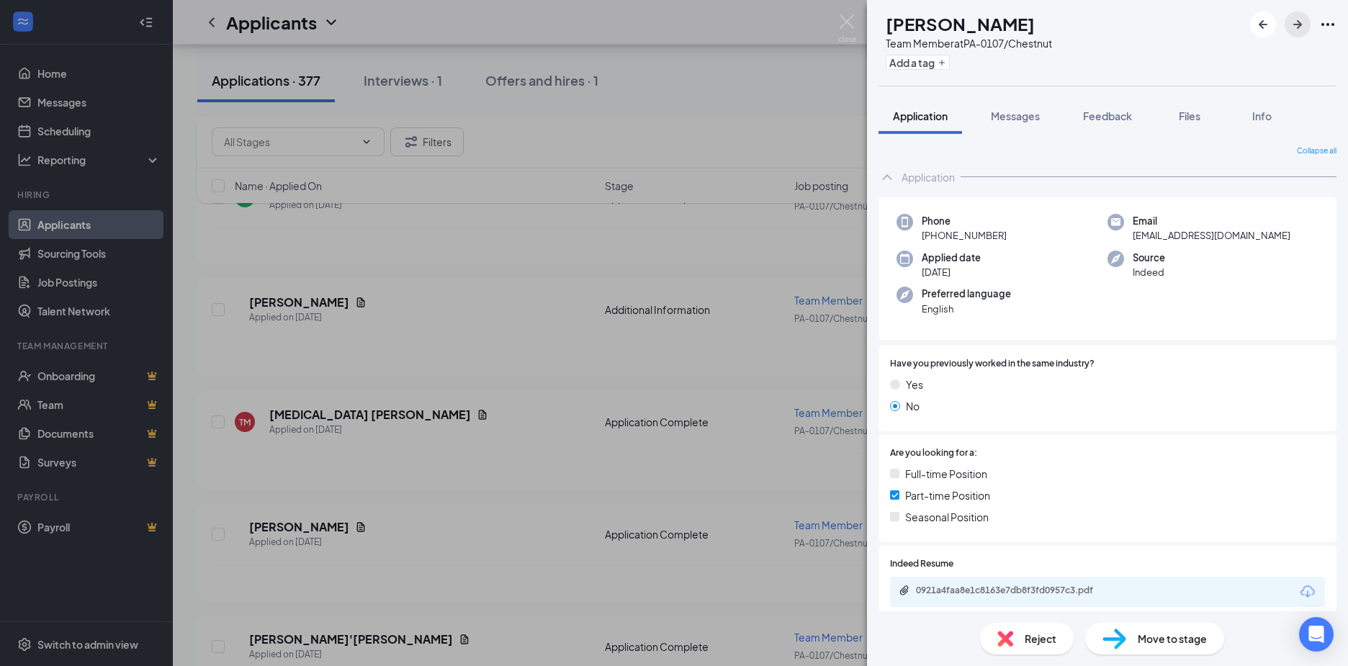
click at [1300, 24] on icon "ArrowRight" at bounding box center [1297, 24] width 9 height 9
click at [953, 587] on div "02fc130c272a1532ab2553de65cce100.pdf" at bounding box center [1017, 591] width 202 height 12
click at [1293, 28] on icon "ArrowRight" at bounding box center [1297, 24] width 17 height 17
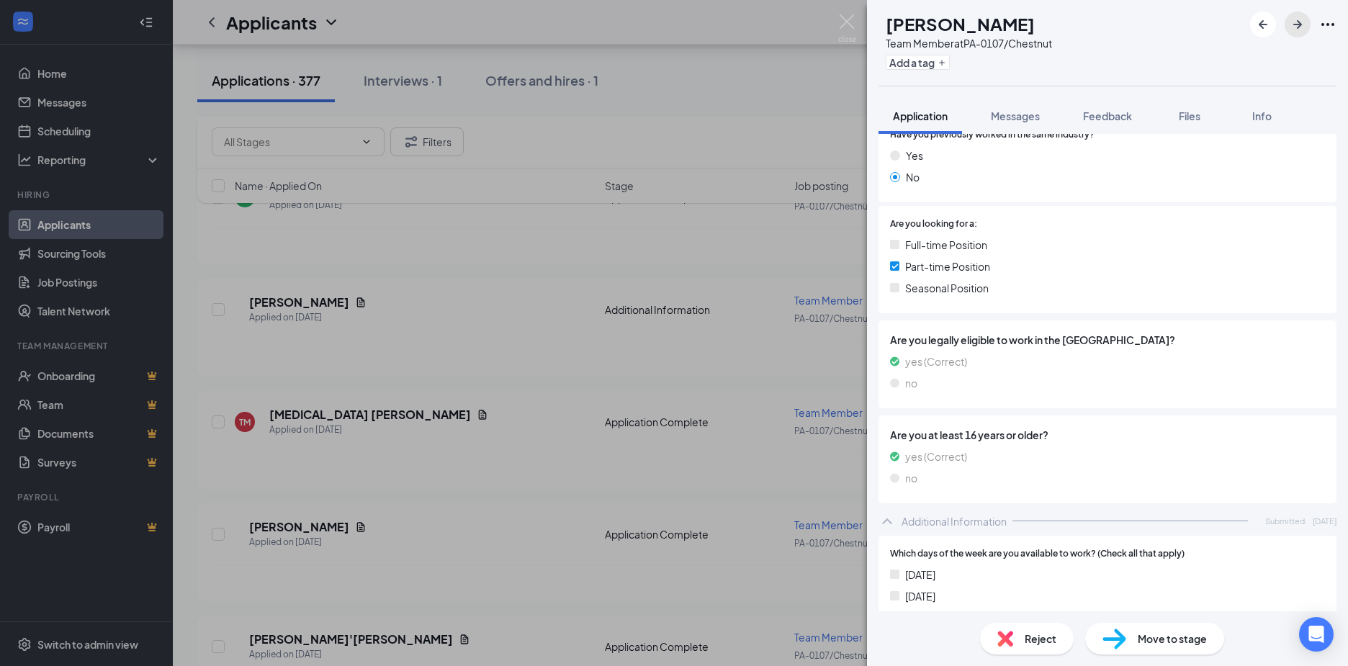
scroll to position [360, 0]
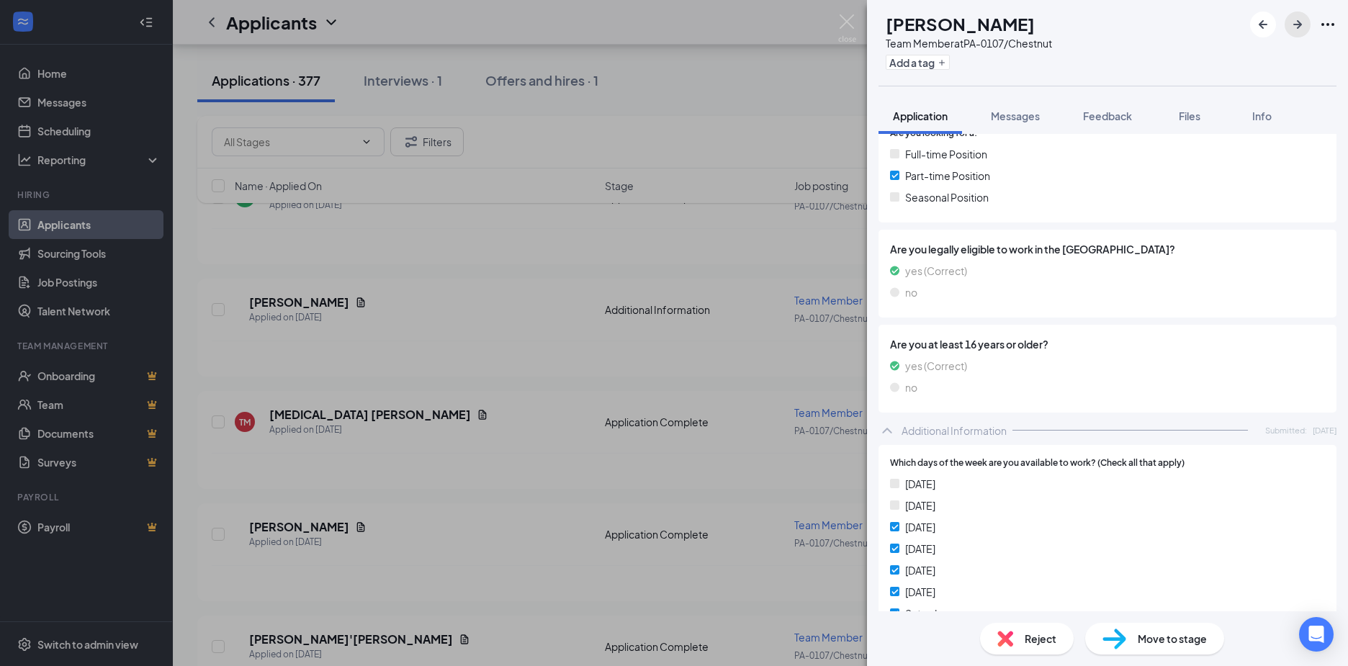
click at [1301, 25] on icon "ArrowRight" at bounding box center [1297, 24] width 9 height 9
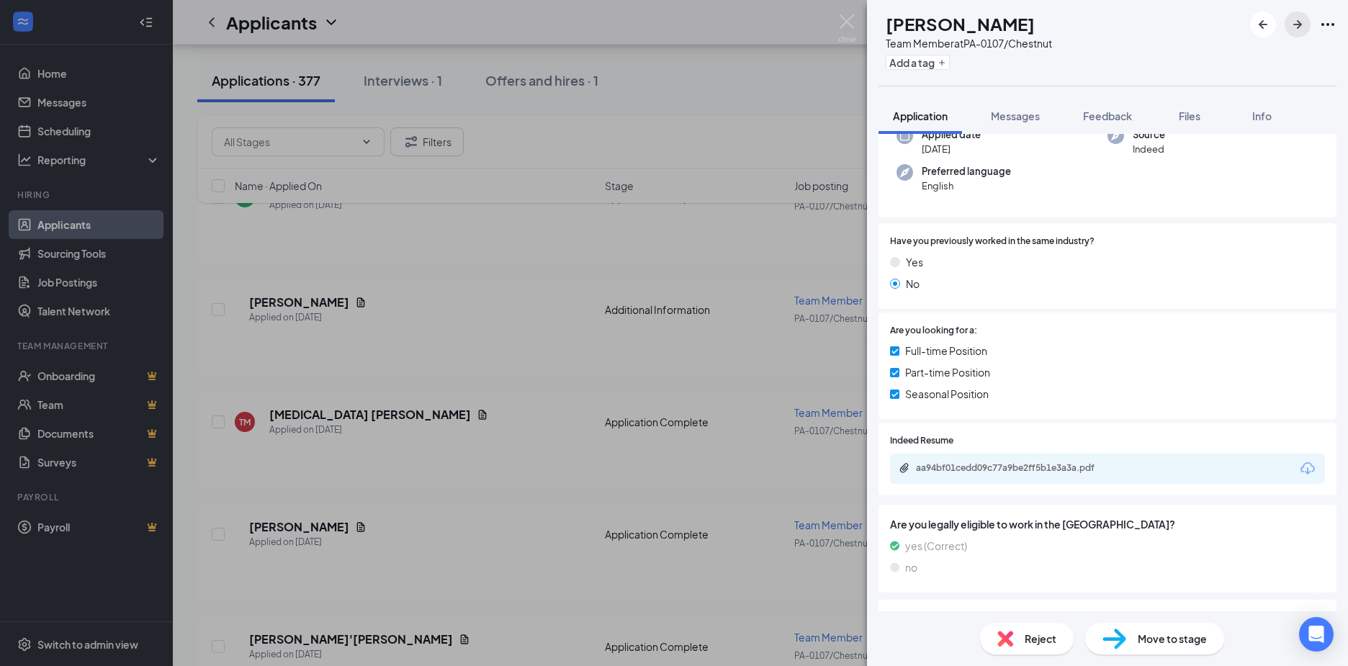
scroll to position [216, 0]
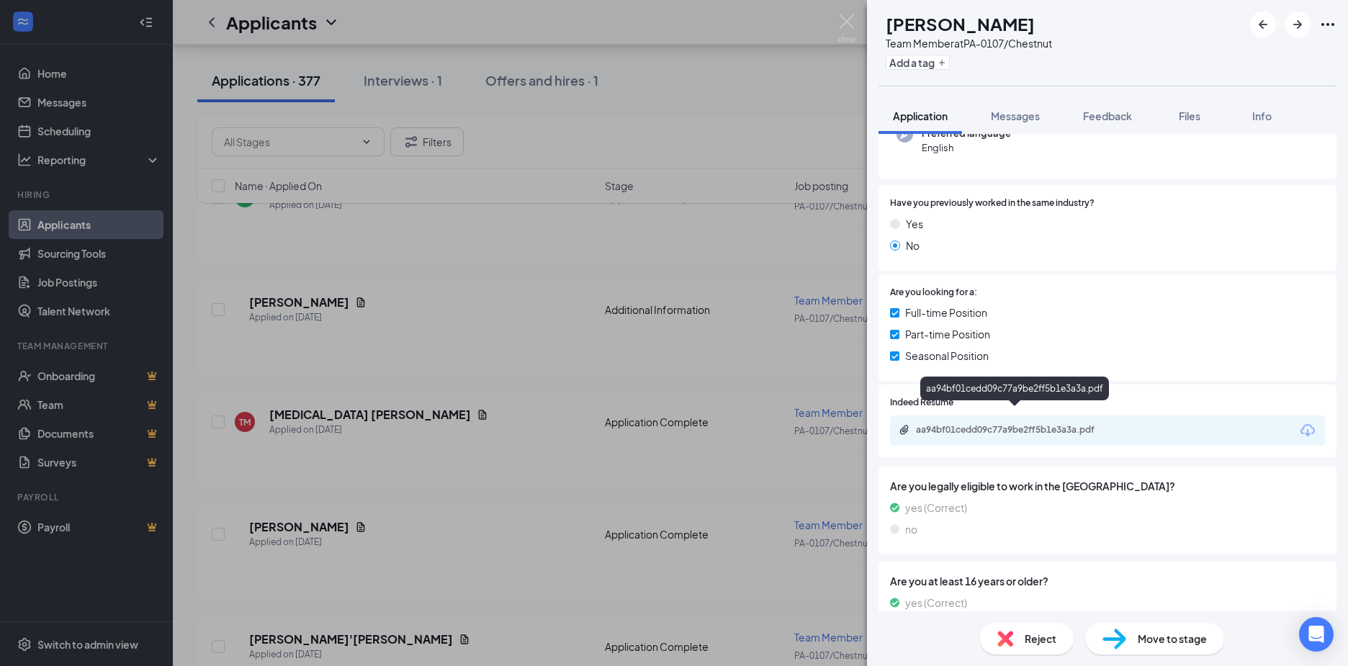
click at [962, 424] on div "aa94bf01cedd09c77a9be2ff5b1e3a3a.pdf" at bounding box center [1017, 430] width 202 height 12
click at [1295, 23] on icon "ArrowRight" at bounding box center [1297, 24] width 17 height 17
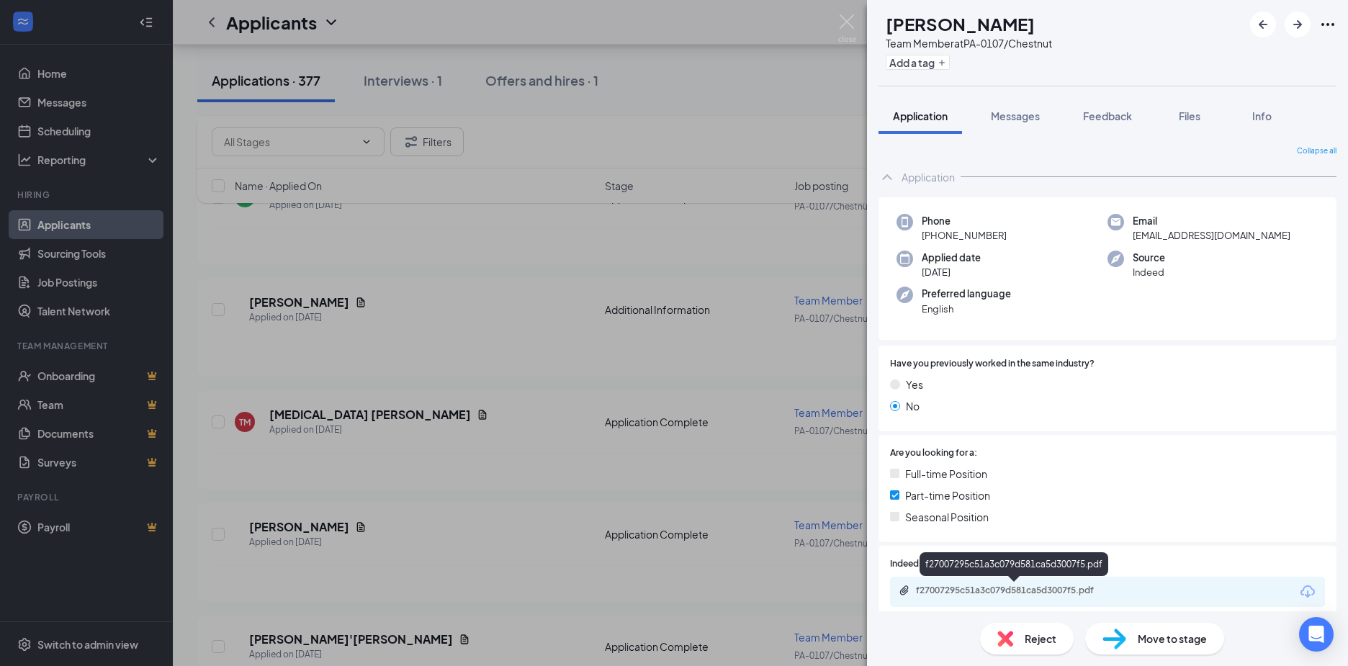
click at [1064, 593] on div "f27007295c51a3c079d581ca5d3007f5.pdf" at bounding box center [1017, 591] width 202 height 12
click at [1293, 23] on icon "ArrowRight" at bounding box center [1297, 24] width 17 height 17
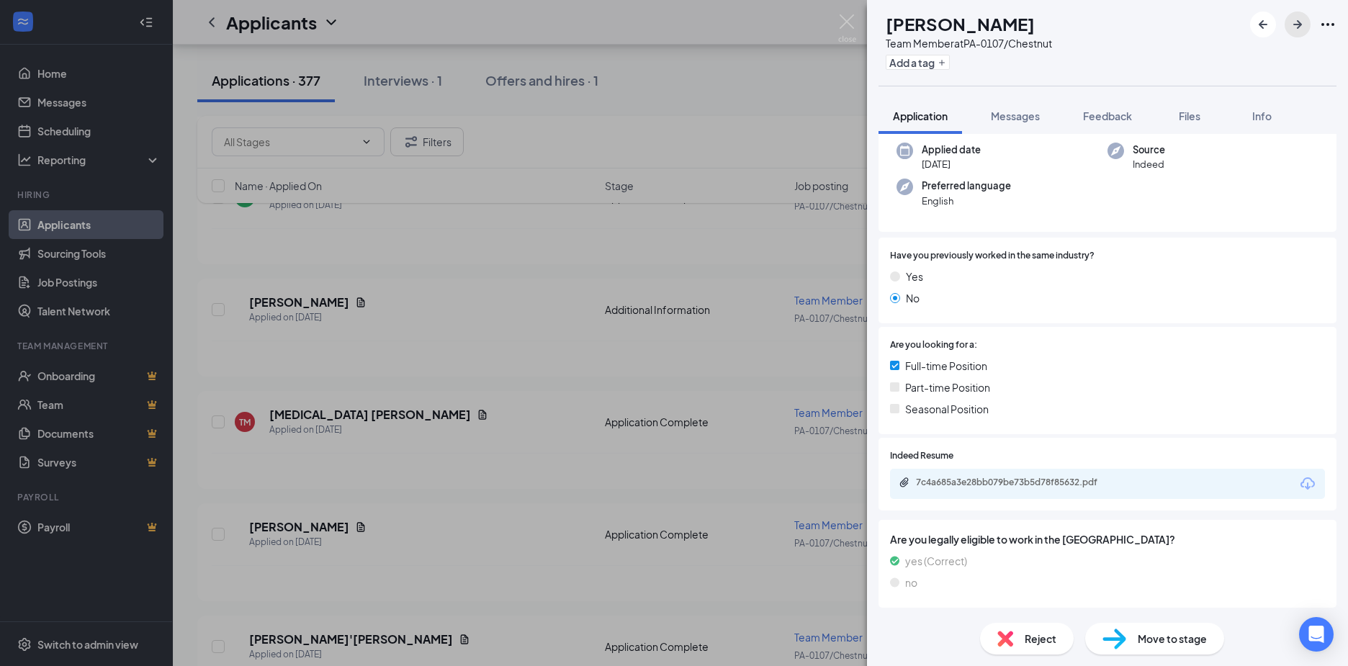
scroll to position [144, 0]
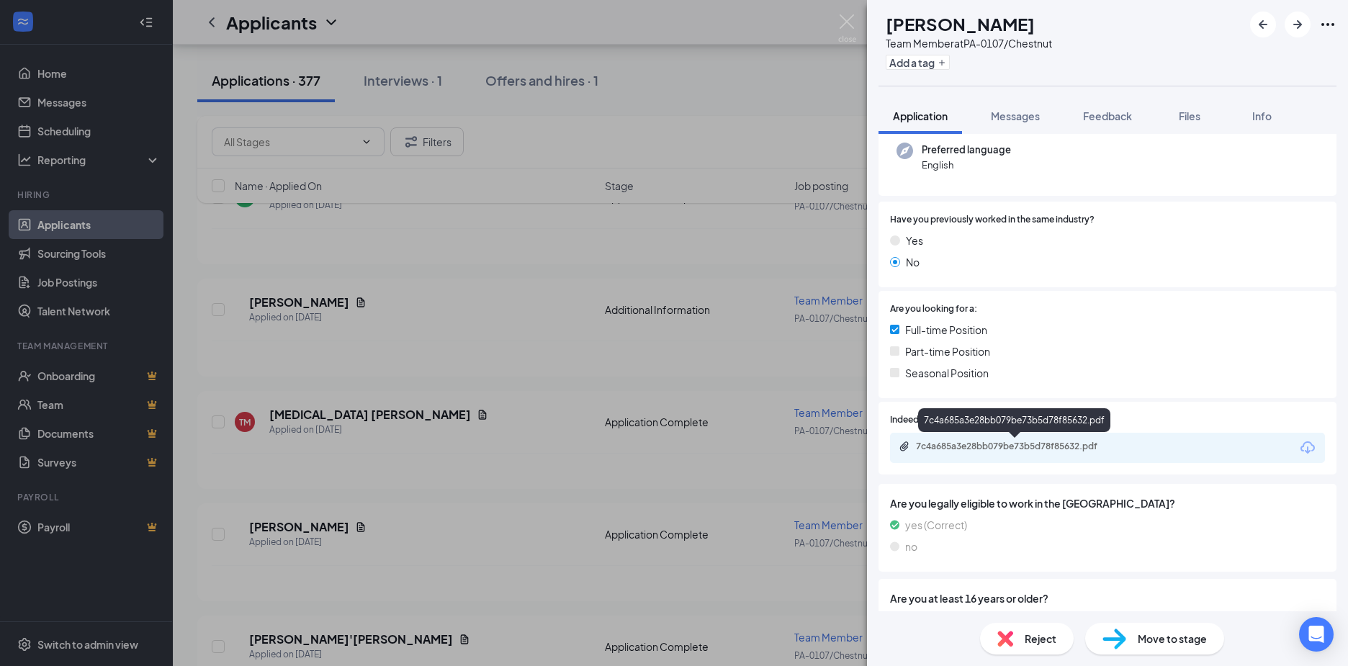
click at [995, 444] on div "7c4a685a3e28bb079be73b5d78f85632.pdf" at bounding box center [1017, 447] width 202 height 12
click at [1301, 24] on icon "ArrowRight" at bounding box center [1297, 24] width 9 height 9
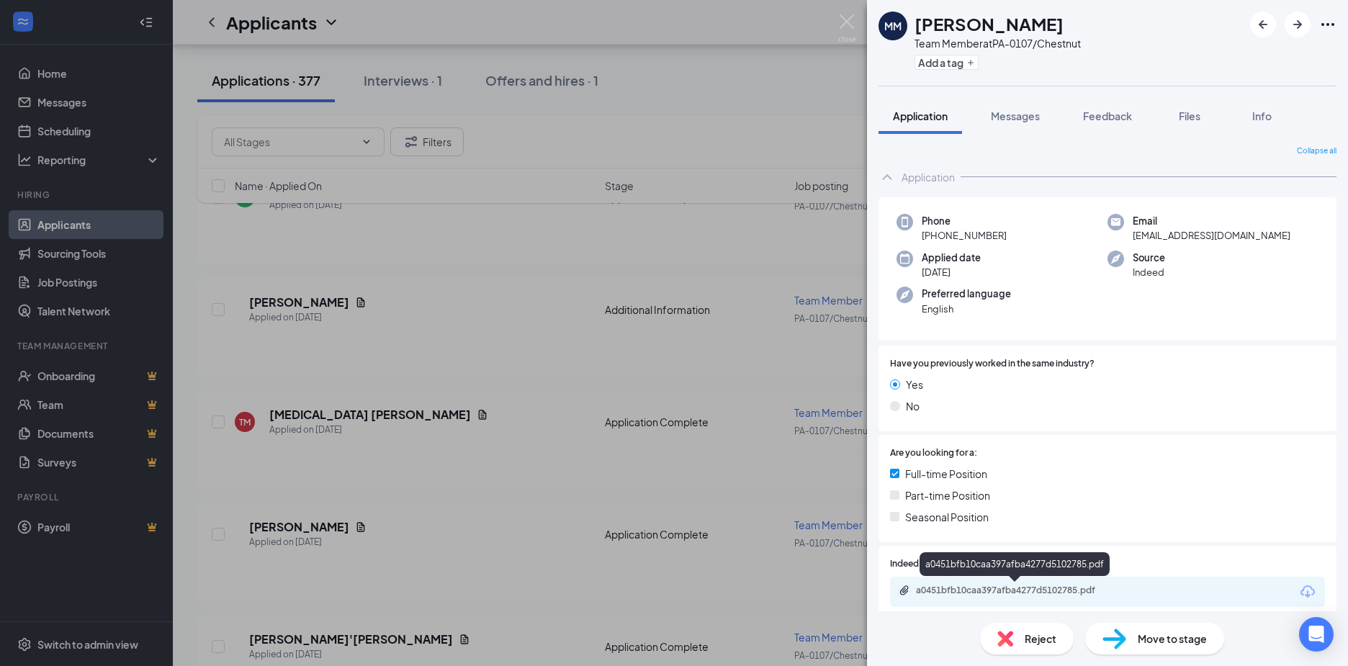
click at [1002, 592] on div "a0451bfb10caa397afba4277d5102785.pdf" at bounding box center [1017, 591] width 202 height 12
